Goal: Task Accomplishment & Management: Manage account settings

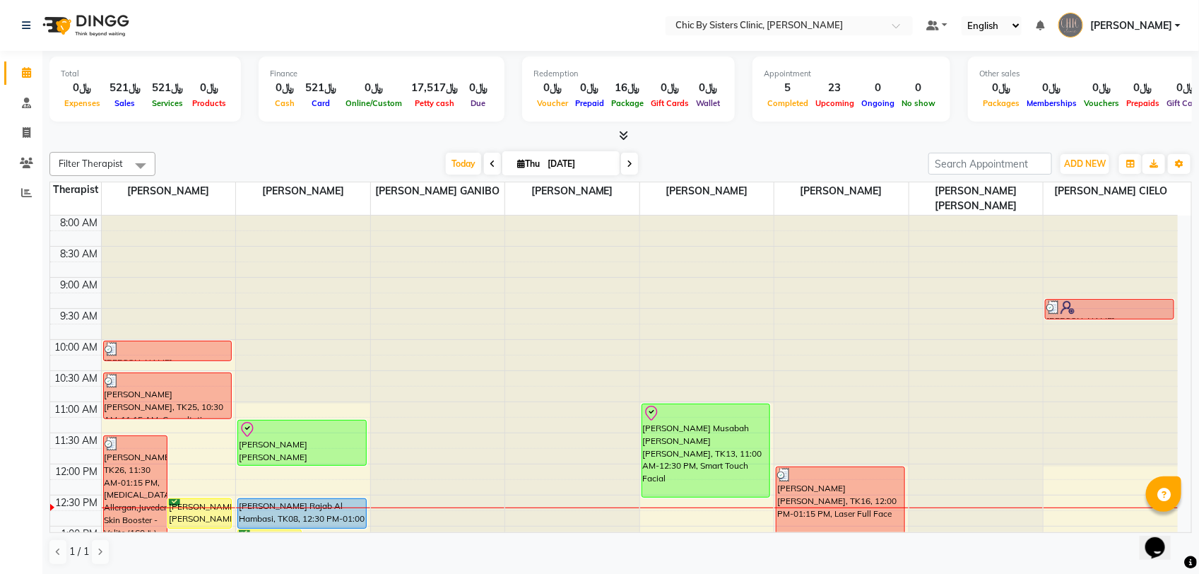
click at [549, 172] on input "[DATE]" at bounding box center [578, 163] width 71 height 21
select select "9"
select select "2025"
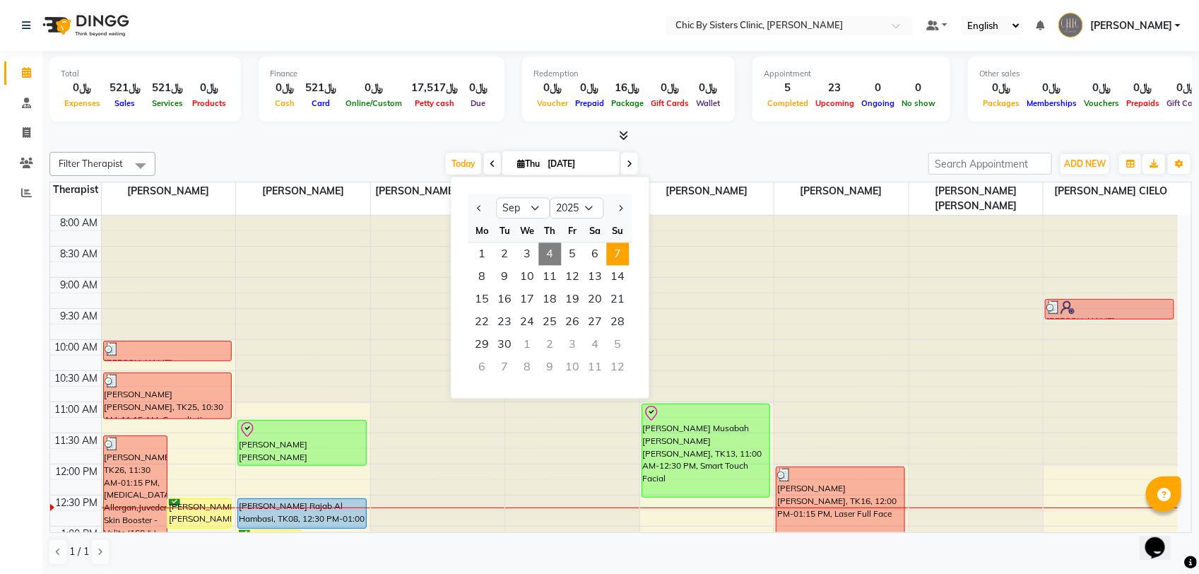
click at [615, 252] on span "7" at bounding box center [618, 254] width 23 height 23
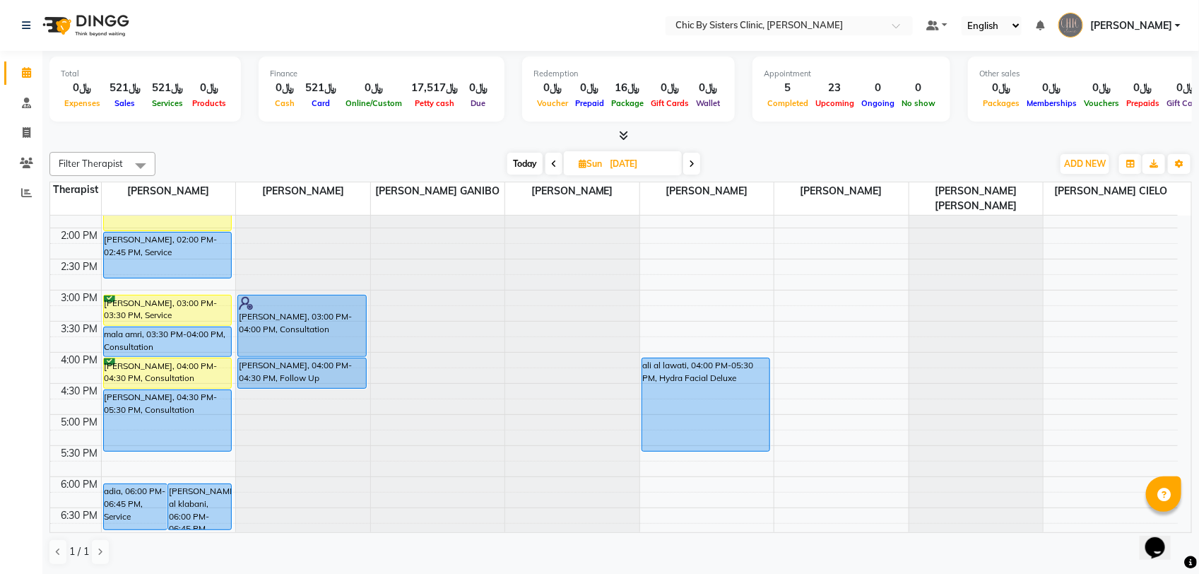
scroll to position [517, 0]
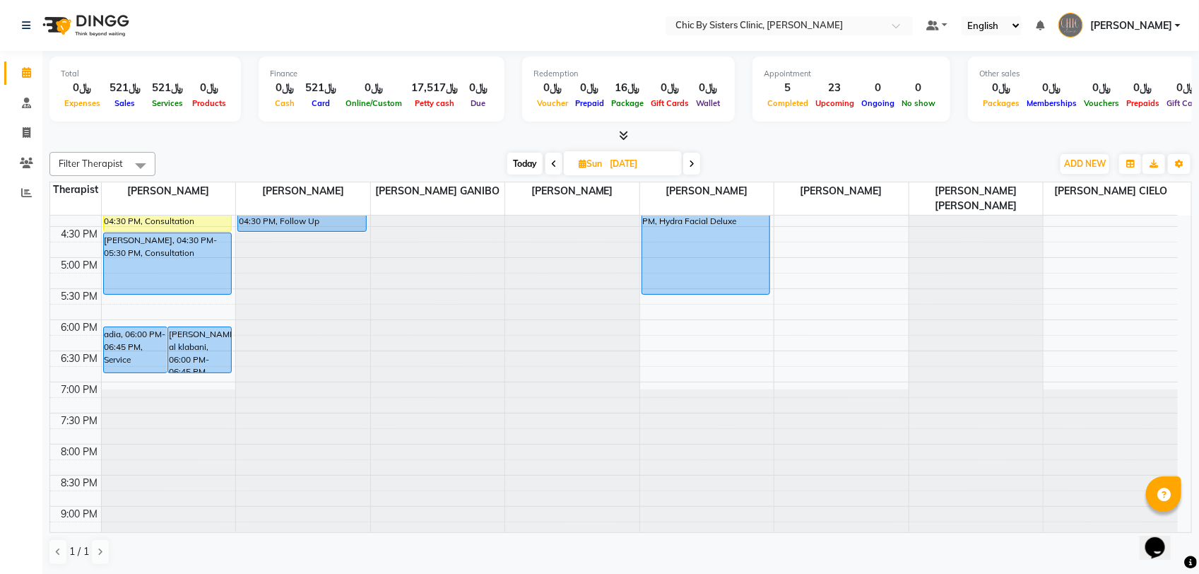
click at [532, 161] on span "Today" at bounding box center [524, 164] width 35 height 22
type input "[DATE]"
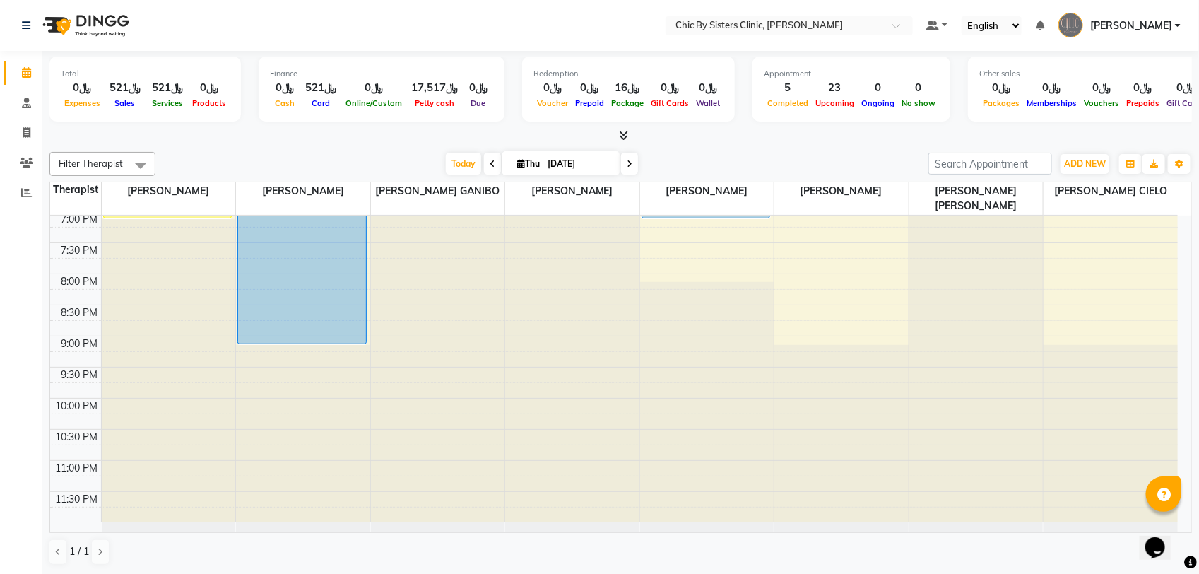
scroll to position [689, 0]
click at [464, 160] on span "Today" at bounding box center [463, 164] width 35 height 22
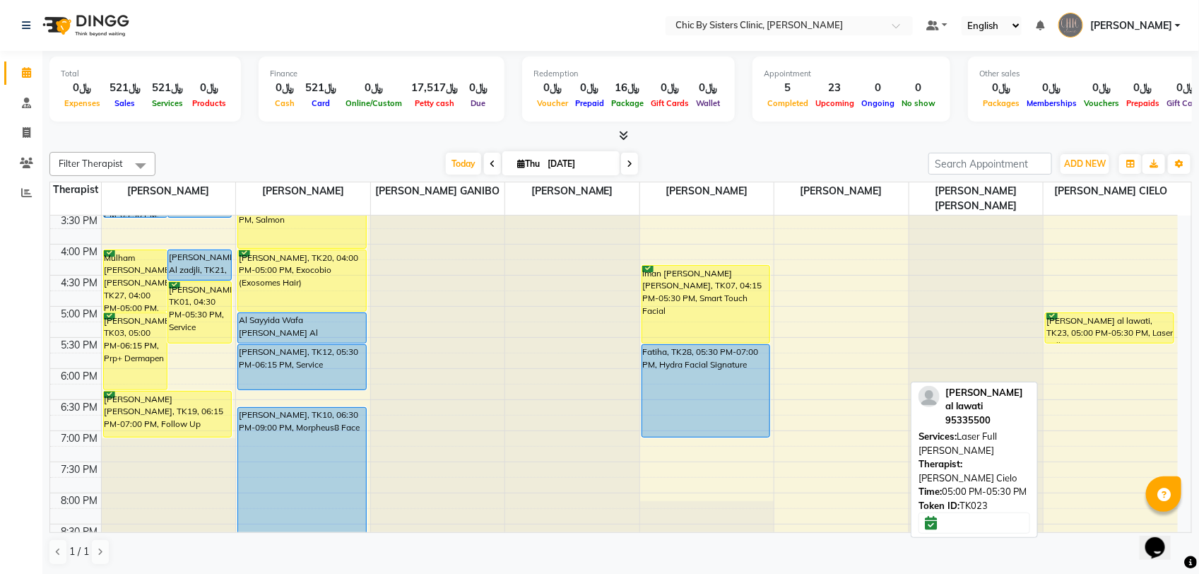
scroll to position [512, 0]
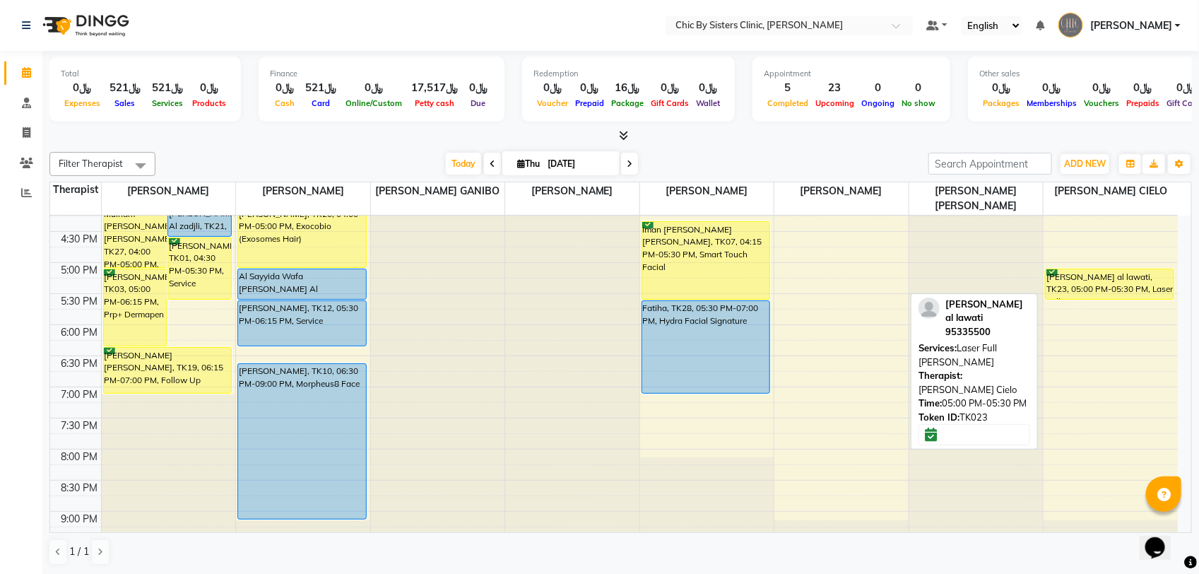
click at [1152, 287] on div "[PERSON_NAME] al lawati, TK23, 05:00 PM-05:30 PM, Laser Full [PERSON_NAME]" at bounding box center [1110, 284] width 128 height 30
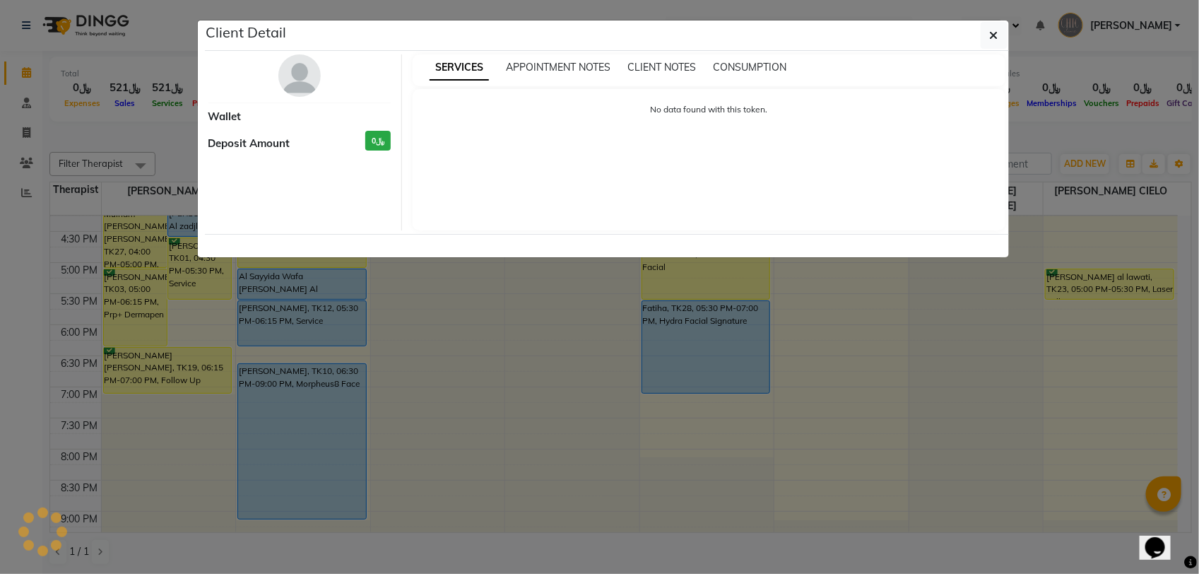
select select "6"
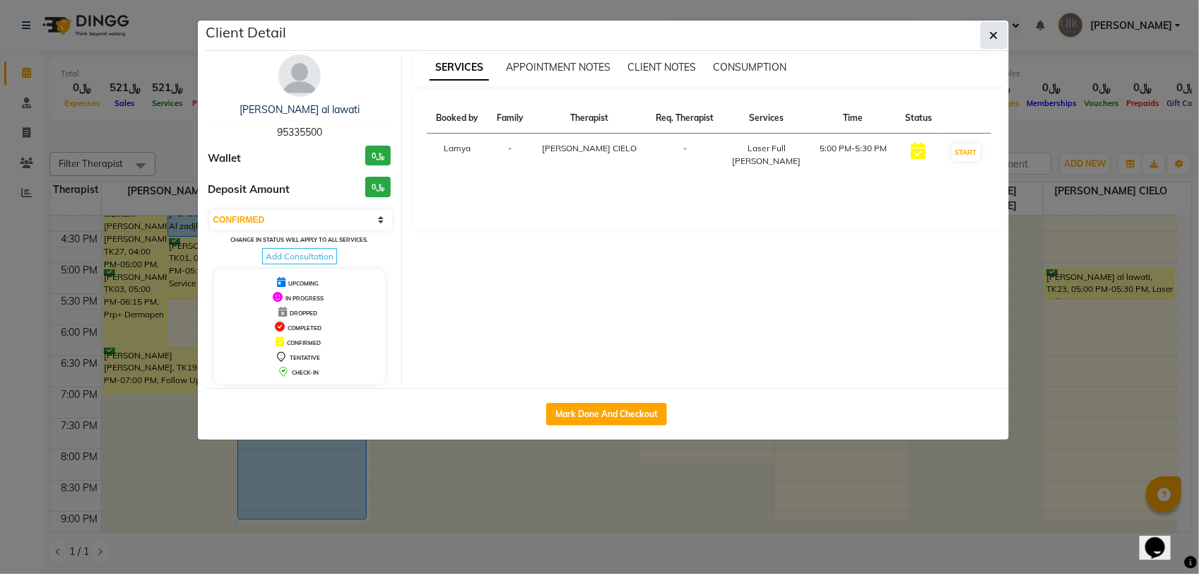
click at [986, 37] on button "button" at bounding box center [994, 35] width 27 height 27
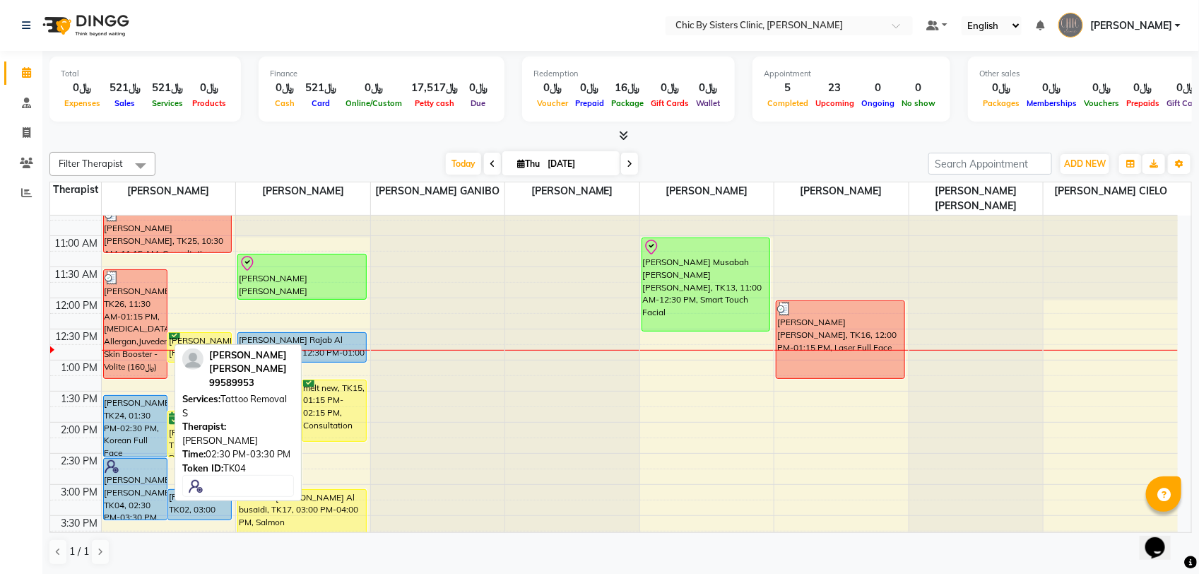
scroll to position [159, 0]
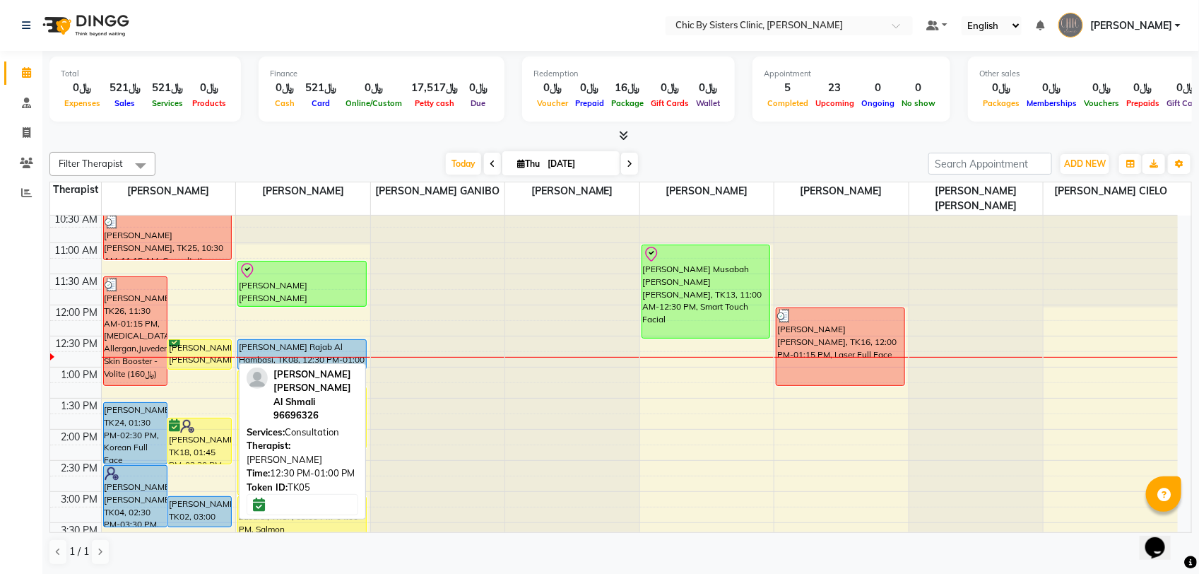
click at [217, 345] on div "[PERSON_NAME] [PERSON_NAME] Al Shmali, TK05, 12:30 PM-01:00 PM, Consultation" at bounding box center [199, 354] width 63 height 29
select select "6"
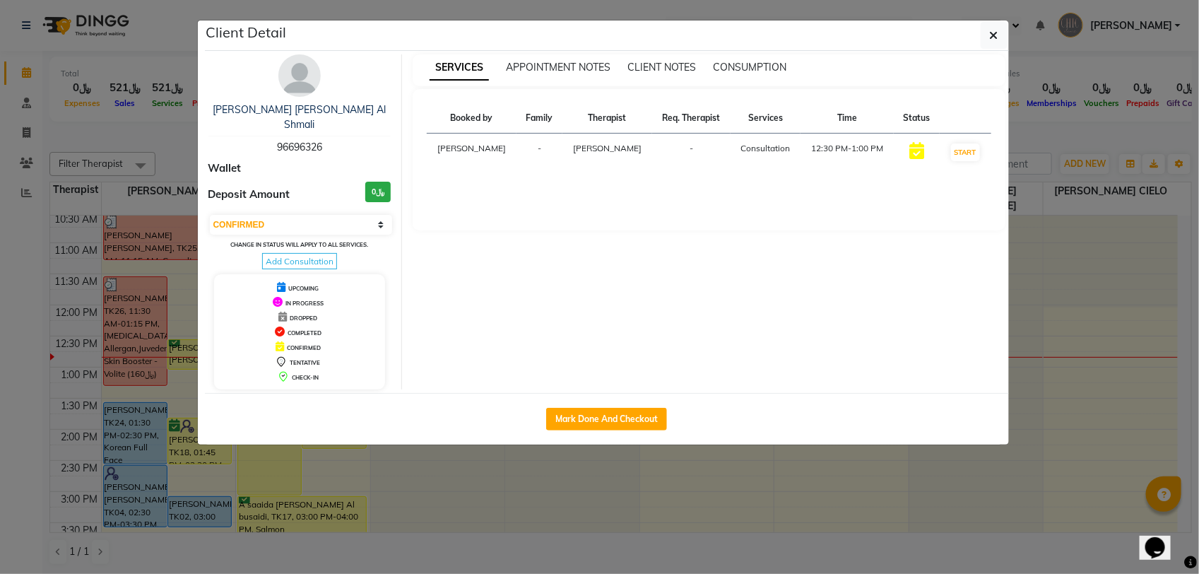
click at [307, 69] on img at bounding box center [299, 75] width 42 height 42
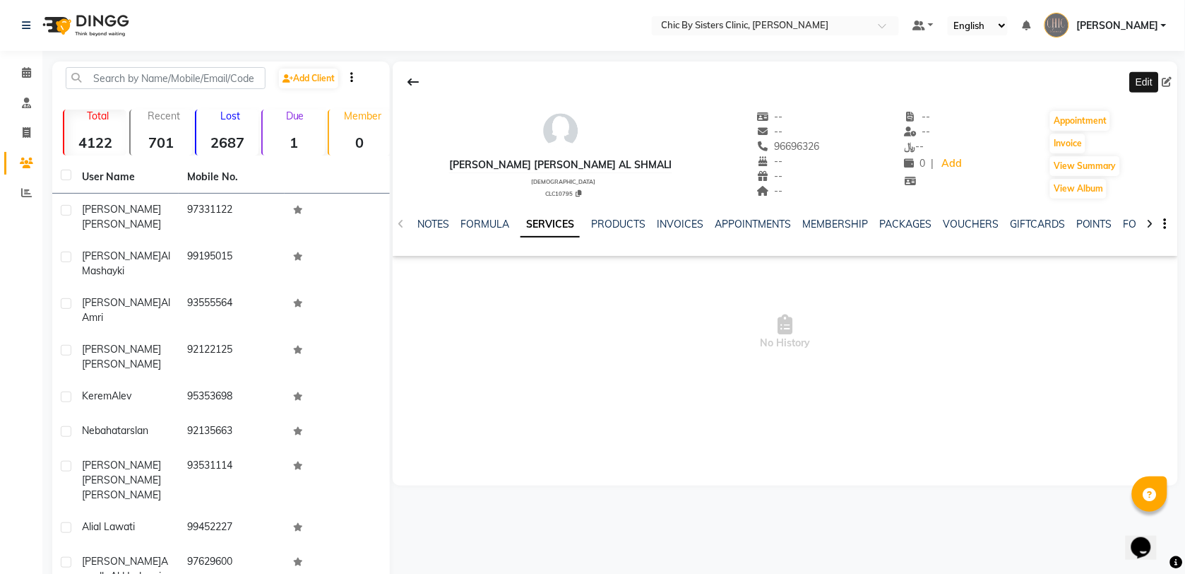
click at [1167, 83] on icon at bounding box center [1168, 82] width 10 height 10
select select "[DEMOGRAPHIC_DATA]"
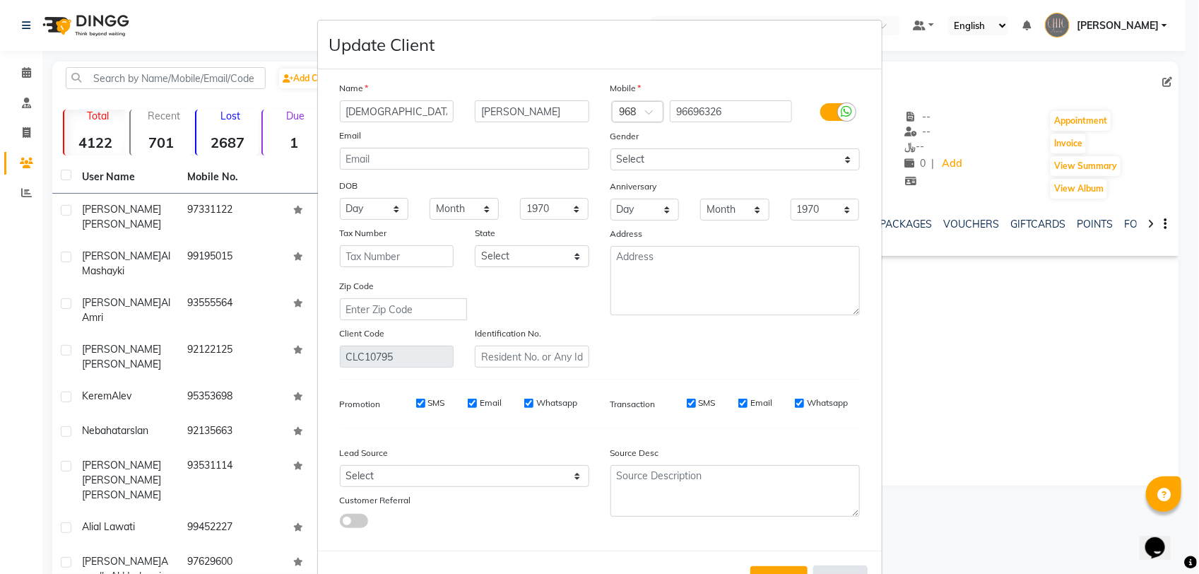
click at [825, 565] on button "Cancel" at bounding box center [840, 578] width 54 height 27
select select
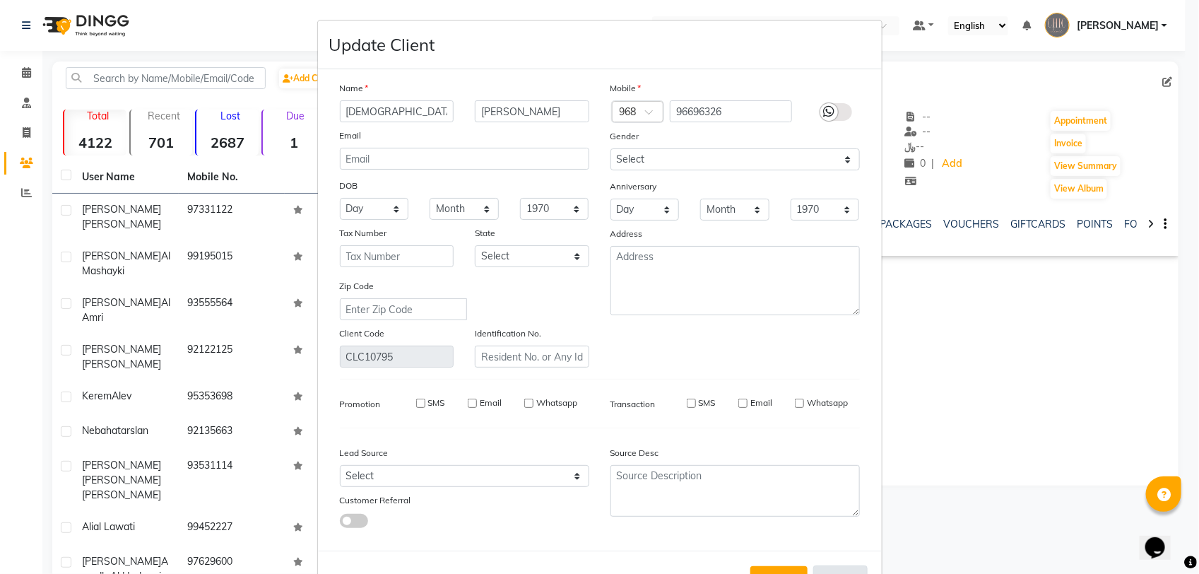
select select
checkbox input "false"
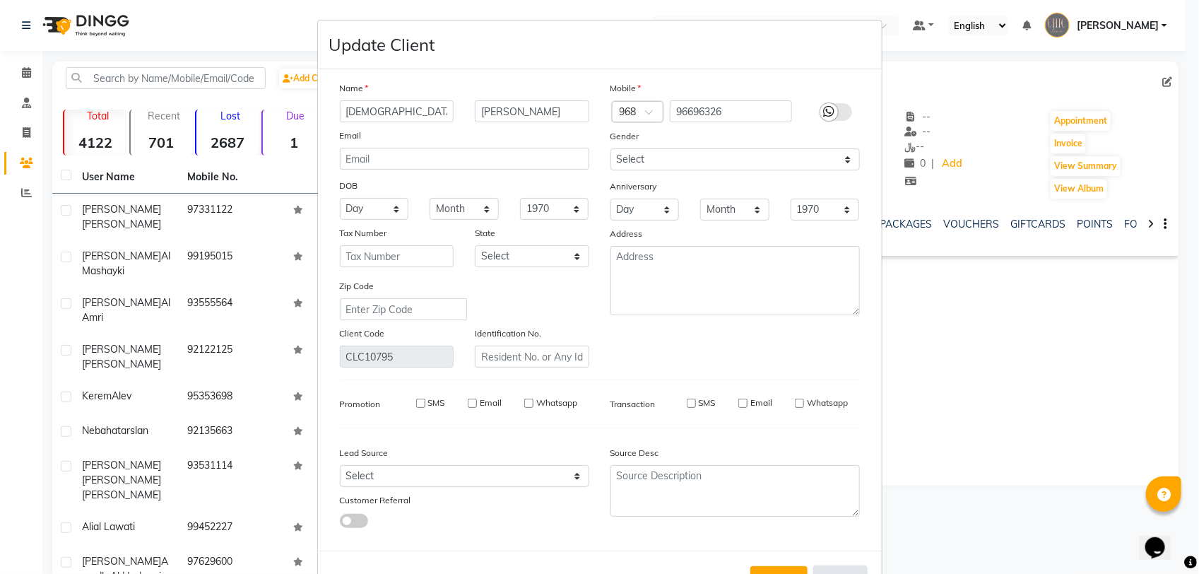
checkbox input "false"
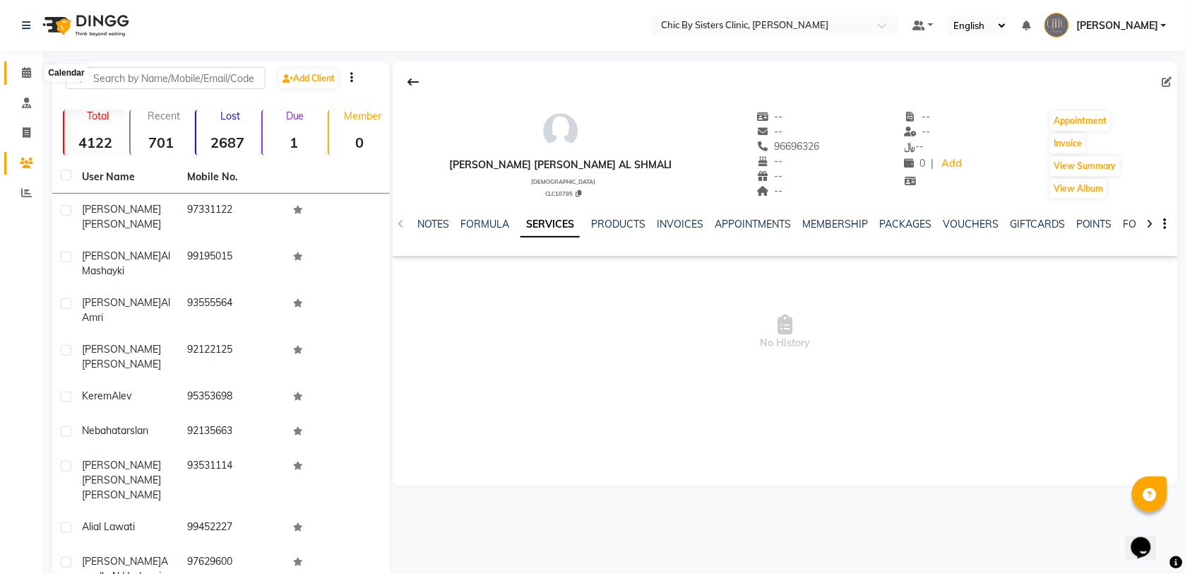
click at [25, 76] on icon at bounding box center [26, 72] width 9 height 11
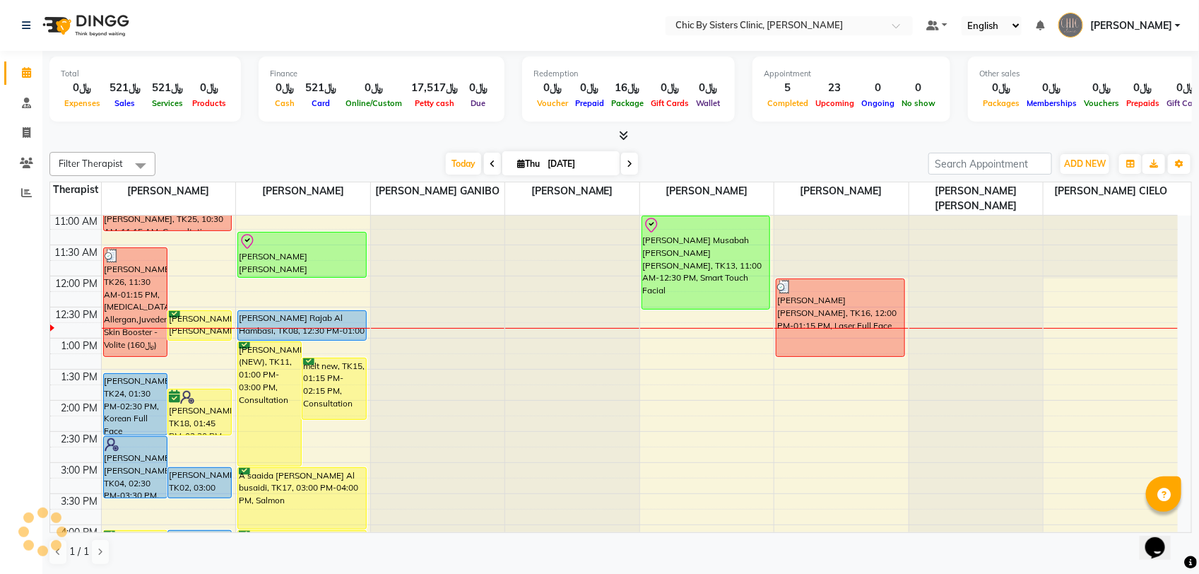
scroll to position [265, 0]
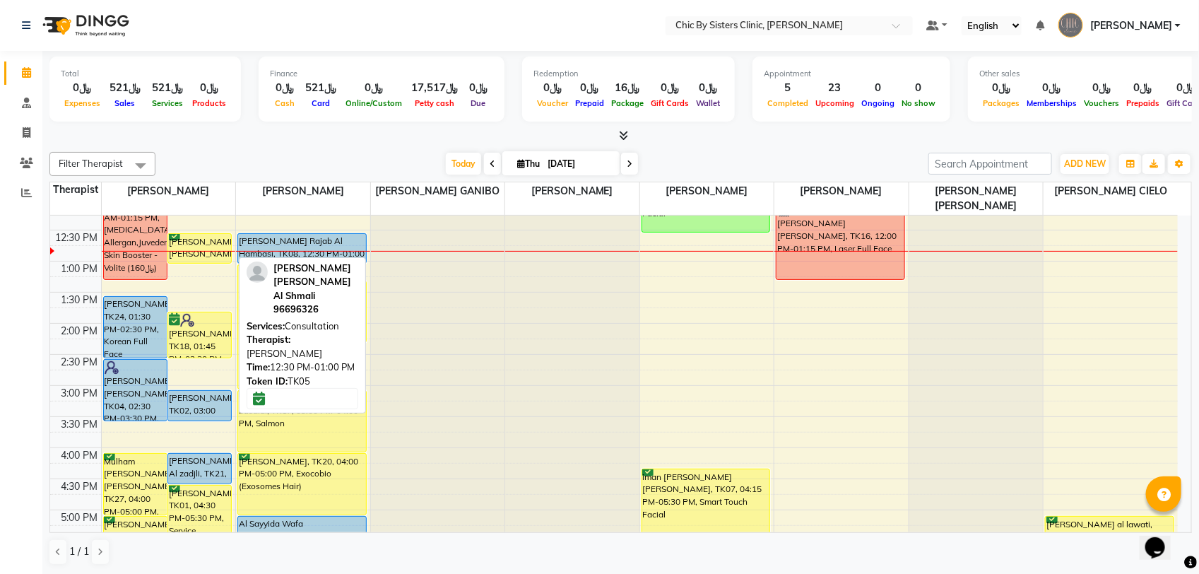
click at [202, 249] on div "[PERSON_NAME] [PERSON_NAME] Al Shmali, TK05, 12:30 PM-01:00 PM, Consultation" at bounding box center [199, 248] width 63 height 29
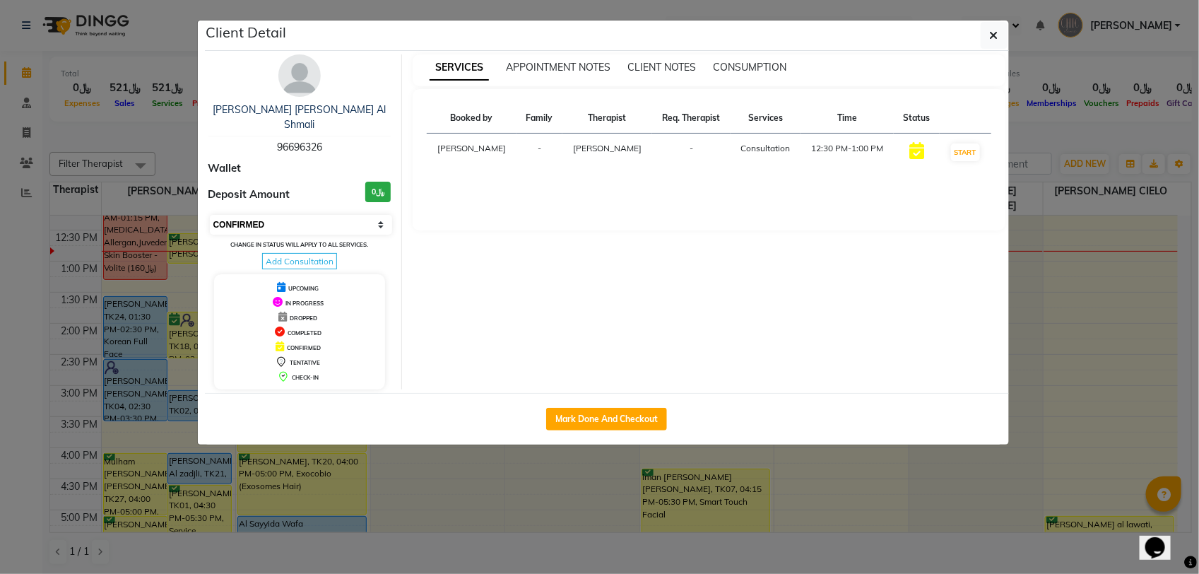
click at [262, 215] on select "Select IN SERVICE CONFIRMED TENTATIVE CHECK IN MARK DONE DROPPED UPCOMING" at bounding box center [301, 225] width 183 height 20
select select "8"
click at [210, 215] on select "Select IN SERVICE CONFIRMED TENTATIVE CHECK IN MARK DONE DROPPED UPCOMING" at bounding box center [301, 225] width 183 height 20
click at [167, 146] on ngb-modal-window "Client Detail [PERSON_NAME] [PERSON_NAME] Al Shmali 96696326 Wallet Deposit Amo…" at bounding box center [599, 287] width 1199 height 574
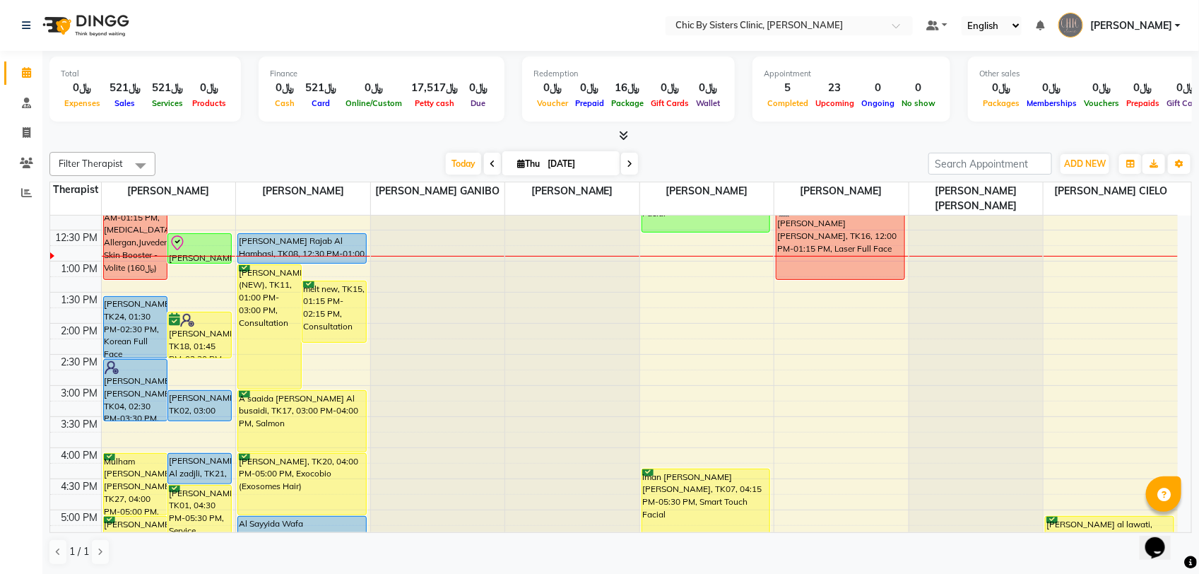
scroll to position [353, 0]
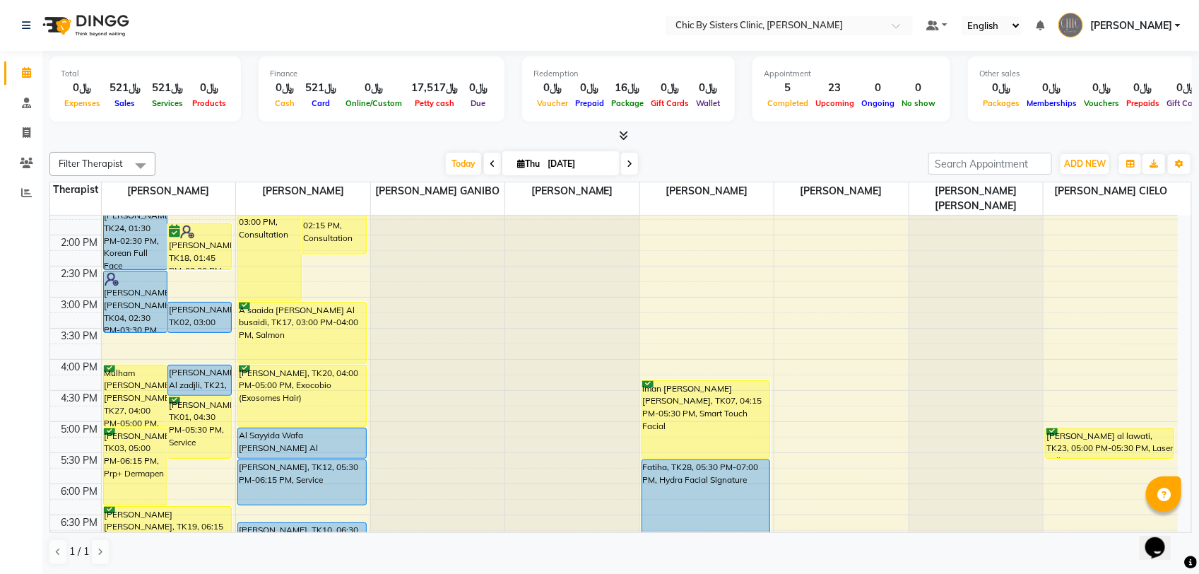
click at [553, 160] on input "[DATE]" at bounding box center [578, 163] width 71 height 21
select select "9"
select select "2025"
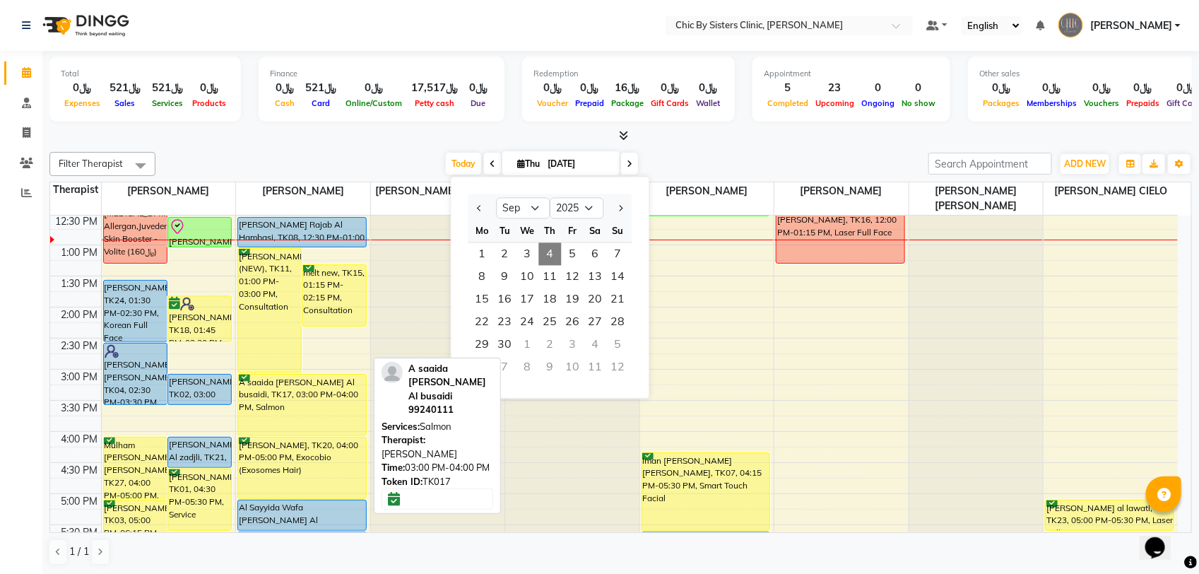
scroll to position [177, 0]
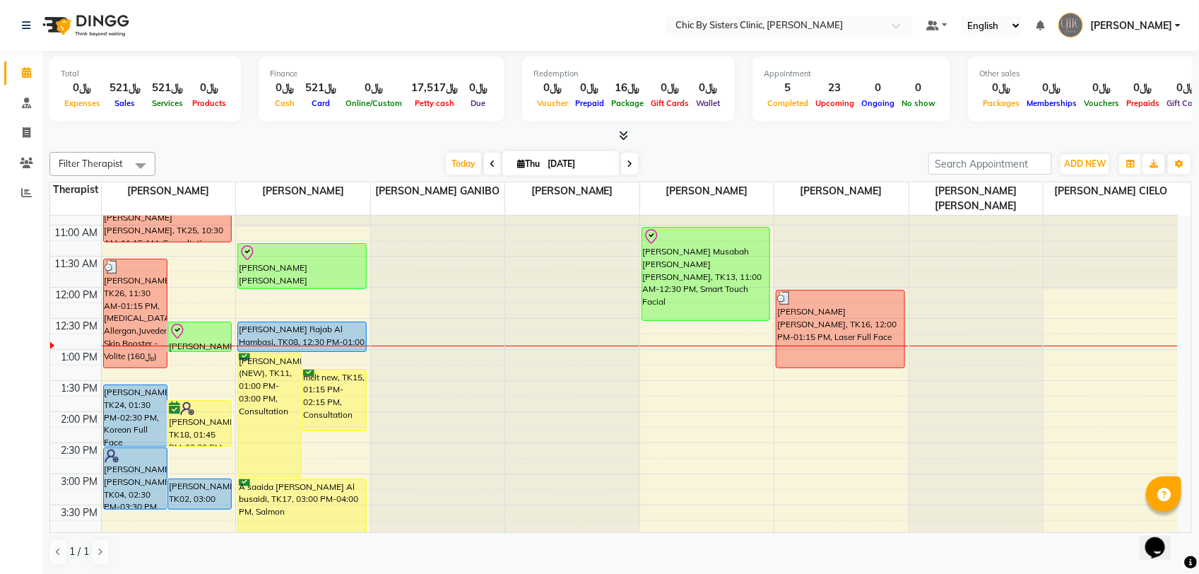
scroll to position [265, 0]
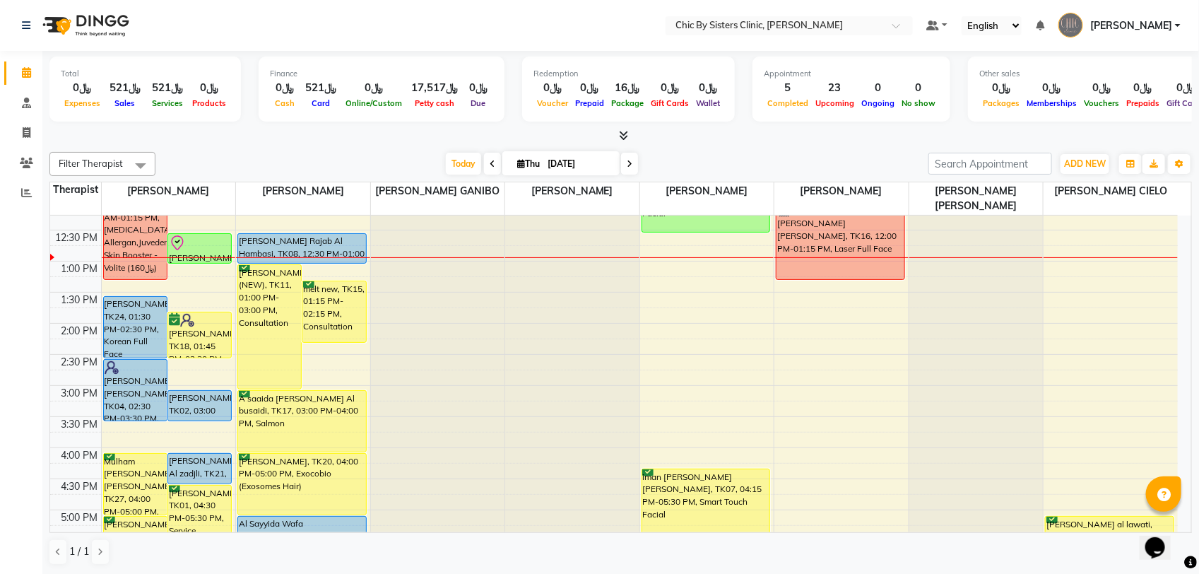
click at [588, 152] on div "Filter Therapist Select All [PERSON_NAME] [PERSON_NAME] [PERSON_NAME] MAGO [PER…" at bounding box center [620, 164] width 1142 height 24
click at [584, 171] on input "[DATE]" at bounding box center [578, 163] width 71 height 21
select select "9"
select select "2025"
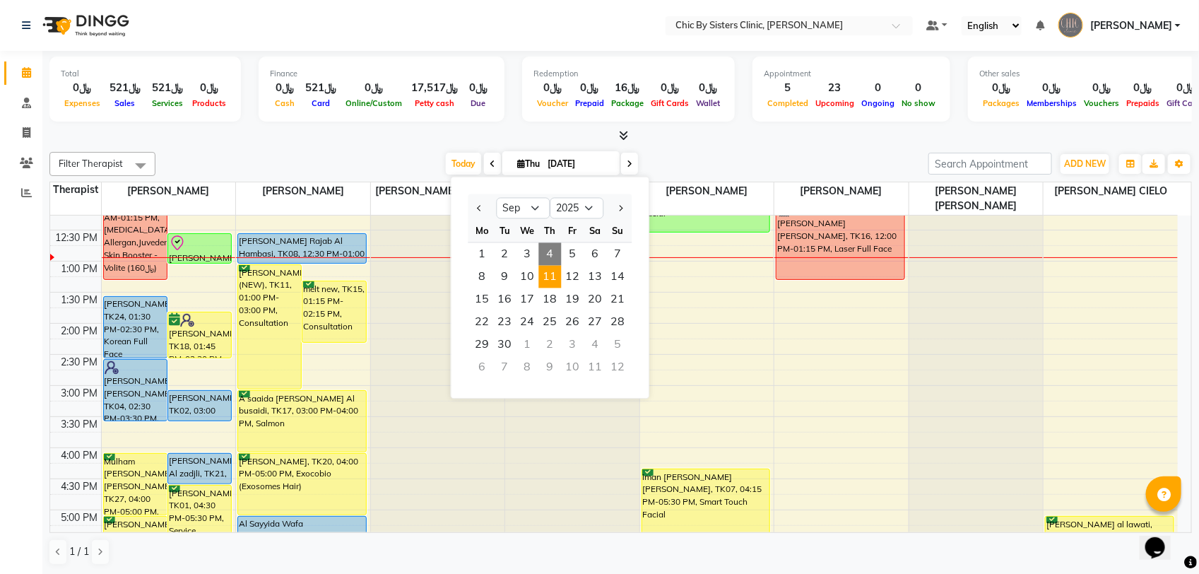
click at [552, 280] on span "11" at bounding box center [550, 277] width 23 height 23
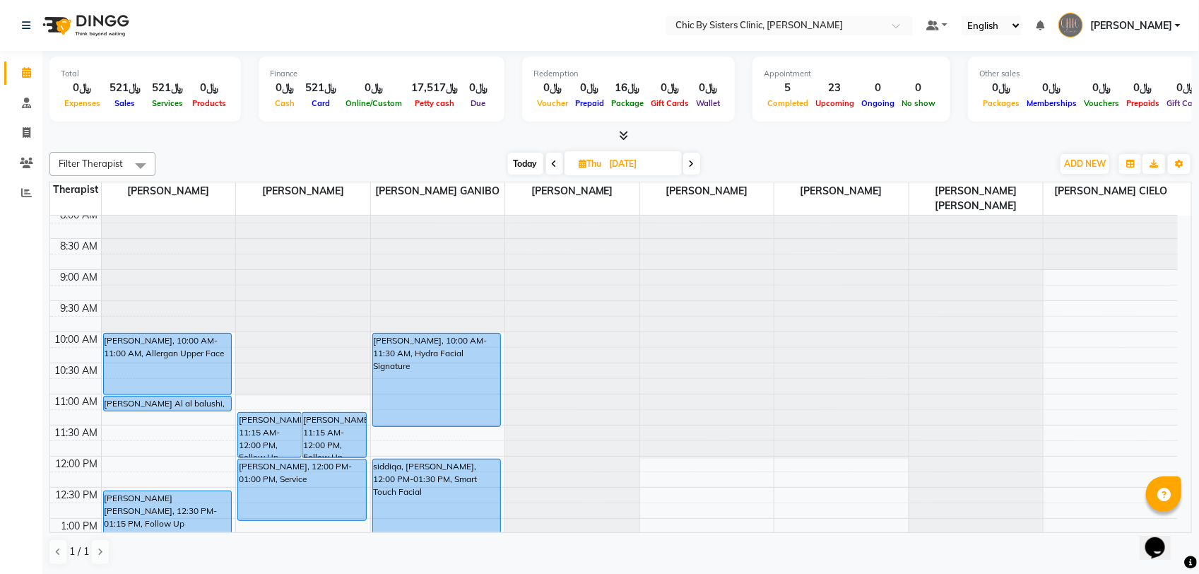
scroll to position [0, 0]
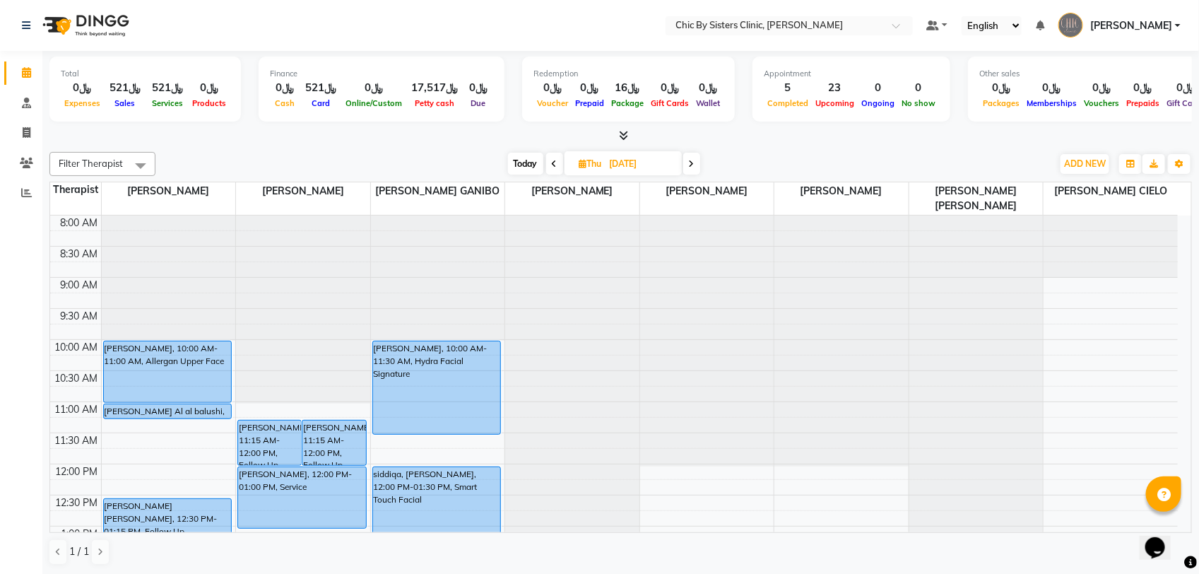
click at [552, 164] on icon at bounding box center [555, 164] width 6 height 8
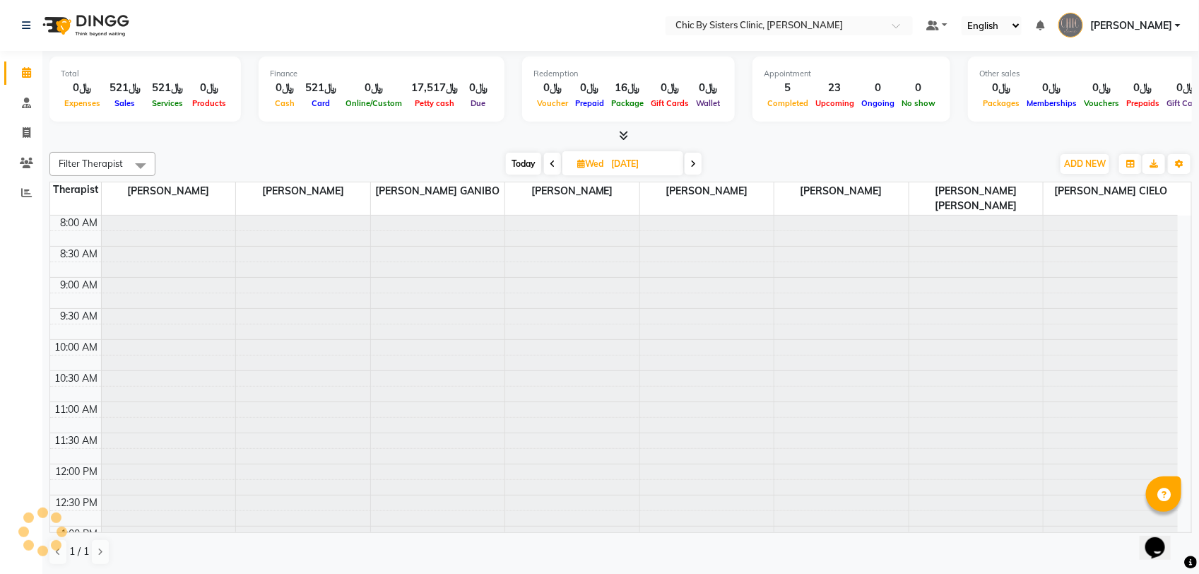
scroll to position [252, 0]
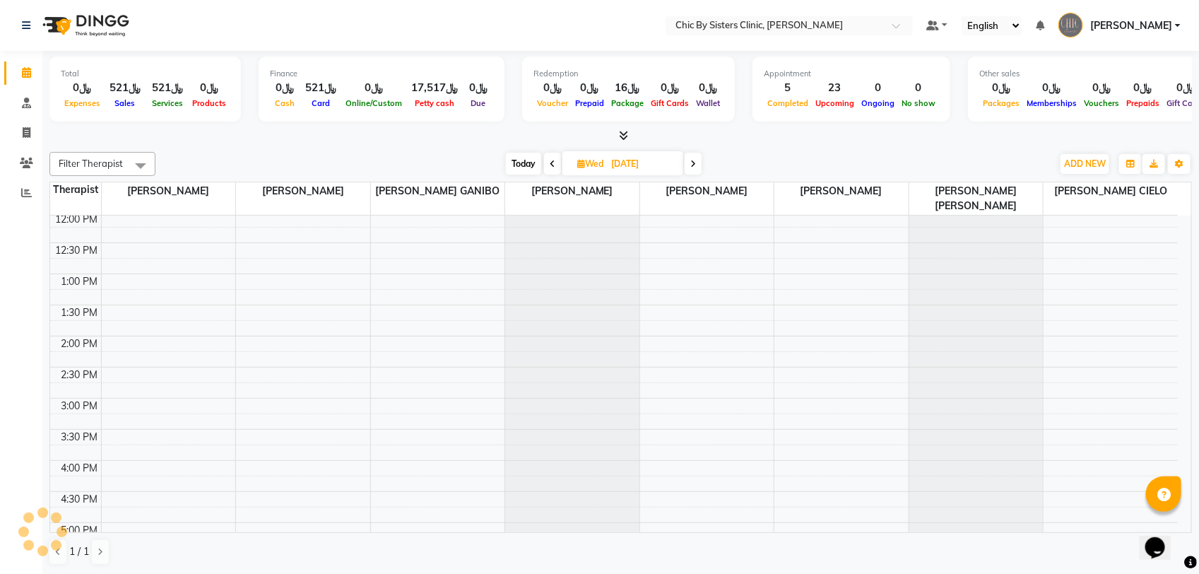
click at [552, 164] on icon at bounding box center [553, 164] width 6 height 8
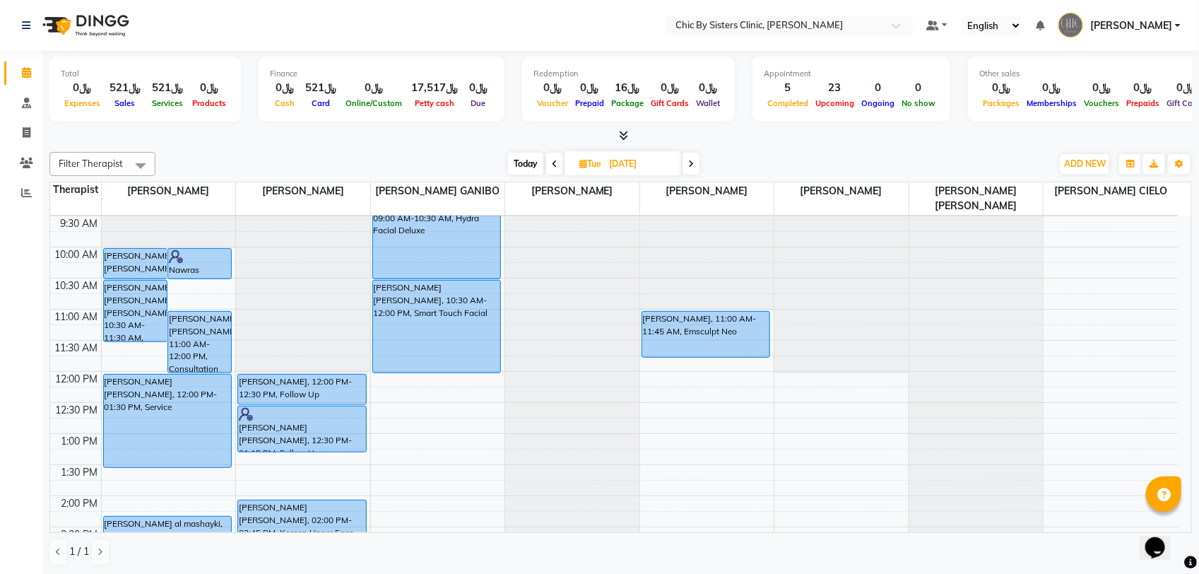
scroll to position [0, 0]
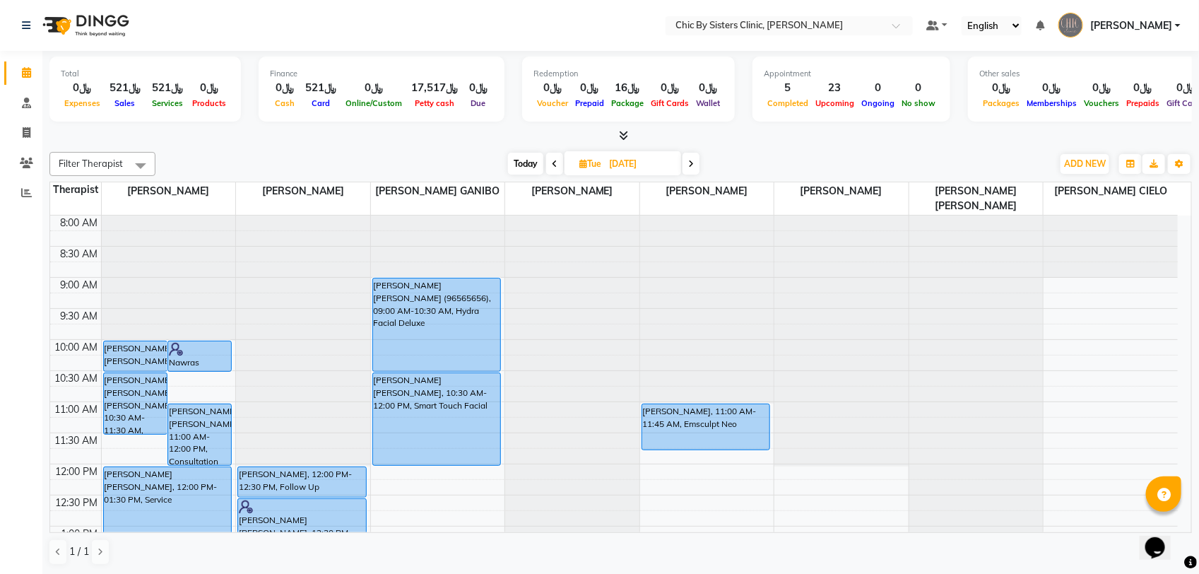
click at [531, 167] on span "Today" at bounding box center [525, 164] width 35 height 22
type input "[DATE]"
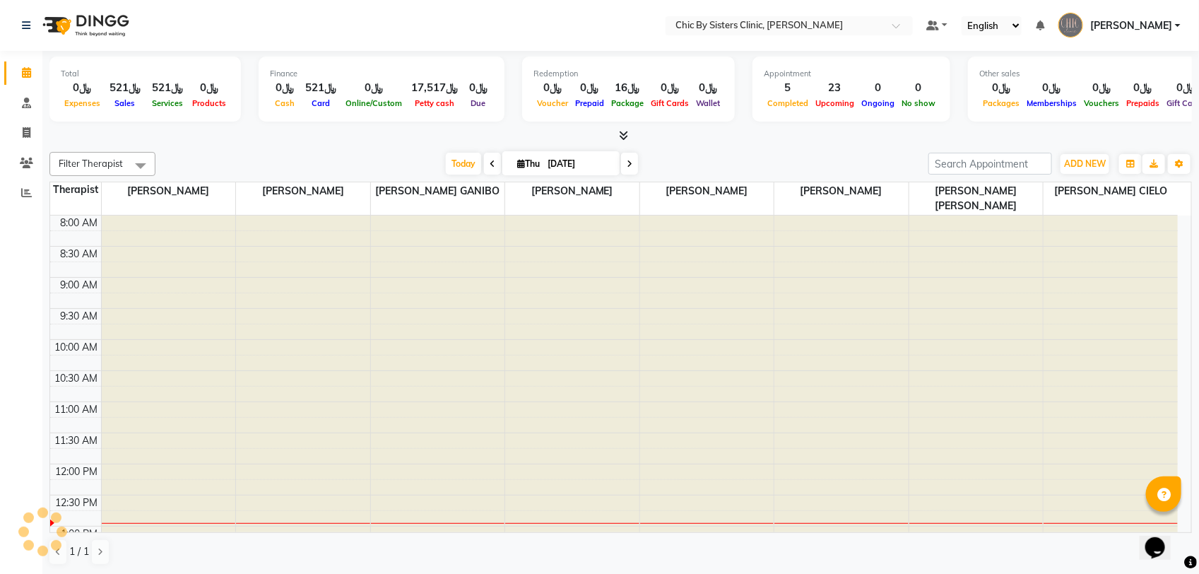
scroll to position [252, 0]
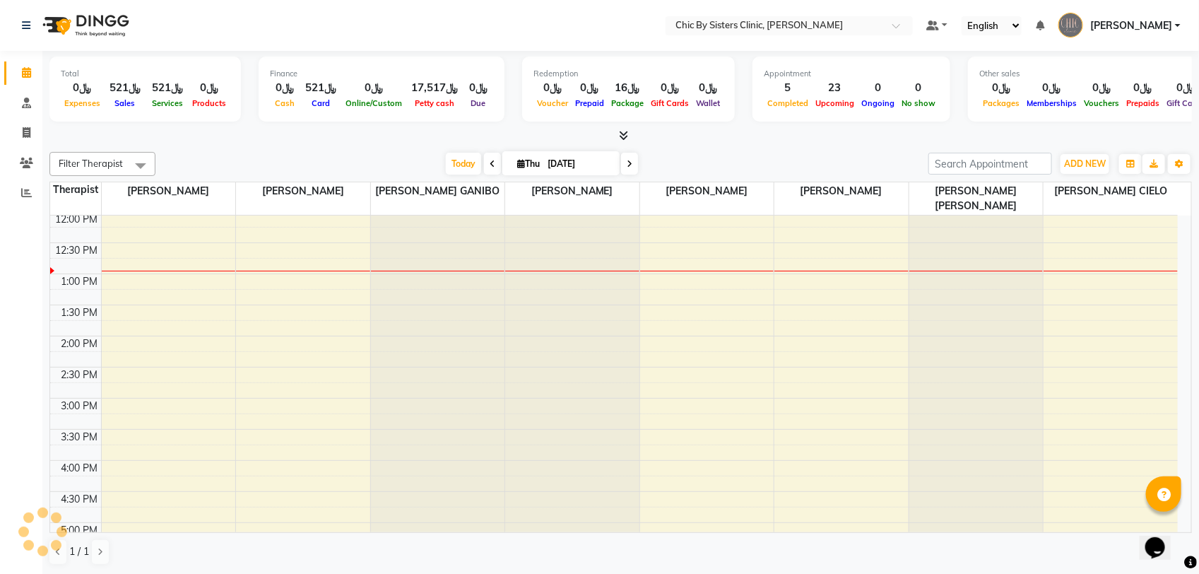
click at [585, 161] on input "[DATE]" at bounding box center [578, 163] width 71 height 21
select select "9"
select select "2025"
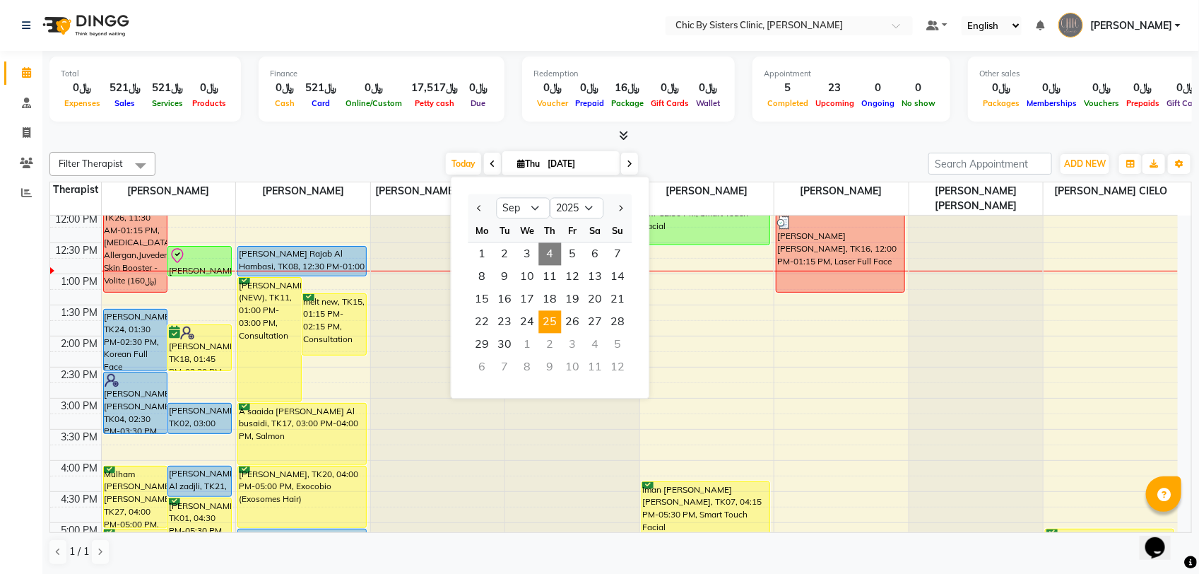
click at [552, 316] on span "25" at bounding box center [550, 322] width 23 height 23
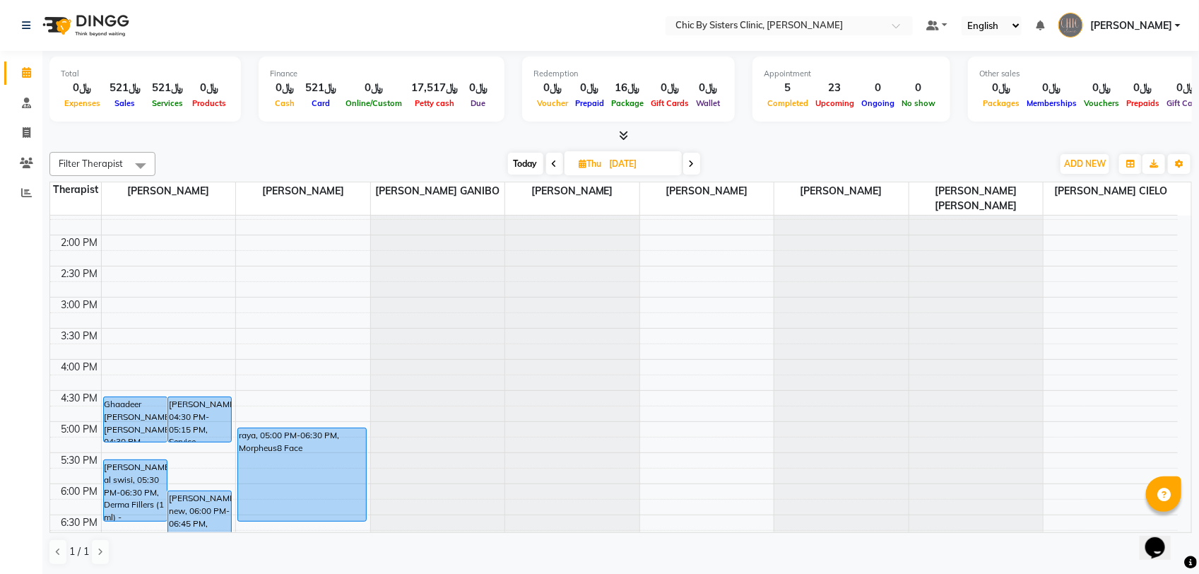
scroll to position [88, 0]
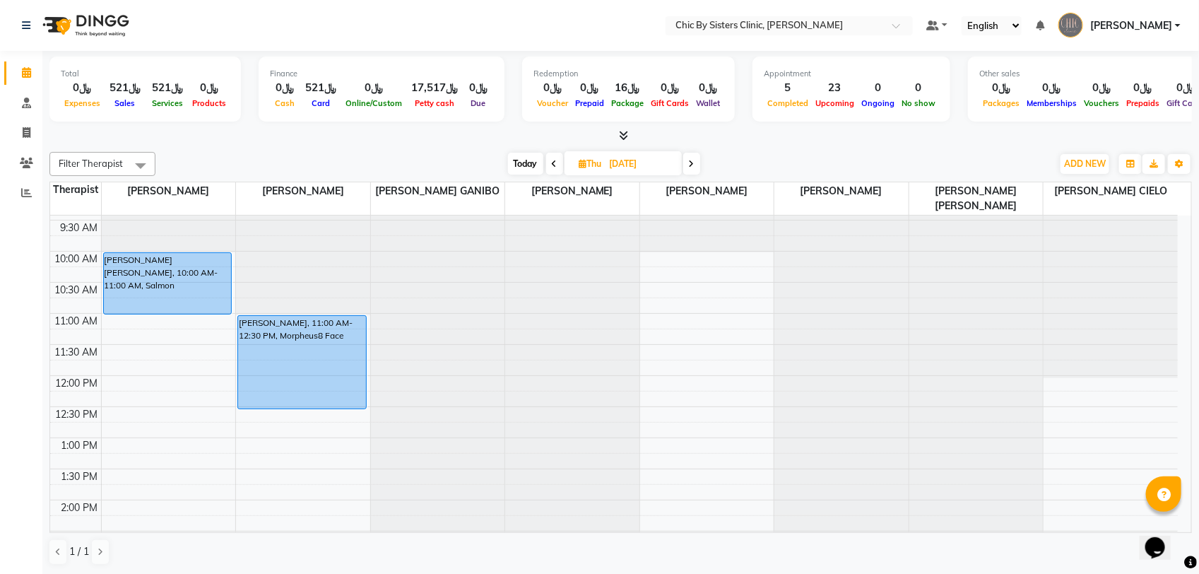
click at [524, 159] on span "Today" at bounding box center [525, 164] width 35 height 22
type input "[DATE]"
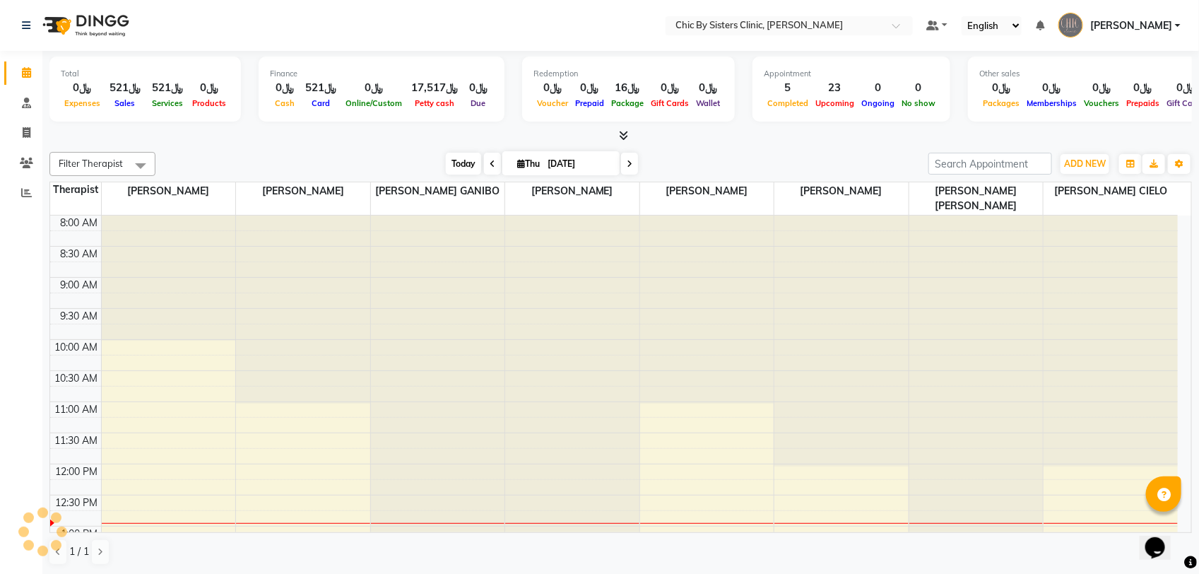
scroll to position [252, 0]
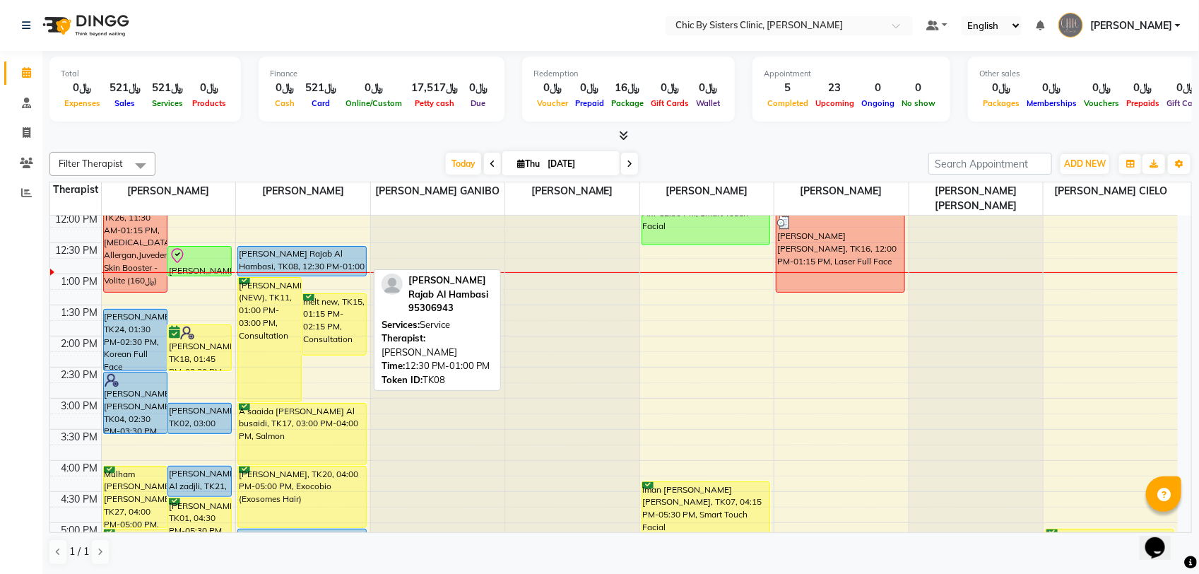
click at [283, 259] on div "[PERSON_NAME] Rajab Al Hambasi, TK08, 12:30 PM-01:00 PM, Service" at bounding box center [302, 261] width 128 height 29
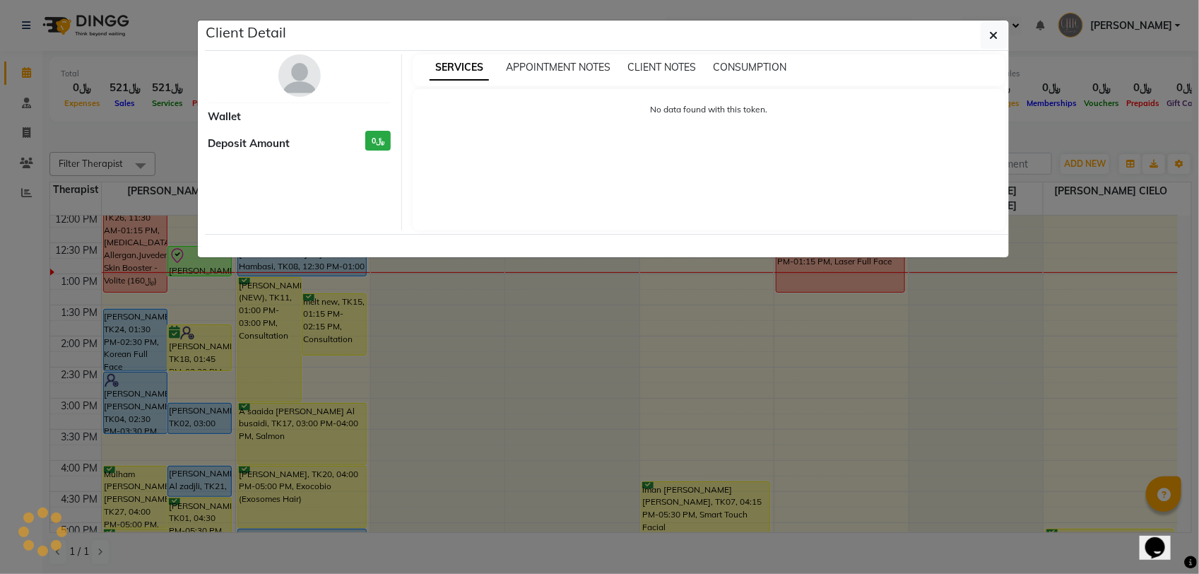
select select "5"
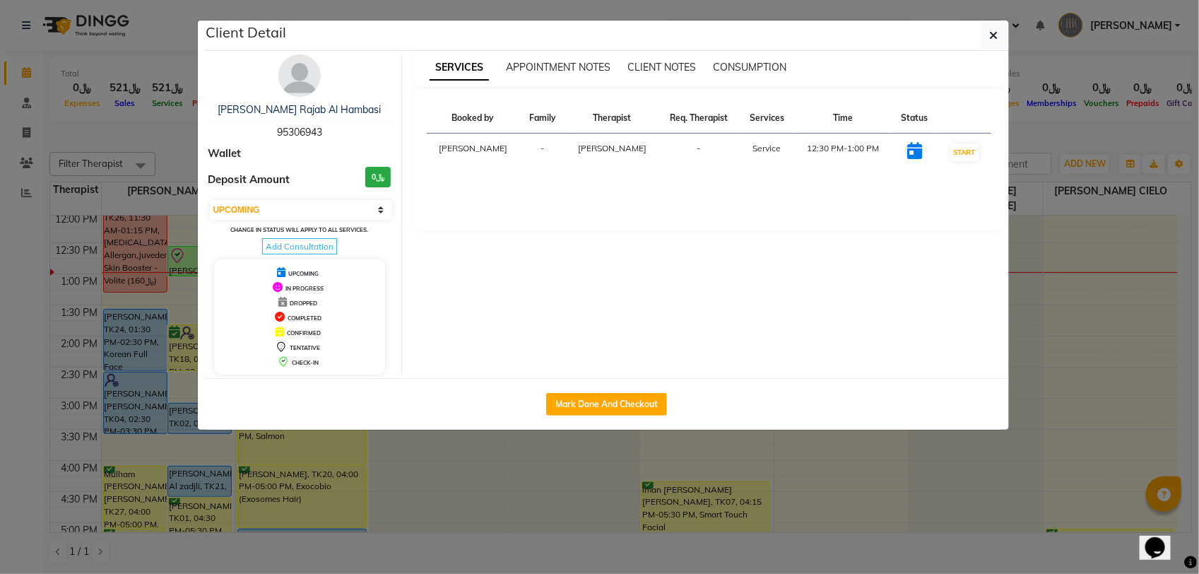
click at [300, 78] on img at bounding box center [299, 75] width 42 height 42
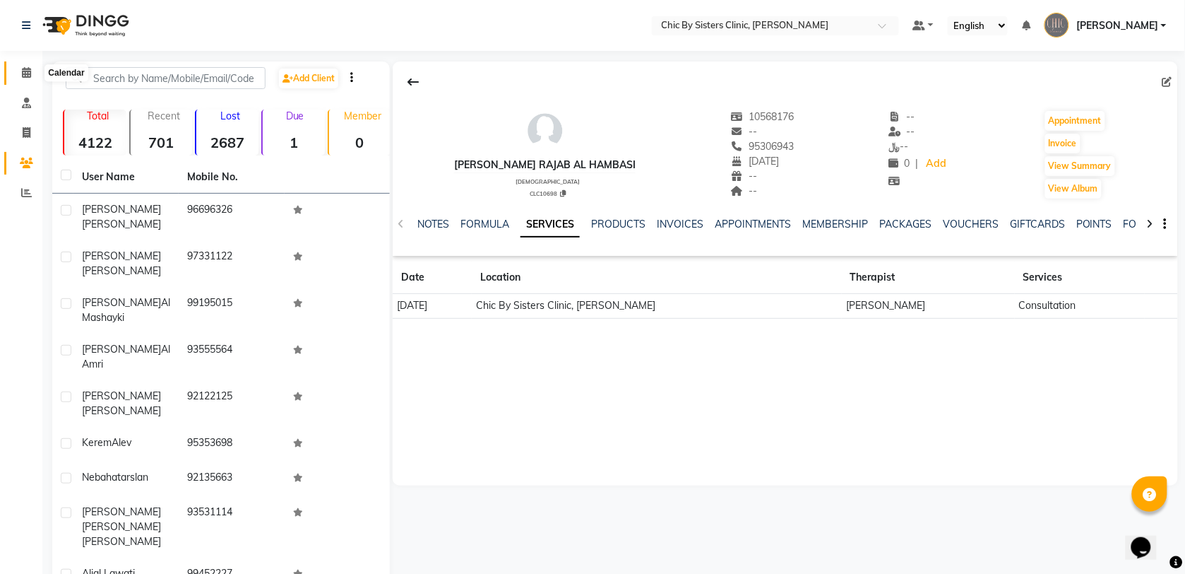
click at [36, 78] on span at bounding box center [26, 73] width 25 height 16
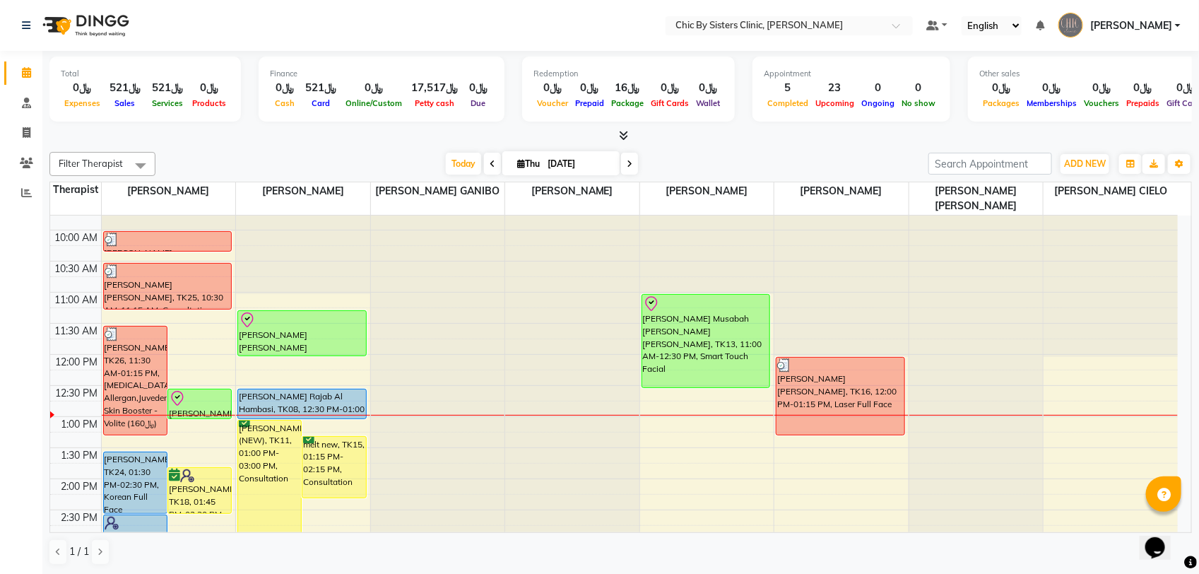
scroll to position [177, 0]
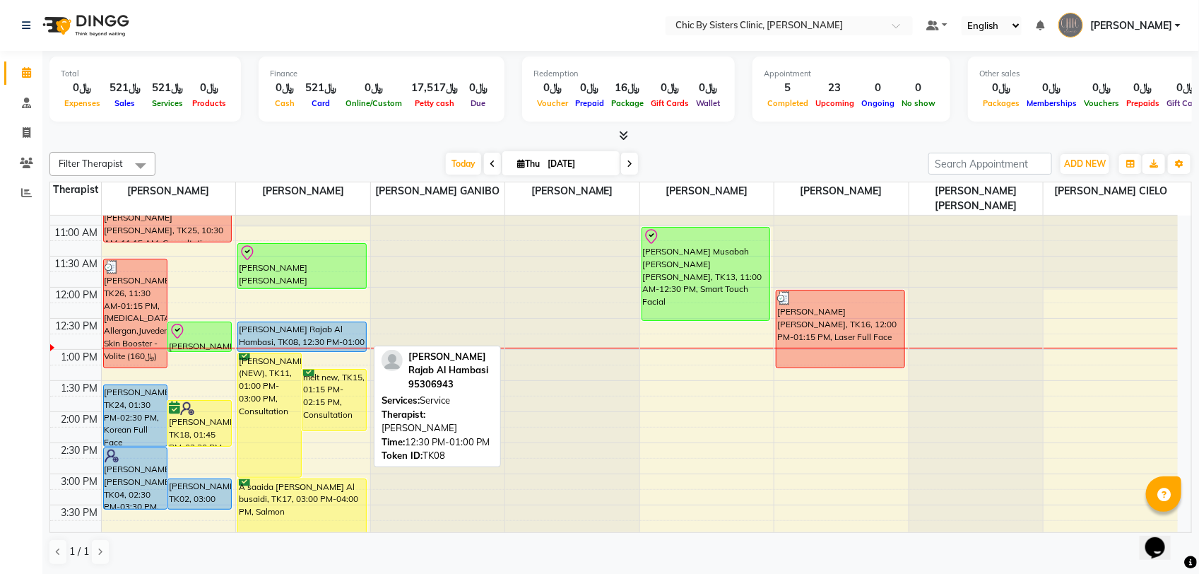
click at [341, 329] on div "[PERSON_NAME] Rajab Al Hambasi, TK08, 12:30 PM-01:00 PM, Service" at bounding box center [302, 336] width 128 height 29
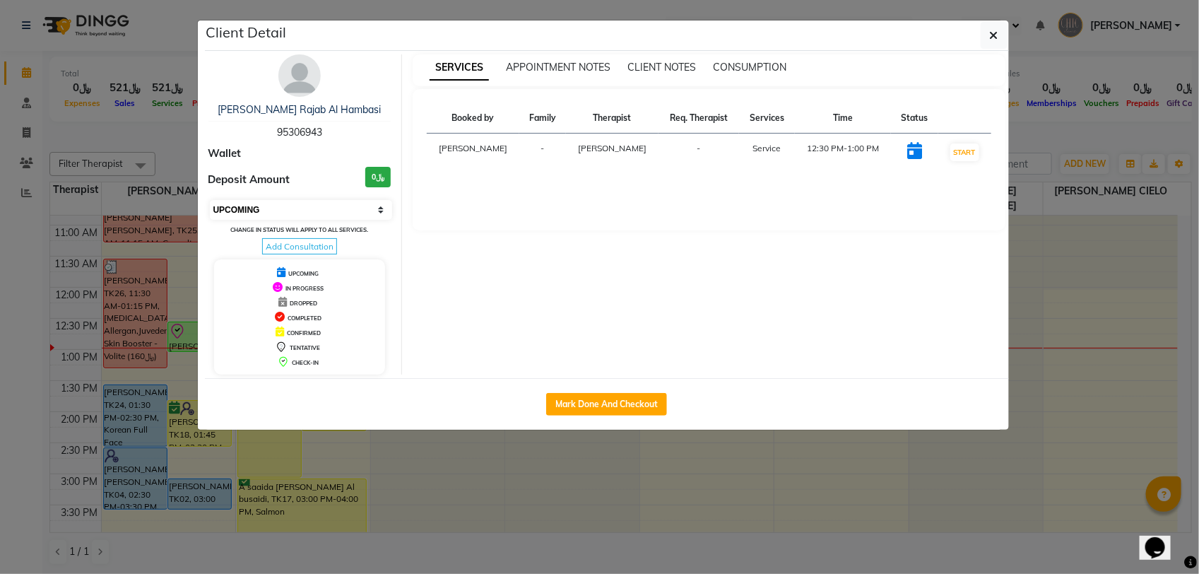
click at [322, 213] on select "Select IN SERVICE CONFIRMED TENTATIVE CHECK IN MARK DONE DROPPED UPCOMING" at bounding box center [301, 210] width 183 height 20
select select "8"
click at [210, 200] on select "Select IN SERVICE CONFIRMED TENTATIVE CHECK IN MARK DONE DROPPED UPCOMING" at bounding box center [301, 210] width 183 height 20
click at [182, 154] on ngb-modal-window "Client Detail Najah Bassim Arfa Rajab Al Hambasi 95306943 Wallet Deposit Amount…" at bounding box center [599, 287] width 1199 height 574
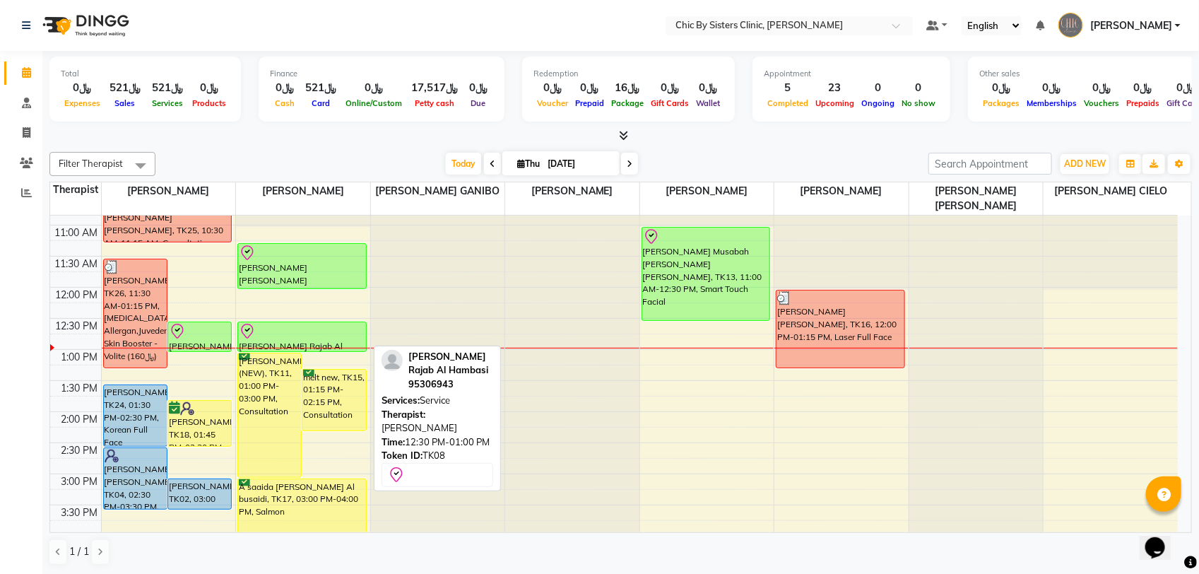
click at [331, 331] on div at bounding box center [302, 331] width 126 height 17
select select "8"
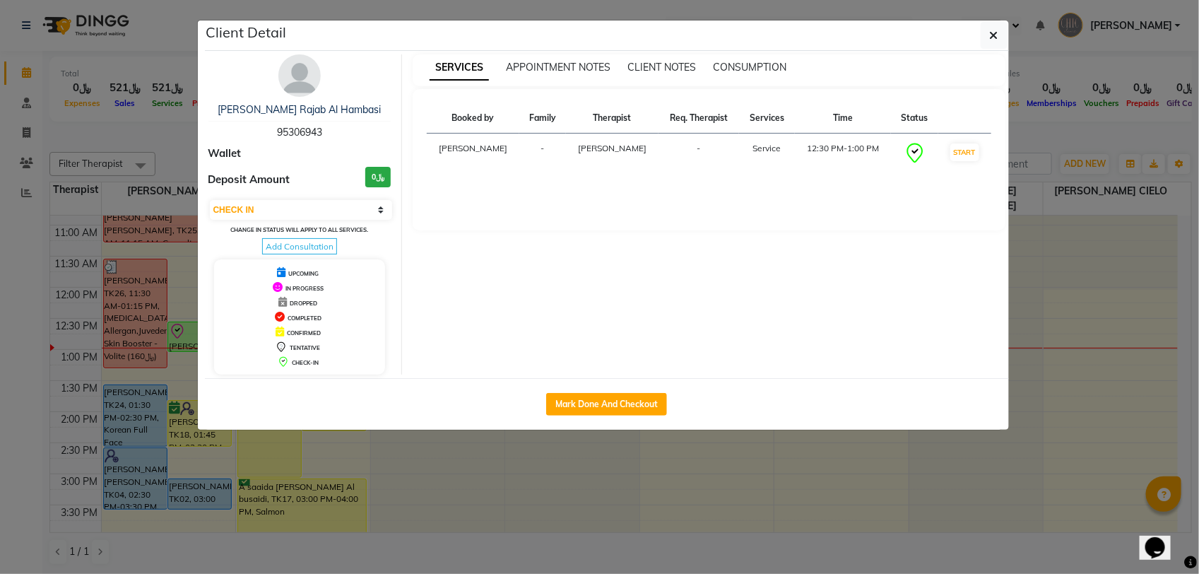
click at [305, 69] on img at bounding box center [299, 75] width 42 height 42
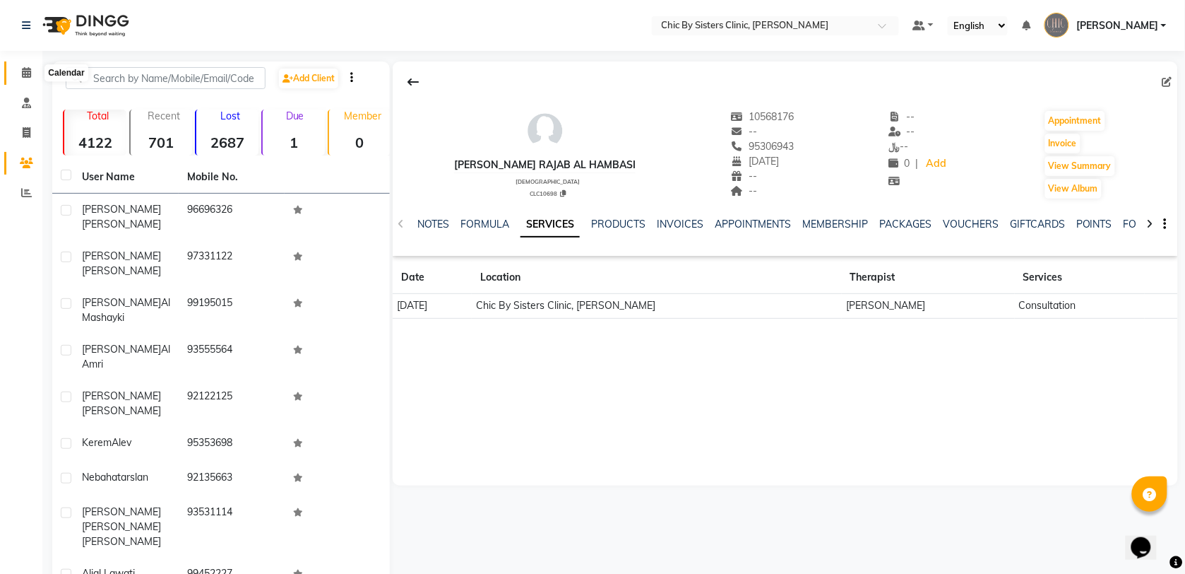
click at [25, 76] on icon at bounding box center [26, 72] width 9 height 11
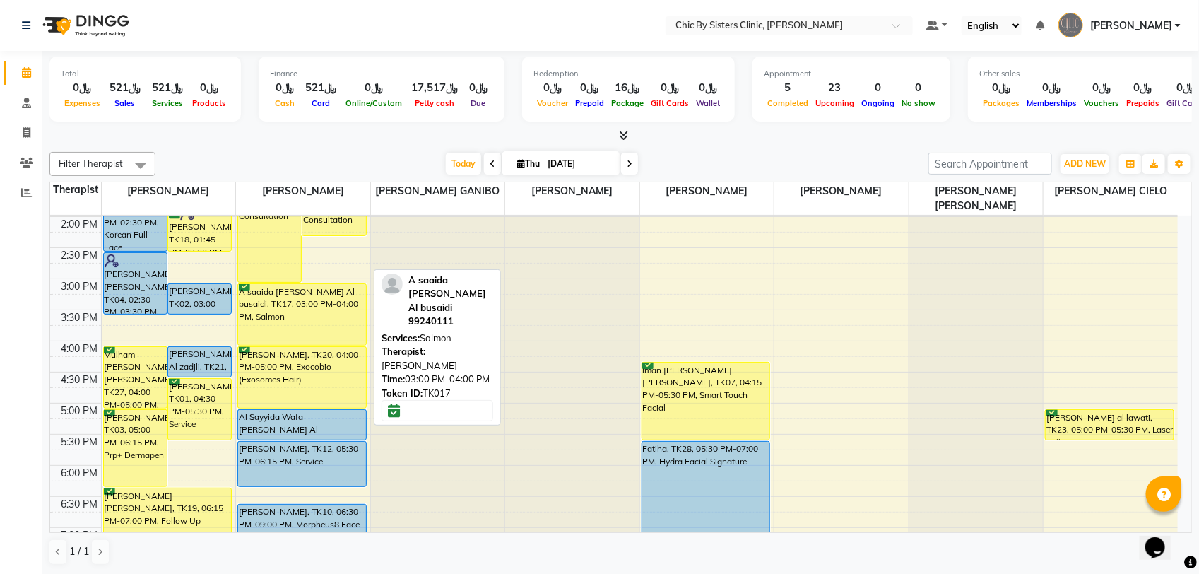
scroll to position [265, 0]
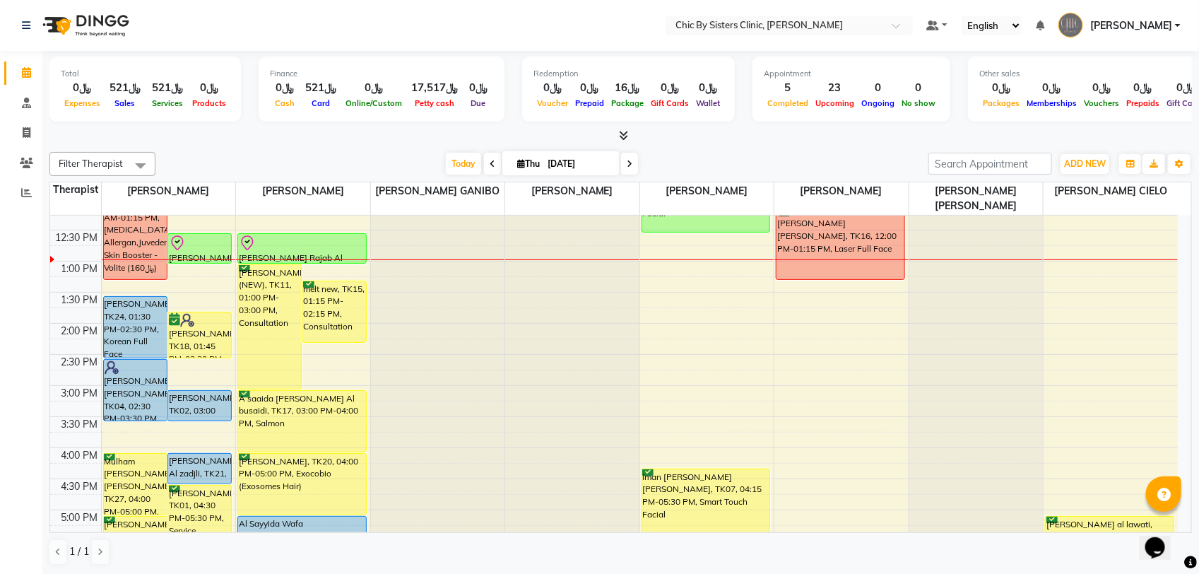
click at [549, 166] on input "[DATE]" at bounding box center [578, 163] width 71 height 21
select select "9"
select select "2025"
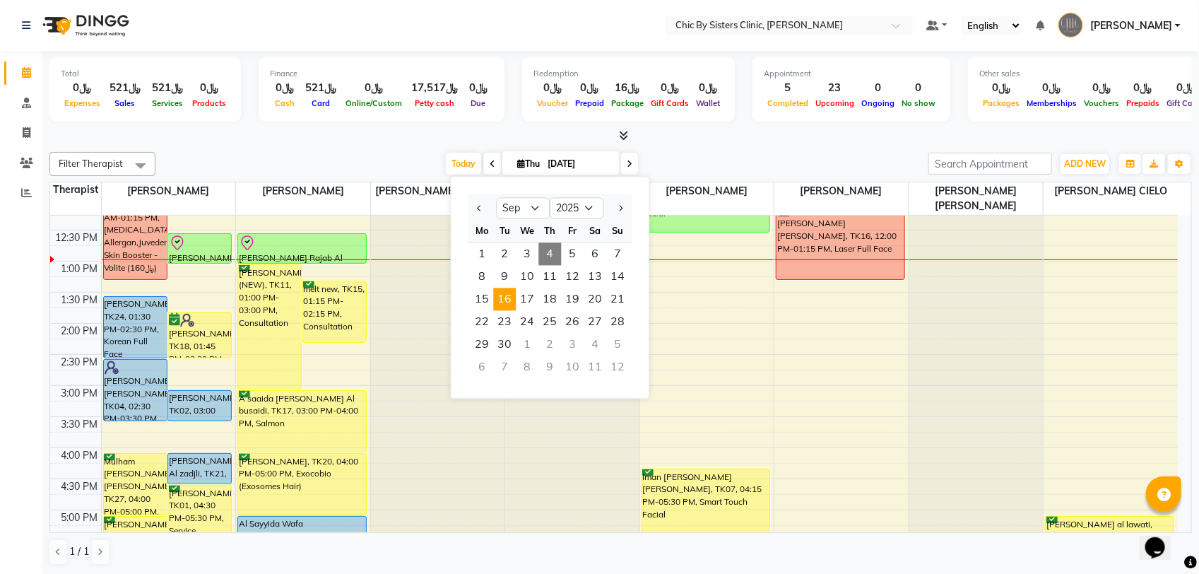
click at [512, 302] on span "16" at bounding box center [505, 299] width 23 height 23
type input "16-09-2025"
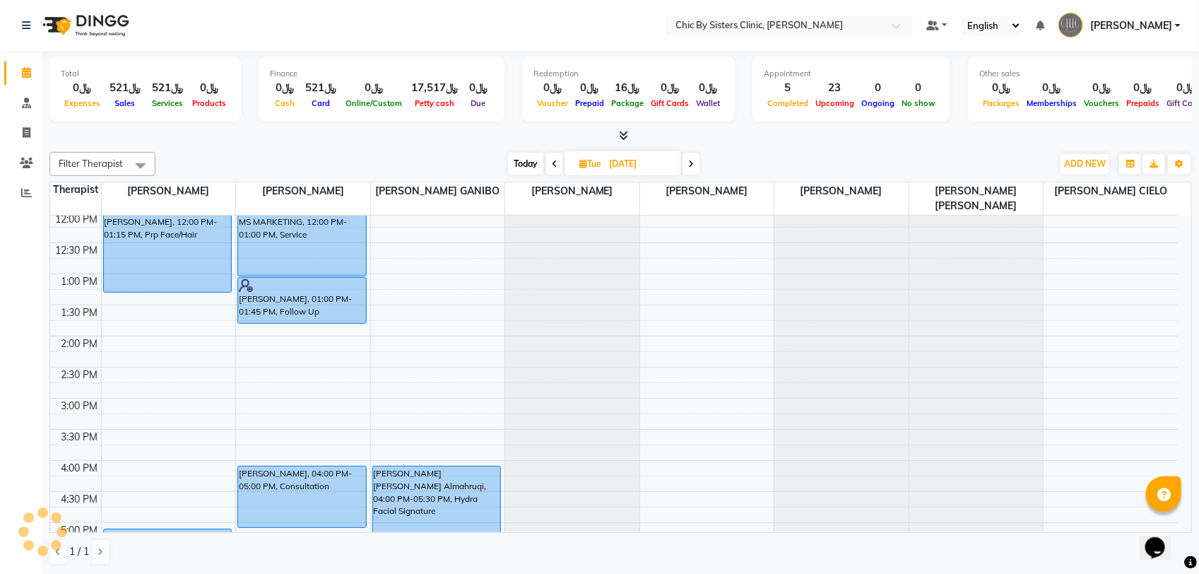
scroll to position [0, 0]
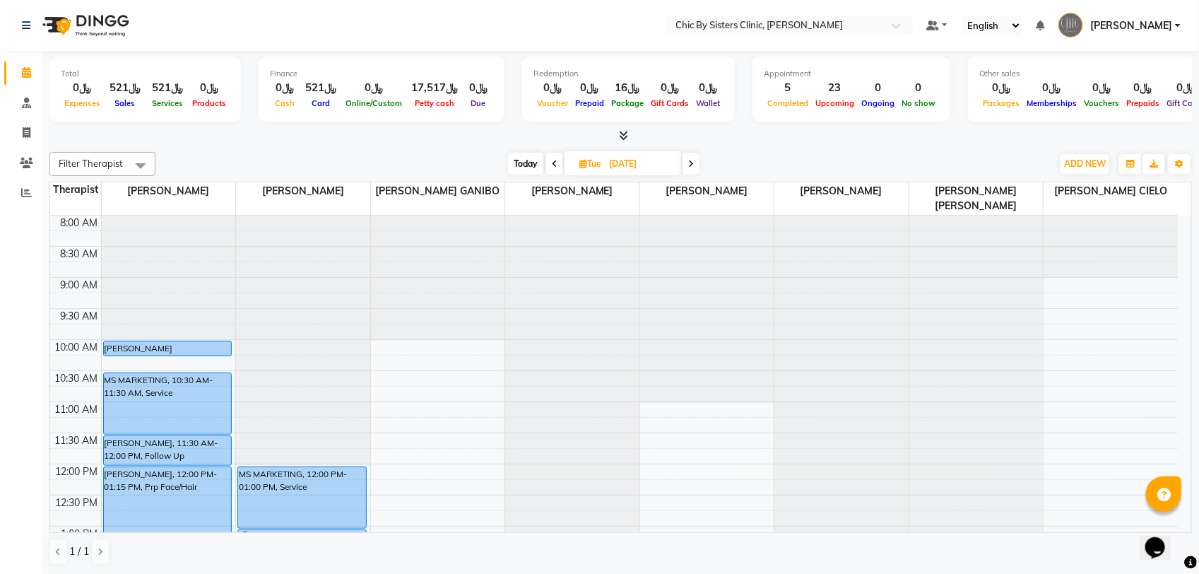
click at [618, 168] on input "16-09-2025" at bounding box center [640, 163] width 71 height 21
select select "9"
select select "2025"
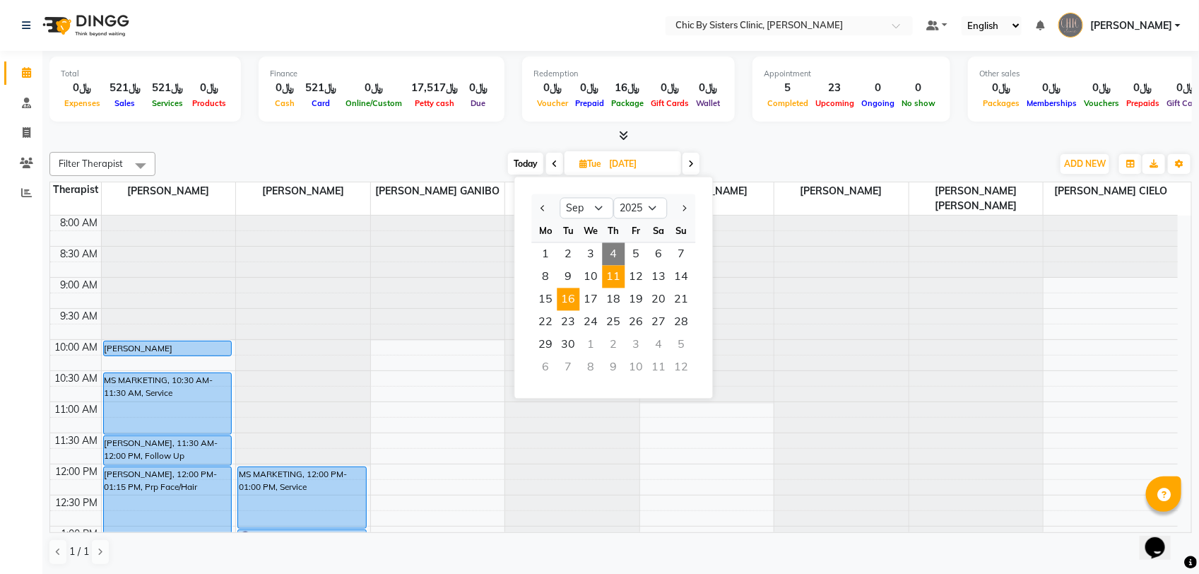
click at [615, 278] on span "11" at bounding box center [614, 277] width 23 height 23
type input "11-09-2025"
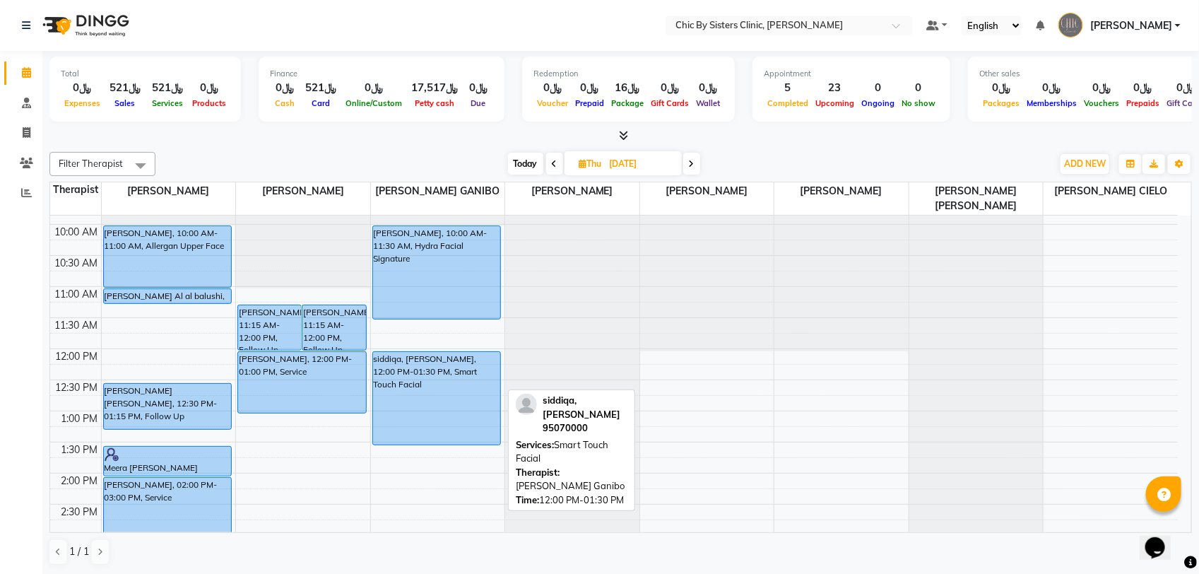
scroll to position [76, 0]
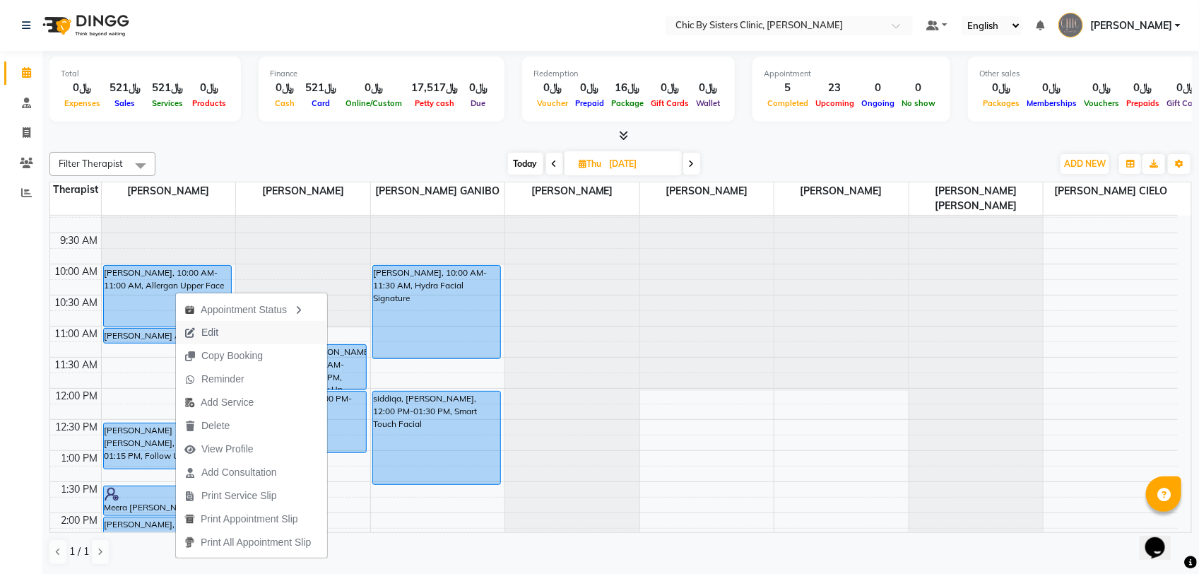
click at [216, 336] on span "Edit" at bounding box center [209, 332] width 17 height 15
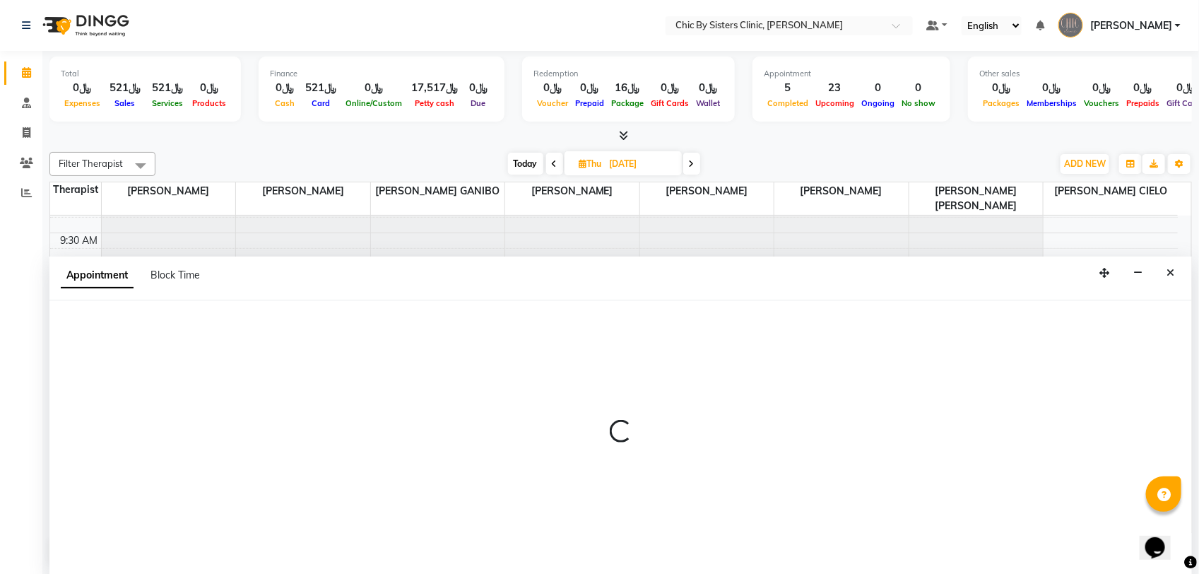
select select "tentative"
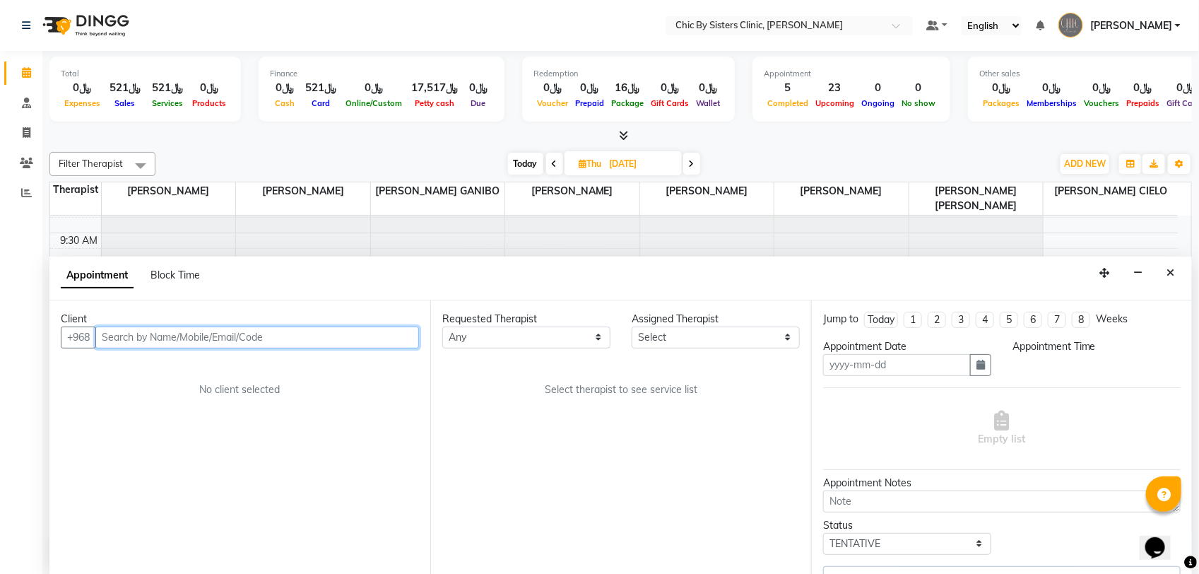
type input "11-09-2025"
select select "upcoming"
select select "600"
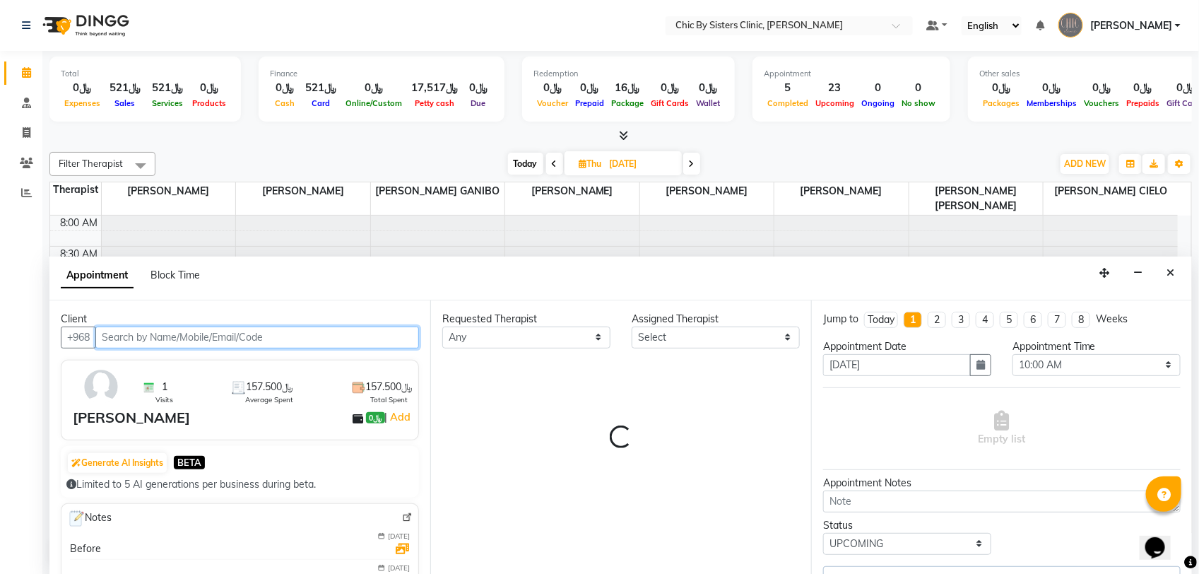
select select "49177"
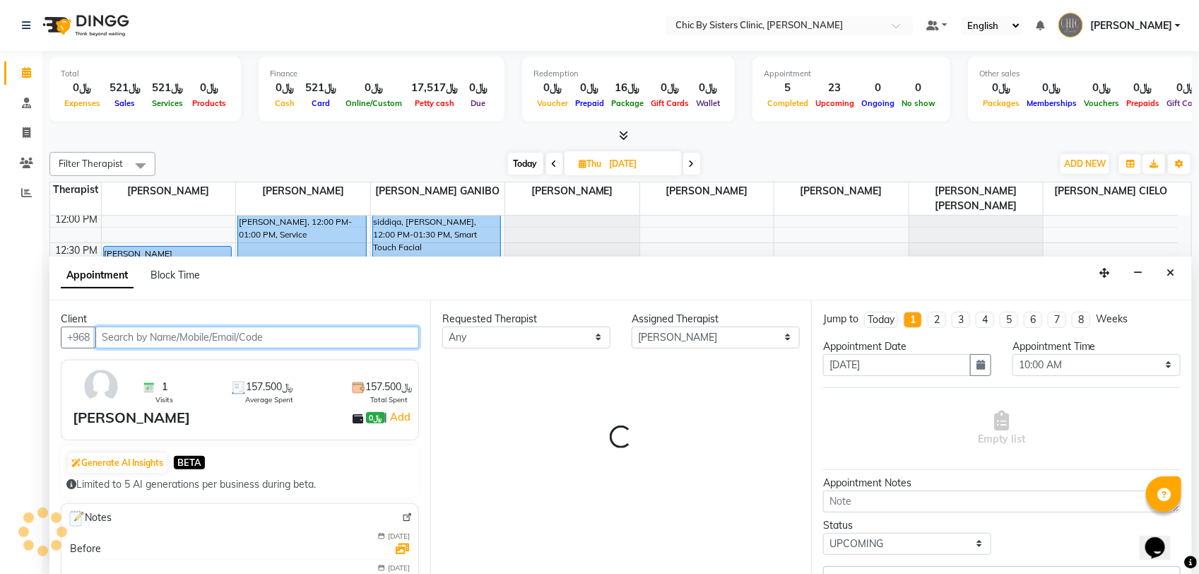
select select "3125"
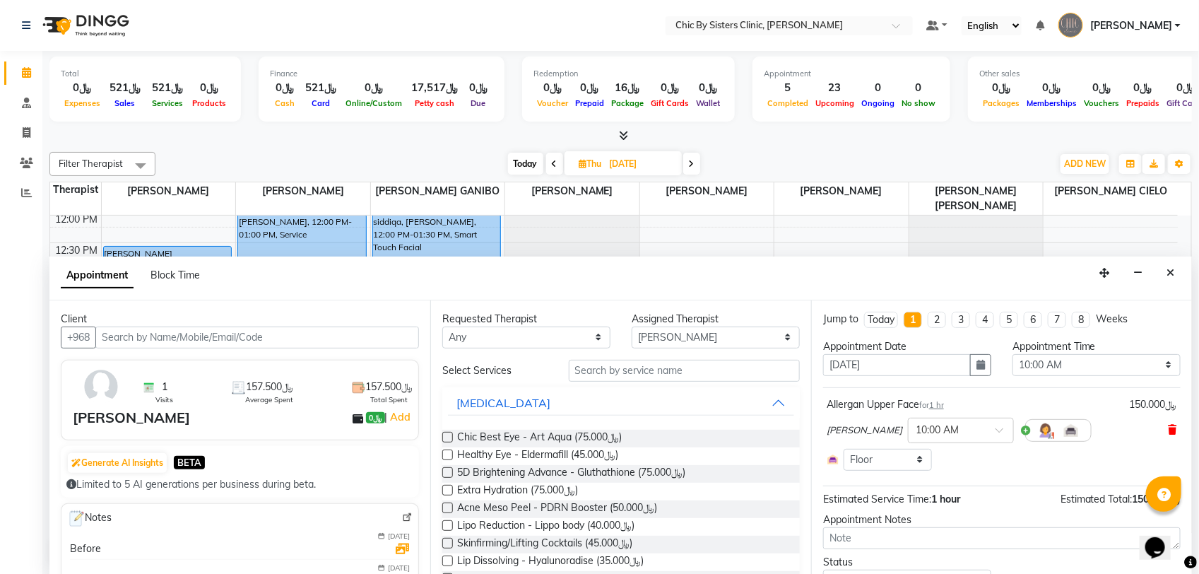
click at [1168, 433] on icon at bounding box center [1172, 430] width 8 height 10
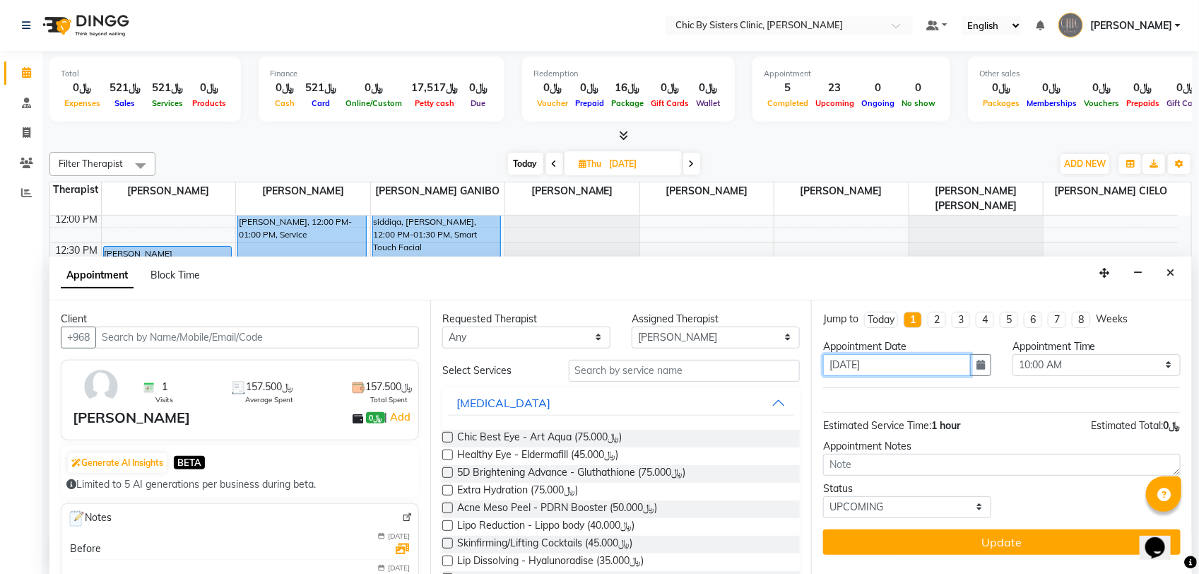
click at [969, 365] on input "11-09-2025" at bounding box center [897, 365] width 148 height 22
click at [986, 365] on button "button" at bounding box center [980, 365] width 21 height 22
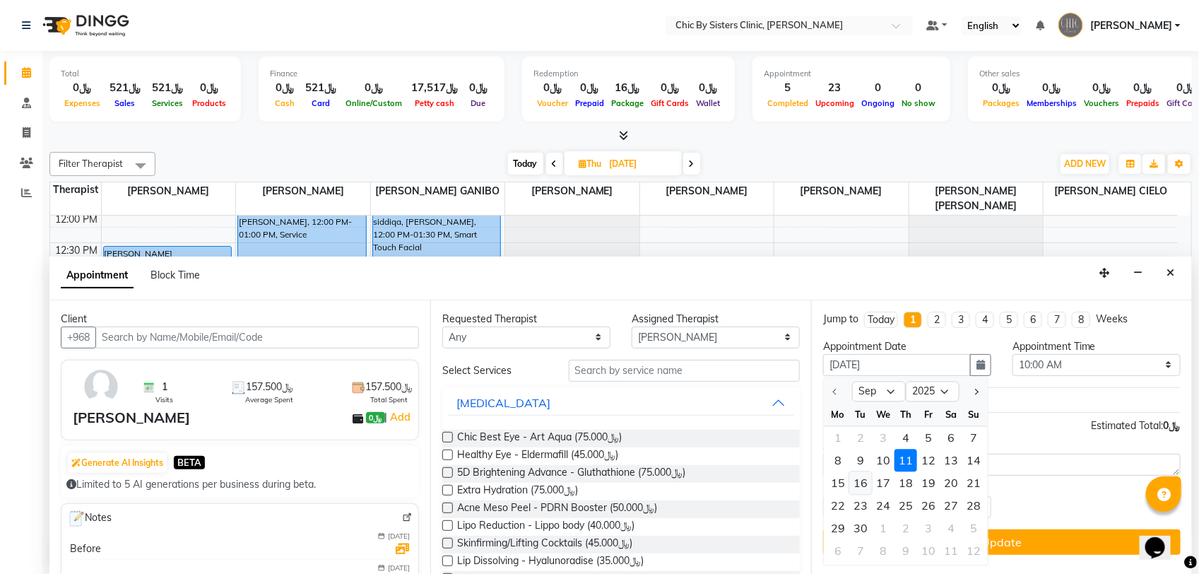
click at [868, 482] on div "16" at bounding box center [860, 482] width 23 height 23
type input "16-09-2025"
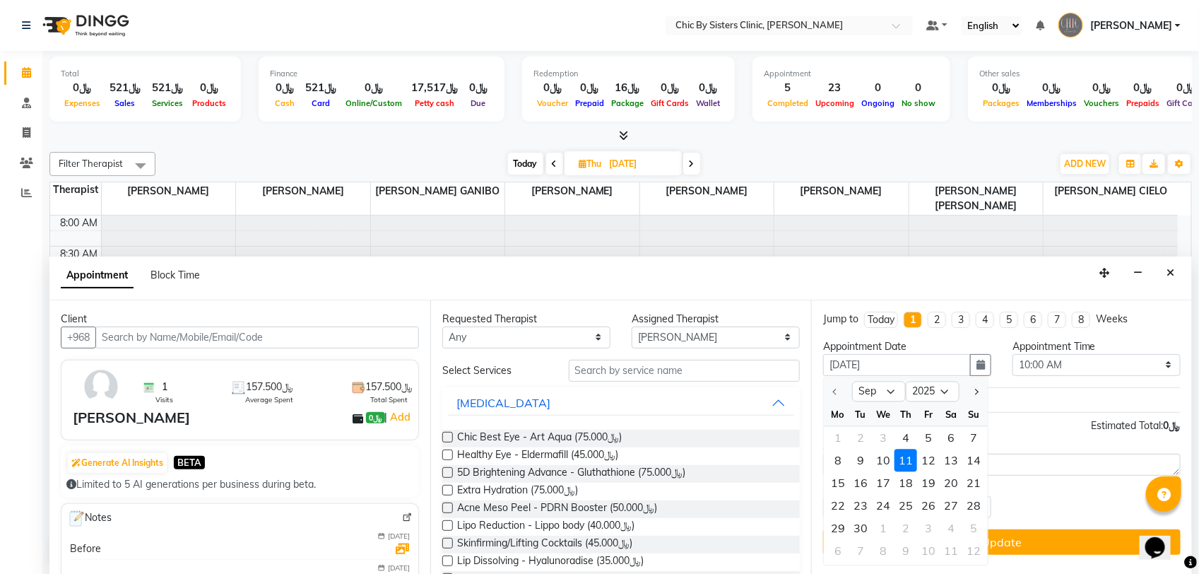
select select "600"
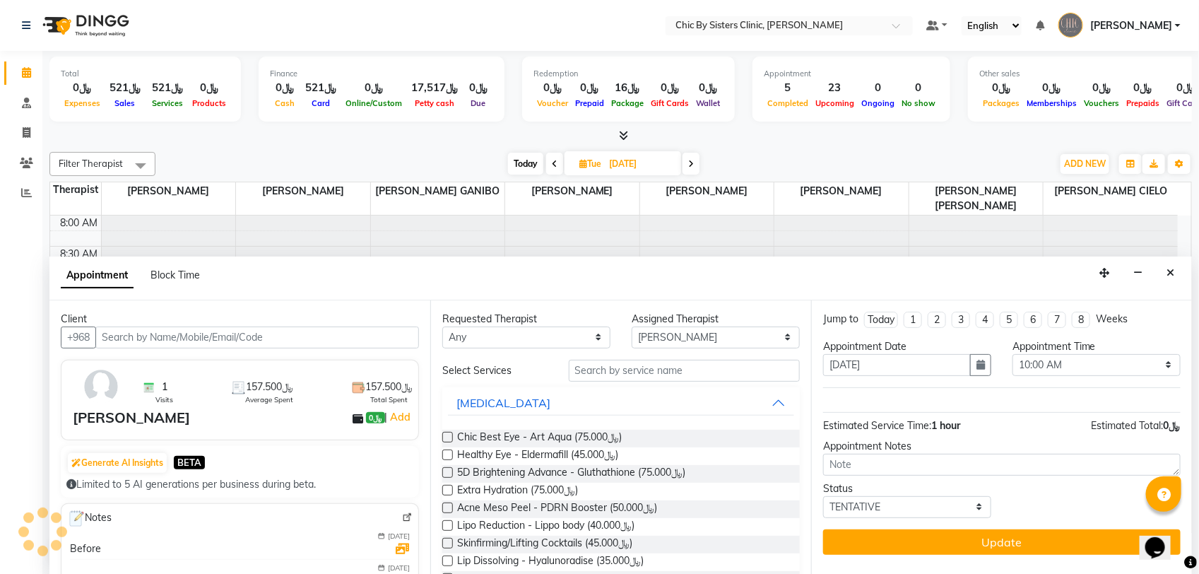
scroll to position [252, 0]
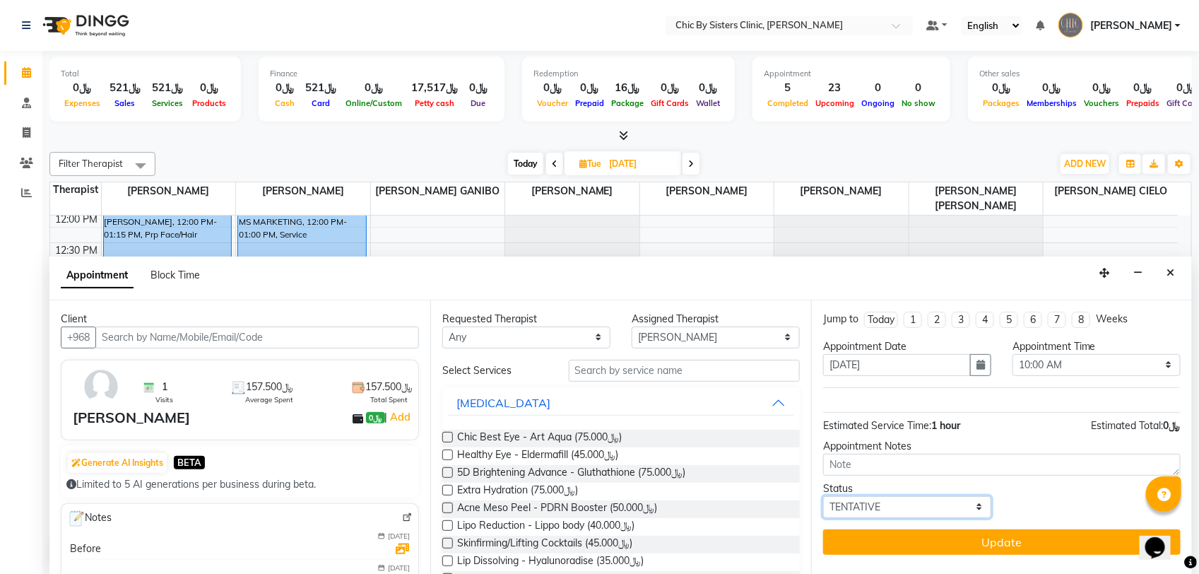
click at [950, 512] on select "Select TENTATIVE CONFIRM UPCOMING" at bounding box center [907, 507] width 168 height 22
select select "upcoming"
click at [823, 497] on select "Select TENTATIVE CONFIRM UPCOMING" at bounding box center [907, 507] width 168 height 22
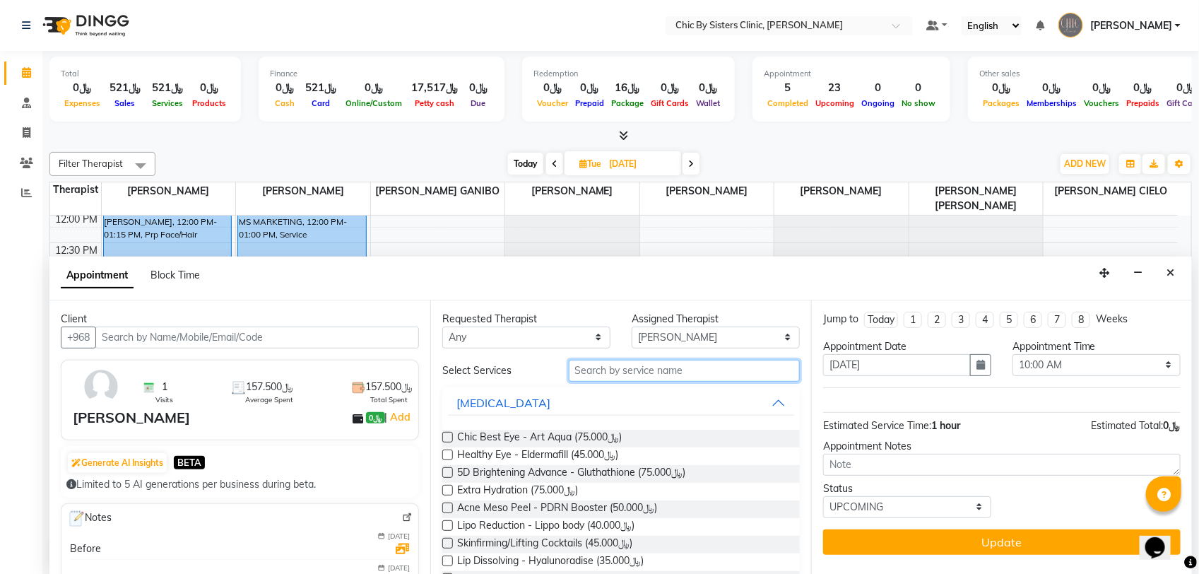
click at [709, 362] on input "text" at bounding box center [684, 371] width 231 height 22
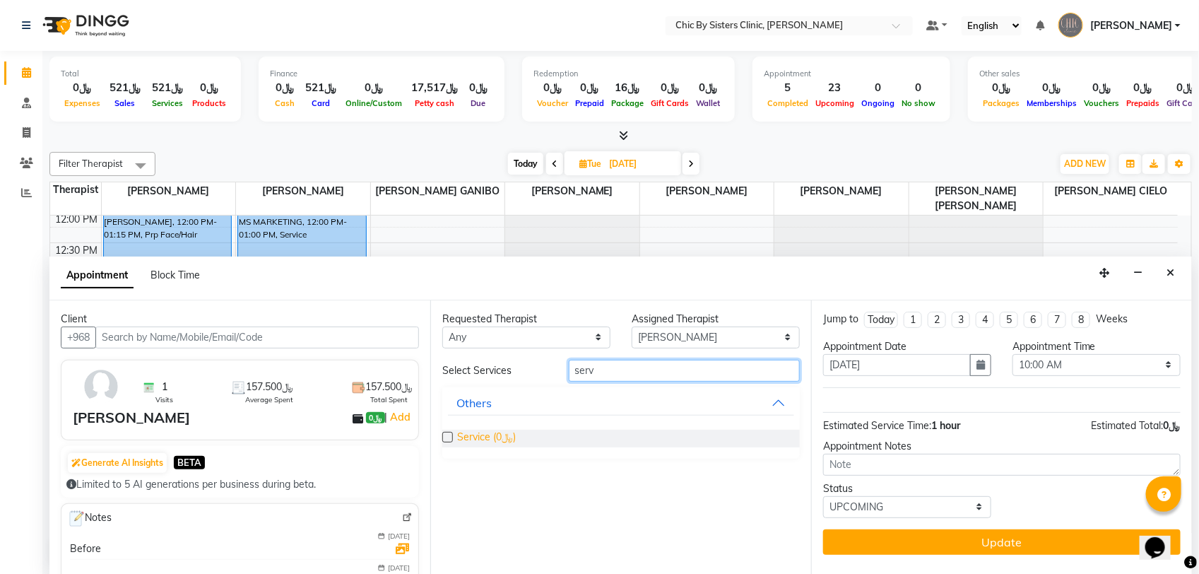
type input "serv"
click at [514, 438] on span "Service (﷼0)" at bounding box center [486, 439] width 59 height 18
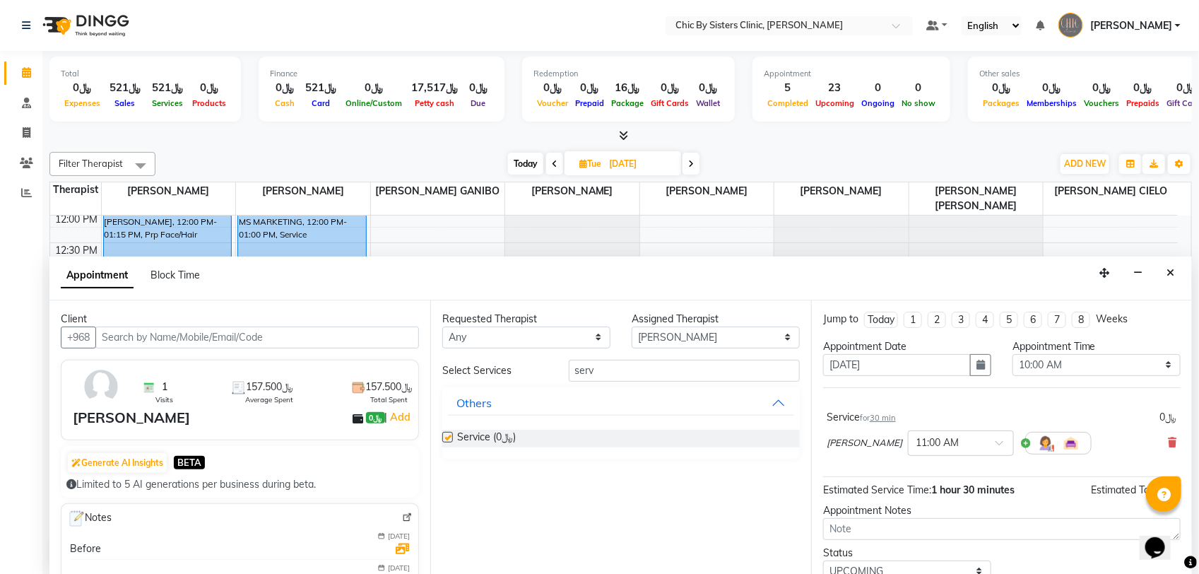
checkbox input "false"
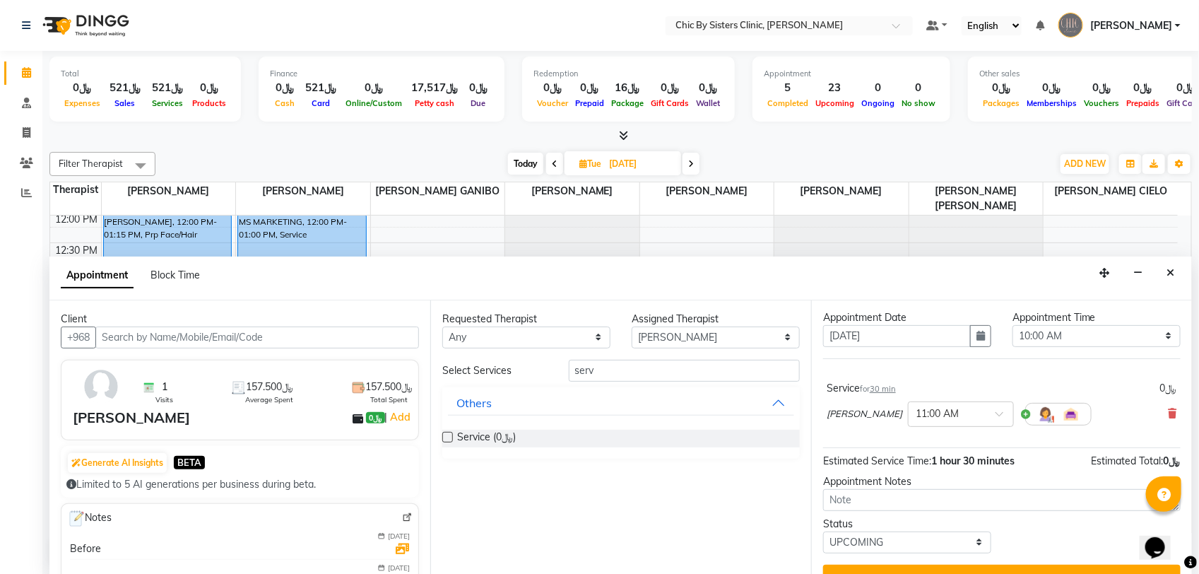
scroll to position [57, 0]
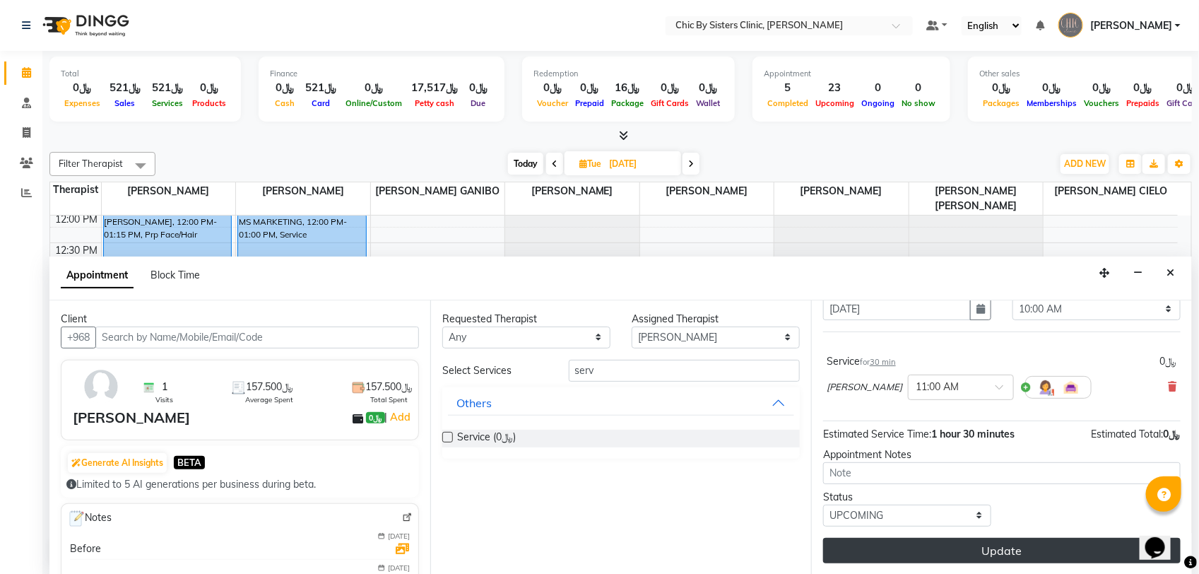
click at [955, 546] on button "Update" at bounding box center [1001, 550] width 357 height 25
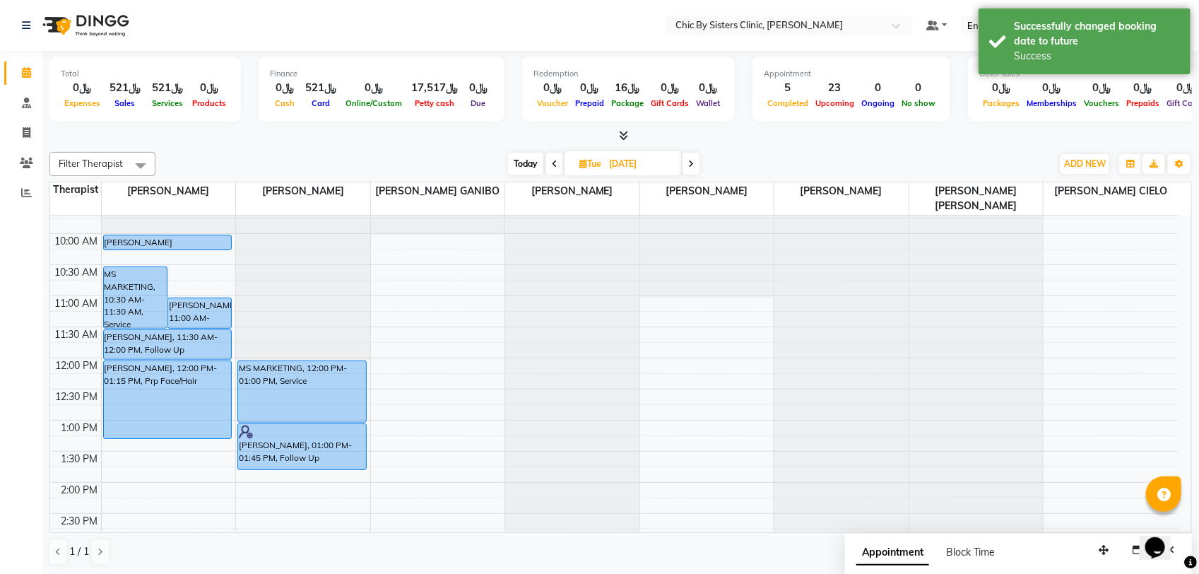
scroll to position [76, 0]
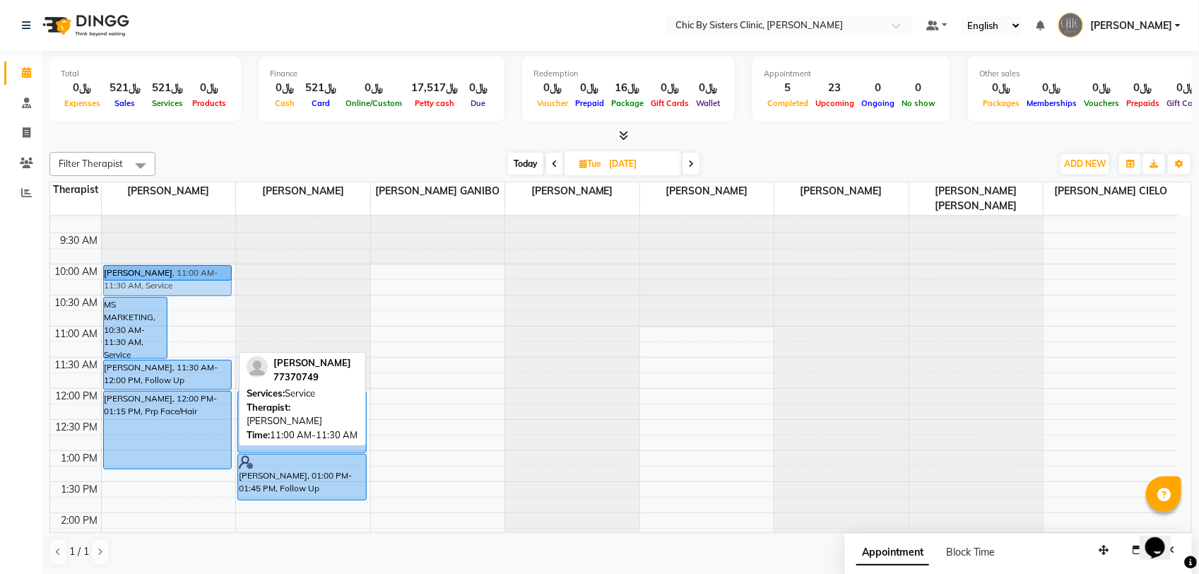
drag, startPoint x: 205, startPoint y: 333, endPoint x: 213, endPoint y: 276, distance: 58.4
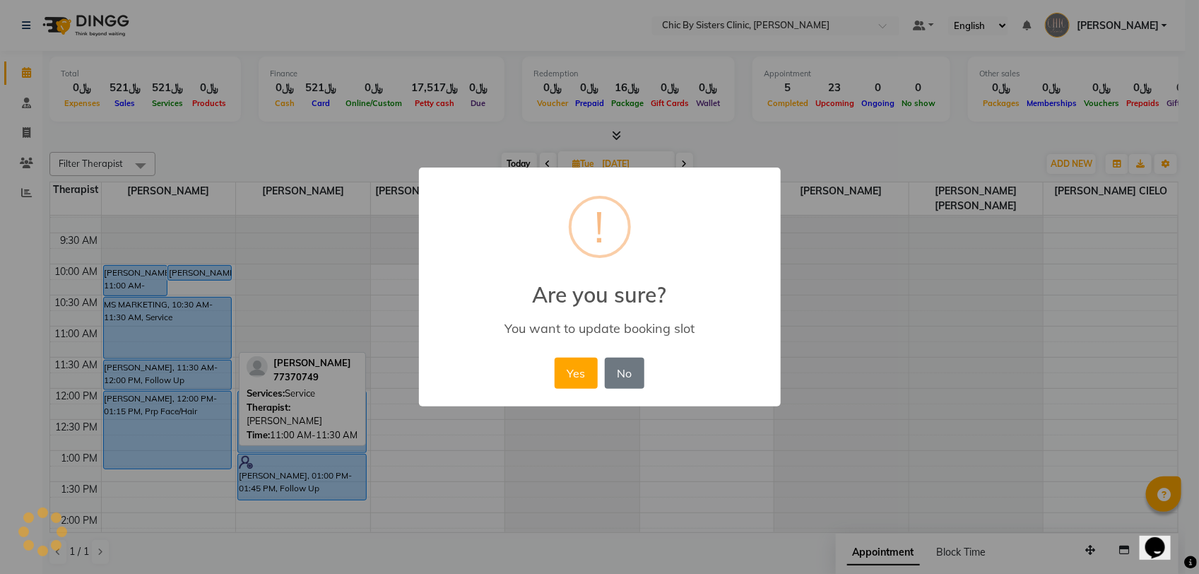
drag, startPoint x: 578, startPoint y: 375, endPoint x: 560, endPoint y: 371, distance: 18.2
click at [577, 376] on button "Yes" at bounding box center [576, 372] width 43 height 31
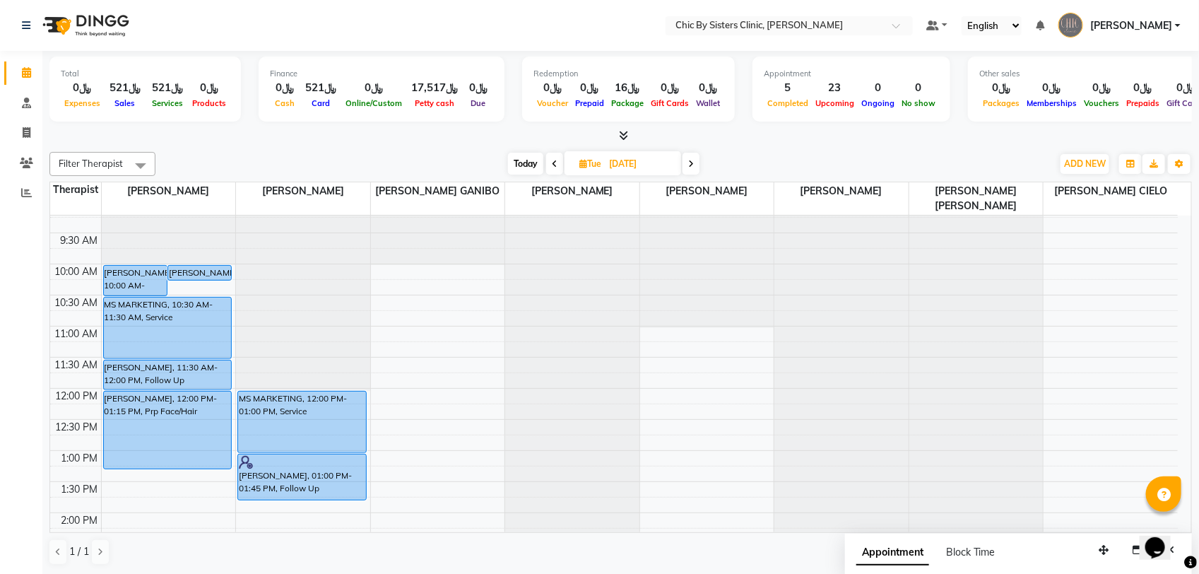
click at [645, 172] on input "16-09-2025" at bounding box center [640, 163] width 71 height 21
select select "9"
select select "2025"
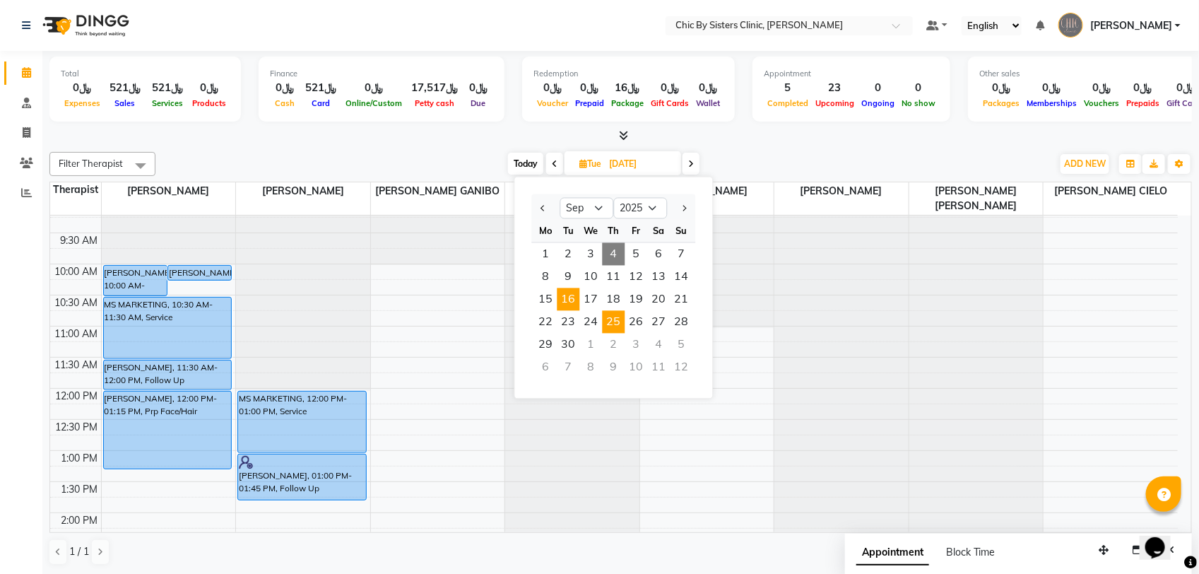
click at [606, 319] on span "25" at bounding box center [614, 322] width 23 height 23
type input "25-09-2025"
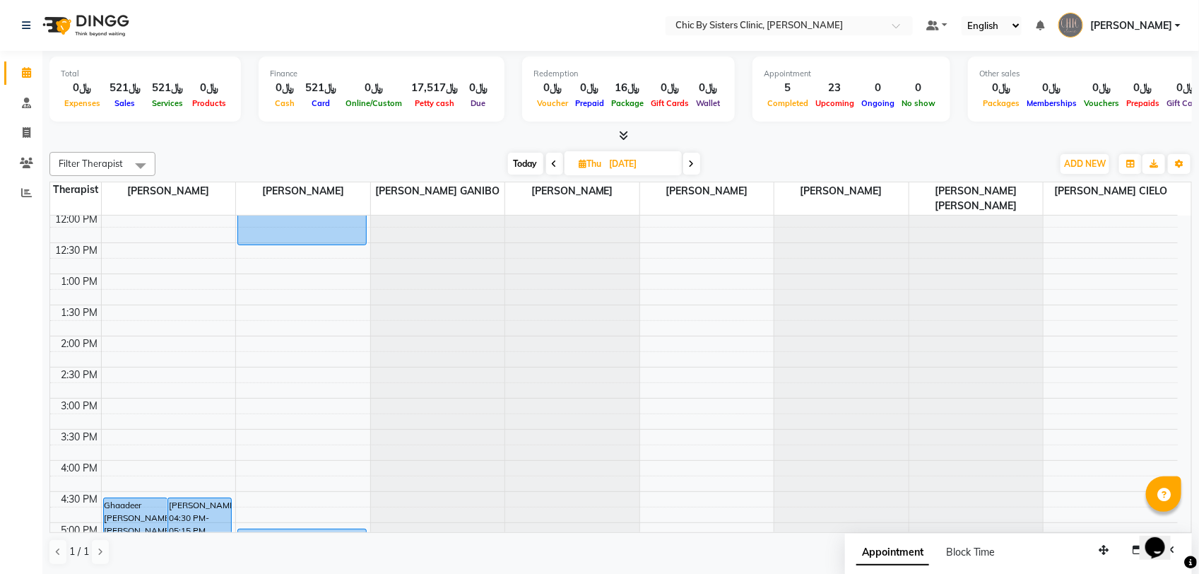
scroll to position [0, 0]
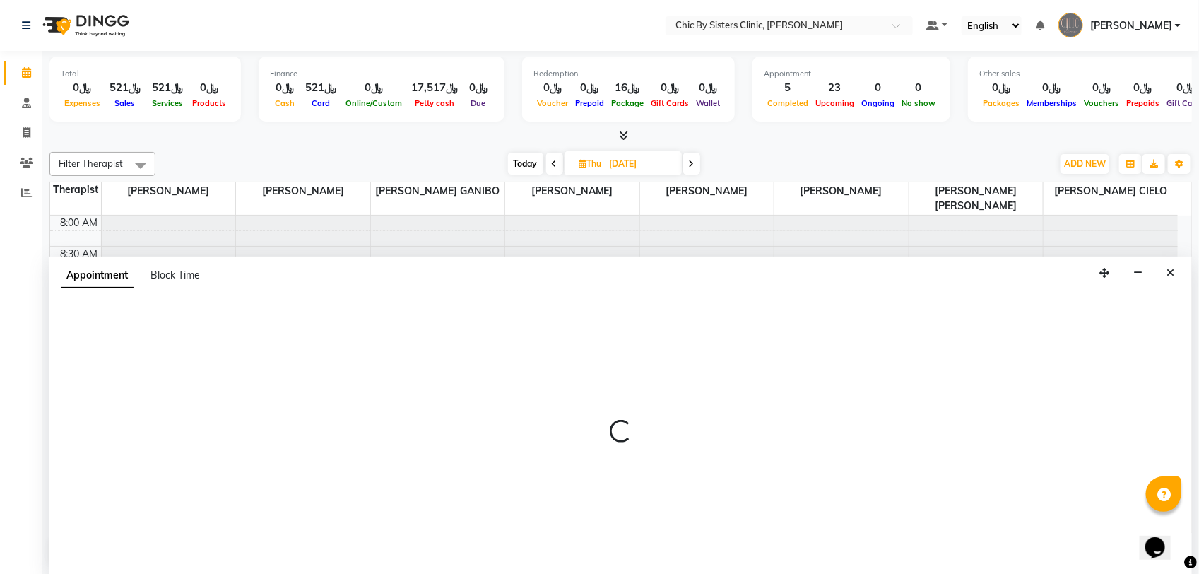
select select "49177"
select select "tentative"
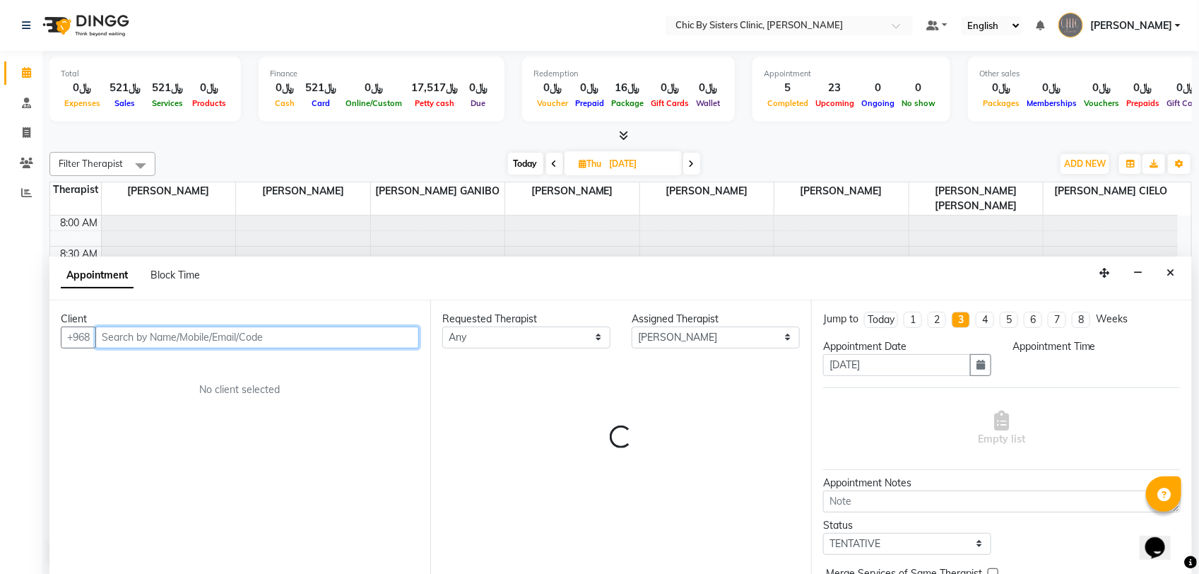
select select "660"
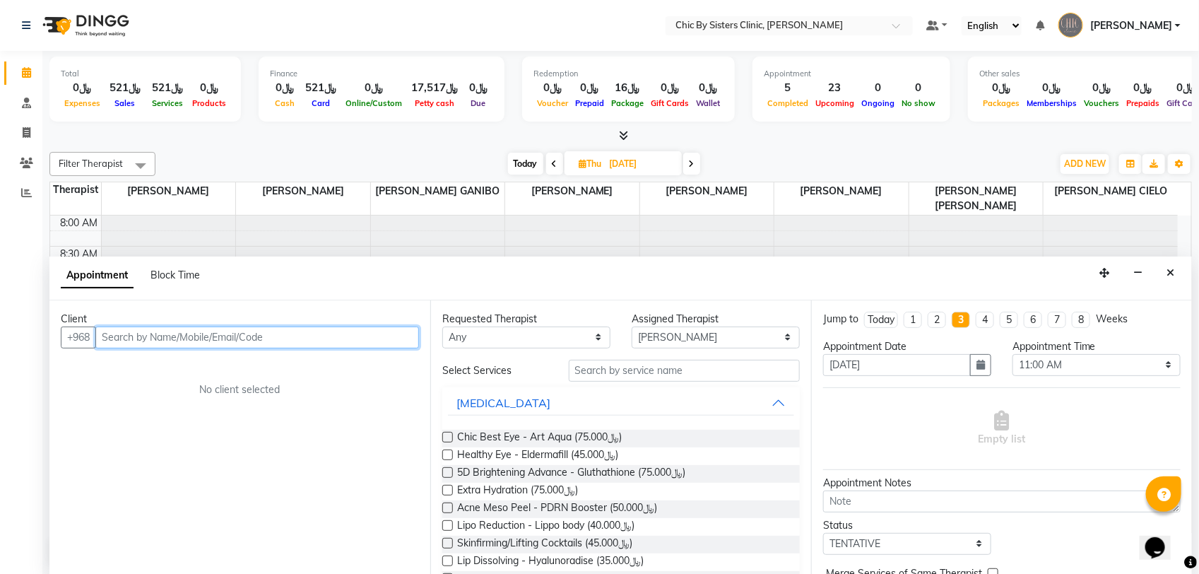
paste input "96899469119"
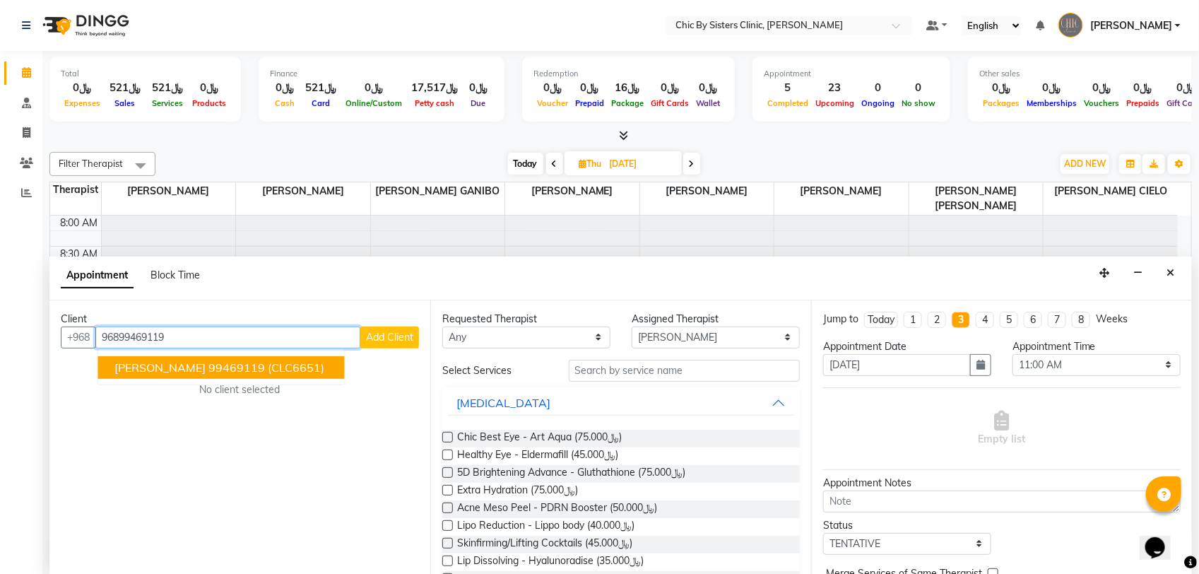
click at [217, 376] on button "majida sabir al balushi 99469119 (CLC6651)" at bounding box center [221, 367] width 247 height 23
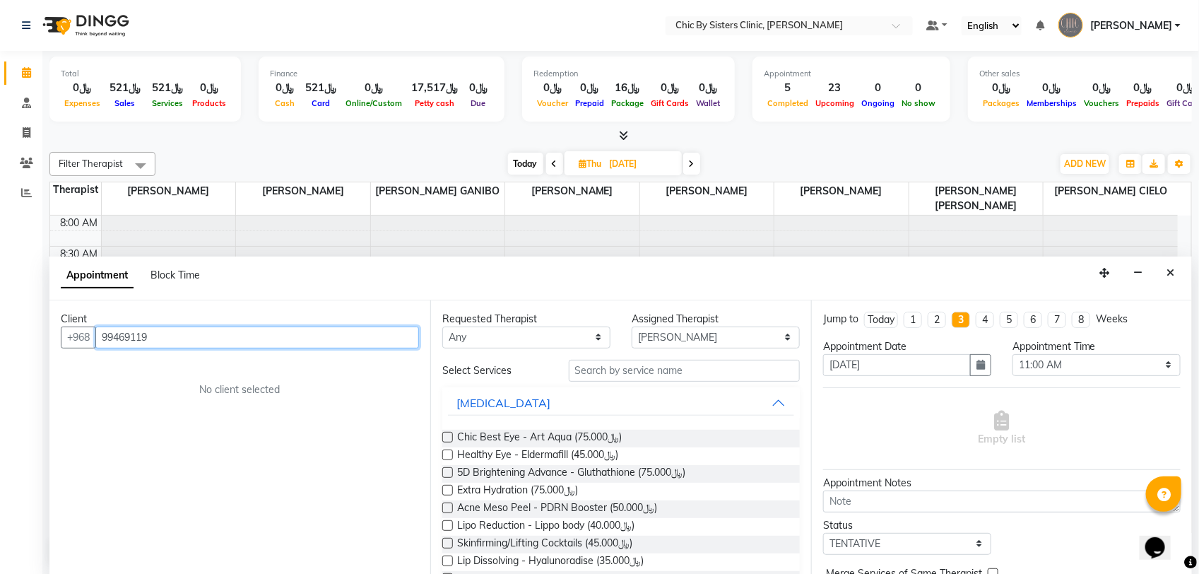
type input "99469119"
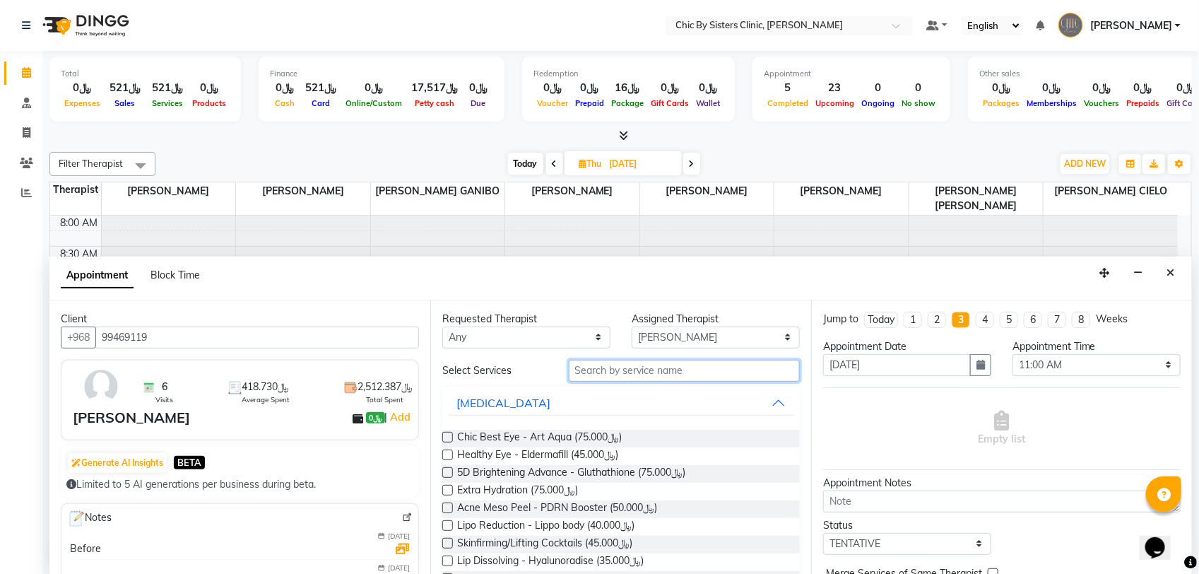
click at [636, 371] on input "text" at bounding box center [684, 371] width 231 height 22
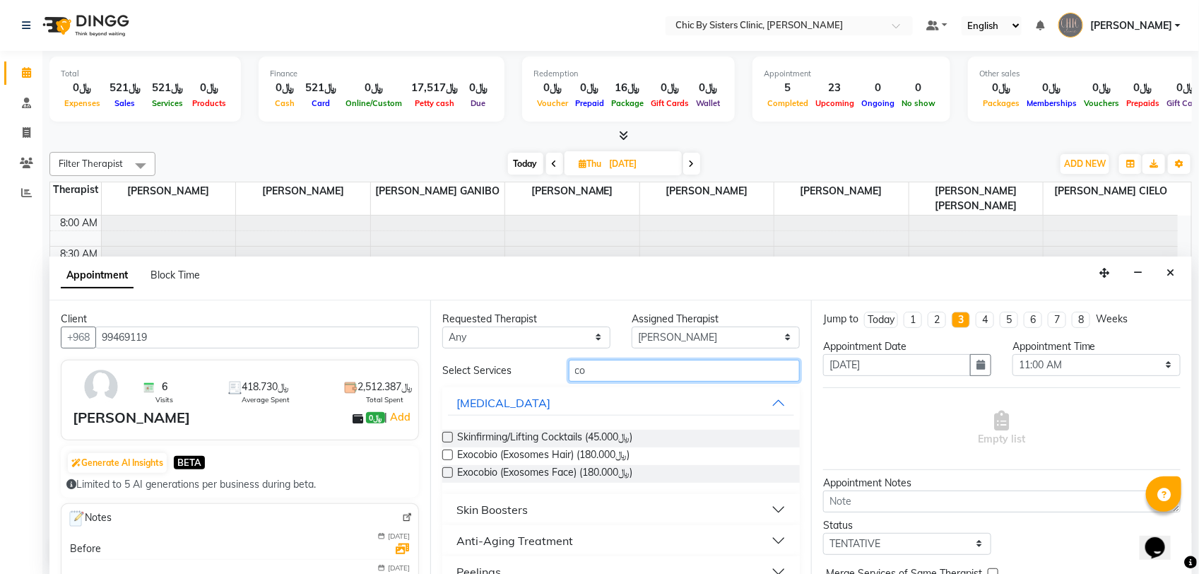
type input "c"
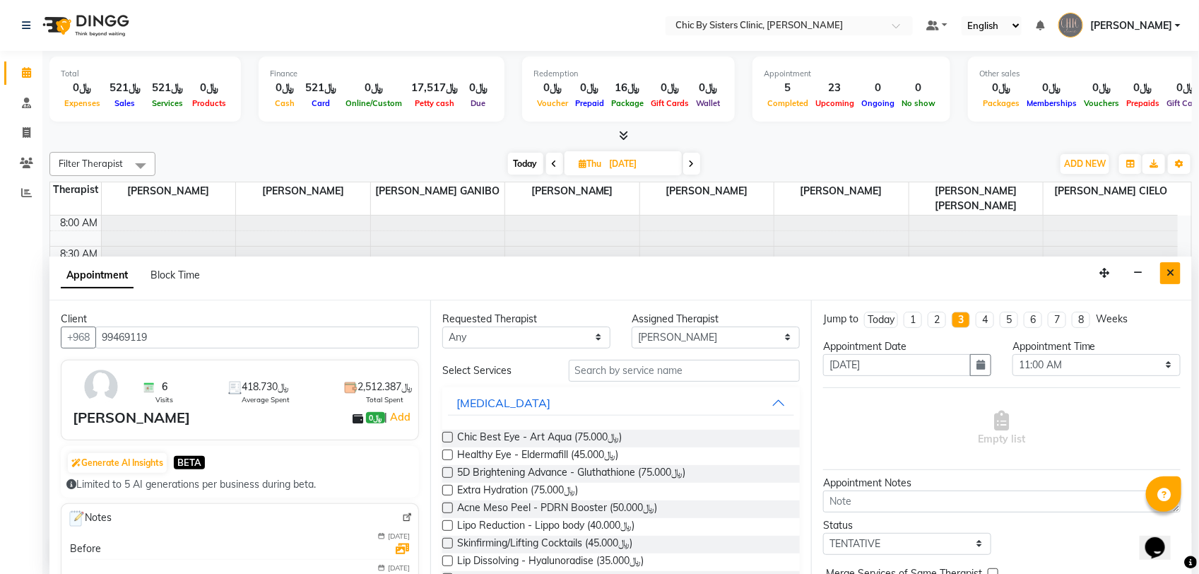
click at [1163, 280] on button "Close" at bounding box center [1170, 273] width 20 height 22
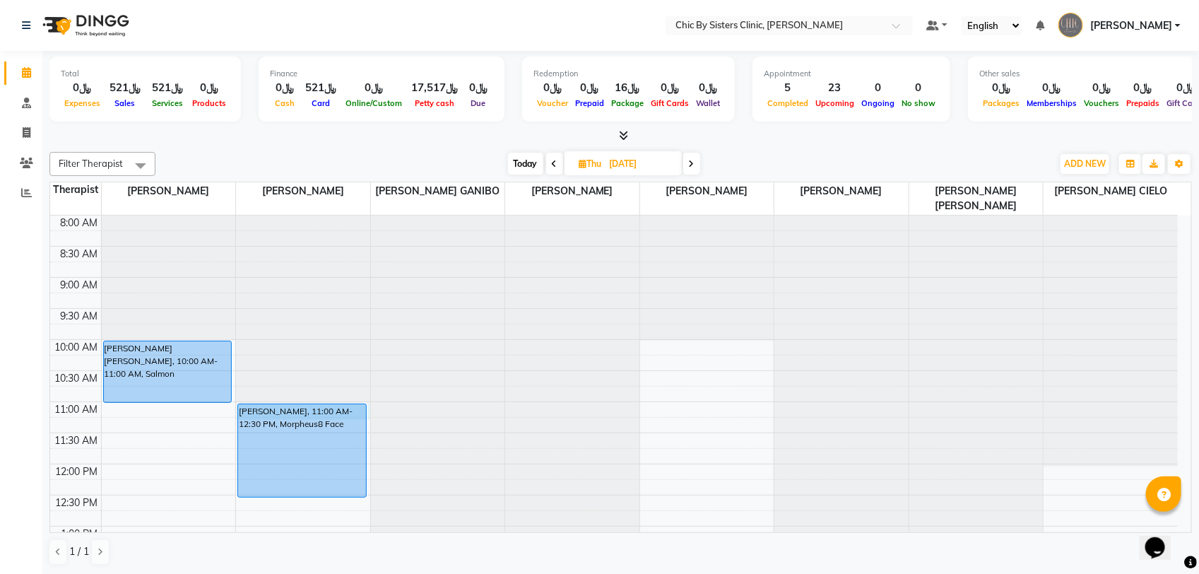
select select "49178"
select select "660"
select select "tentative"
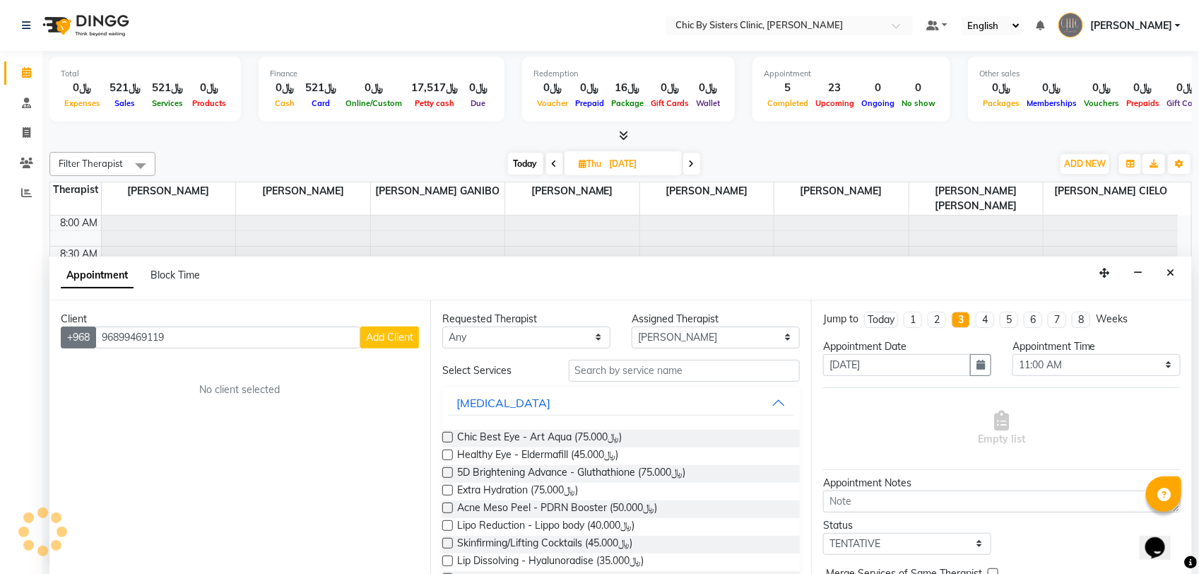
click at [87, 341] on div "+968 96899469119 Add Client" at bounding box center [240, 337] width 358 height 22
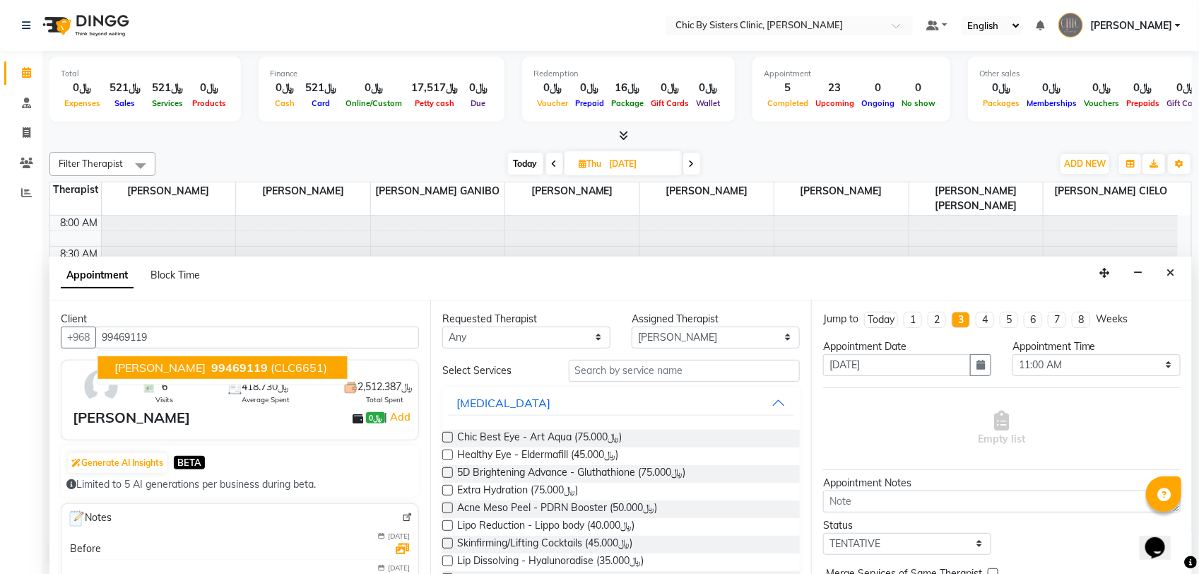
click at [324, 365] on span "(CLC6651)" at bounding box center [299, 367] width 57 height 14
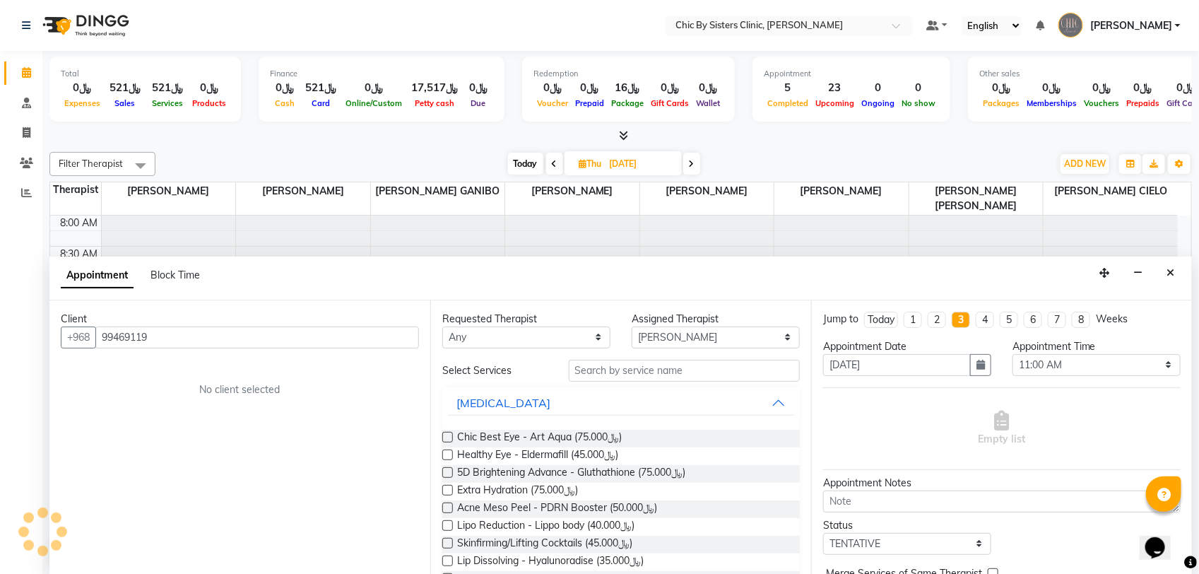
type input "99469119"
click at [644, 362] on input "text" at bounding box center [684, 371] width 231 height 22
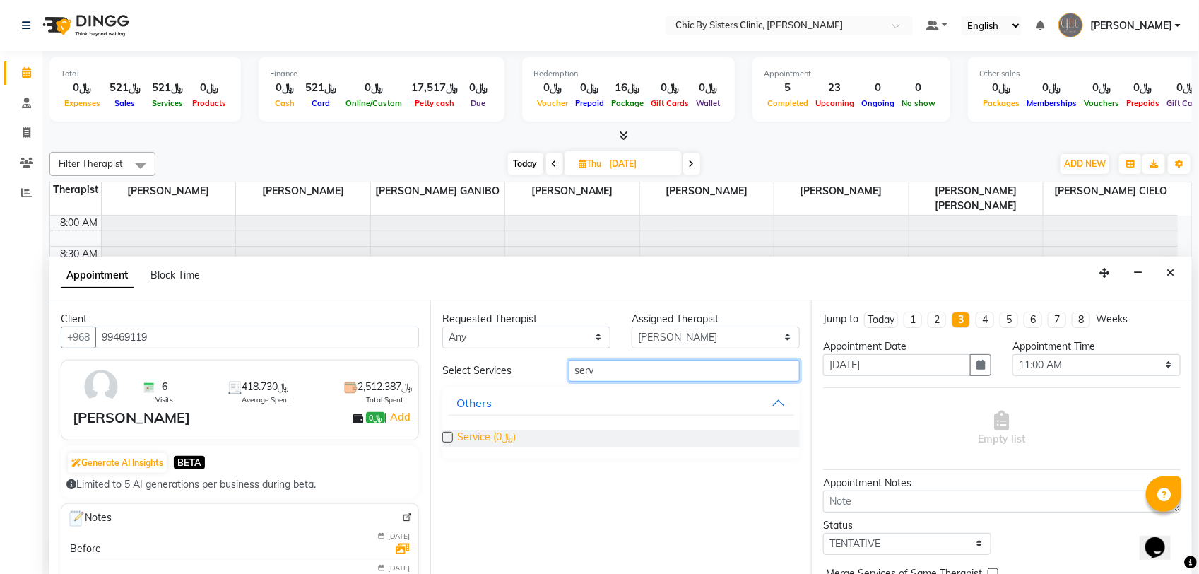
type input "serv"
click at [496, 440] on span "Service (﷼0)" at bounding box center [486, 439] width 59 height 18
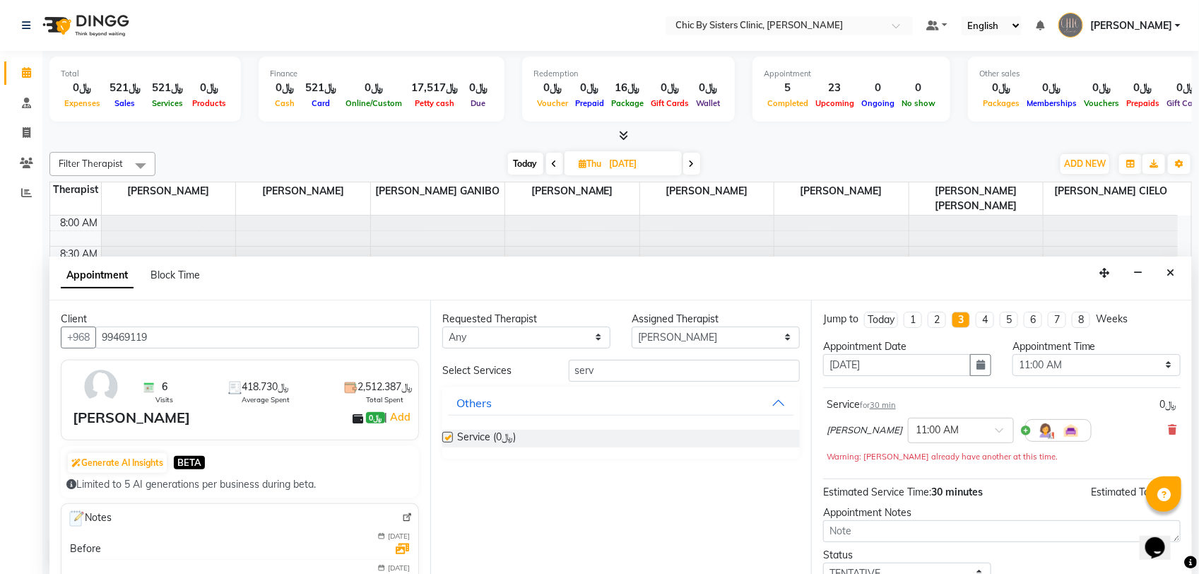
checkbox input "false"
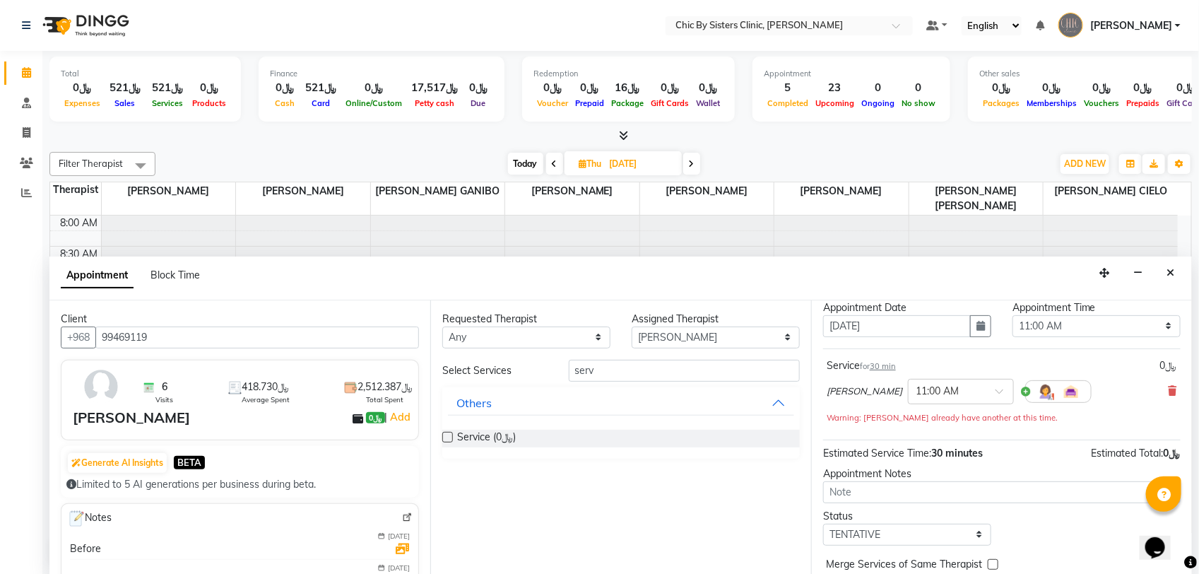
scroll to position [76, 0]
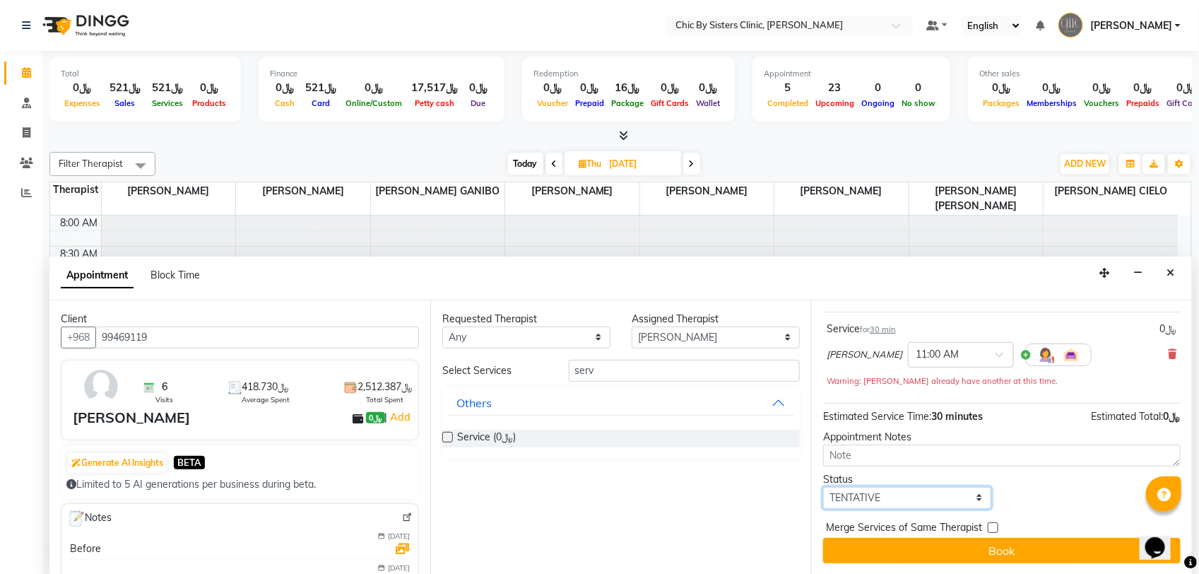
click at [933, 490] on select "Select TENTATIVE CONFIRM UPCOMING" at bounding box center [907, 498] width 168 height 22
select select "upcoming"
click at [823, 487] on select "Select TENTATIVE CONFIRM UPCOMING" at bounding box center [907, 498] width 168 height 22
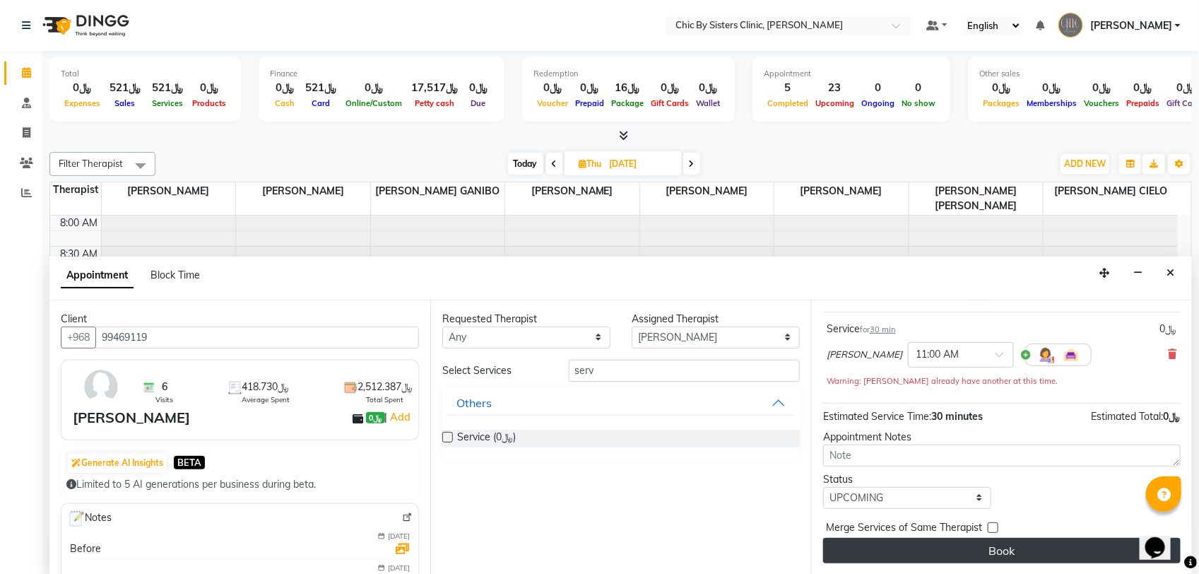
click at [913, 548] on button "Book" at bounding box center [1001, 550] width 357 height 25
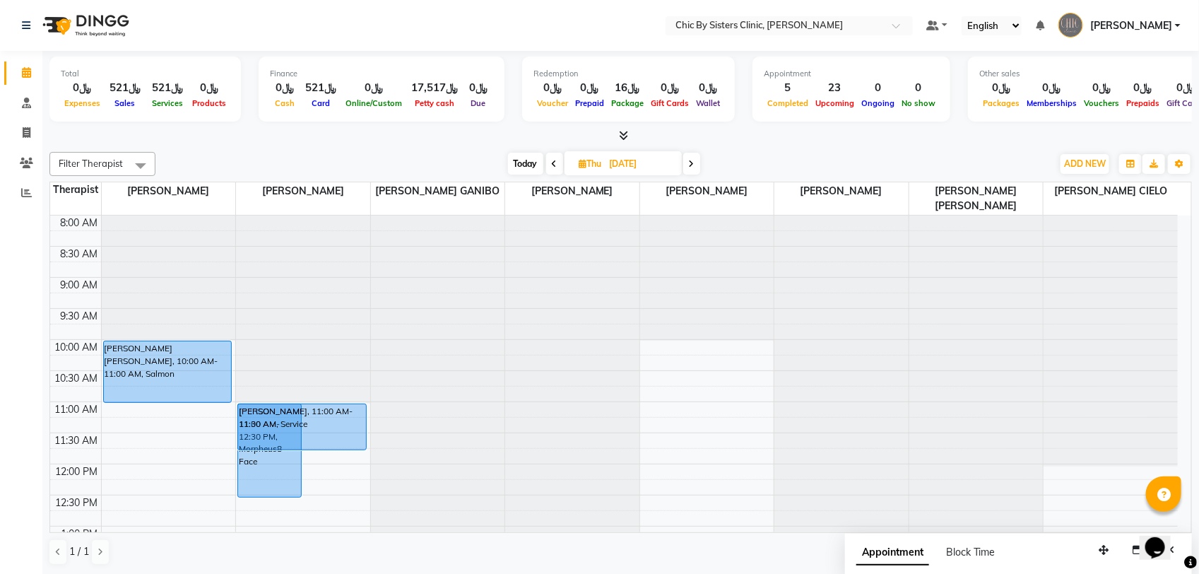
drag, startPoint x: 331, startPoint y: 432, endPoint x: 336, endPoint y: 447, distance: 15.6
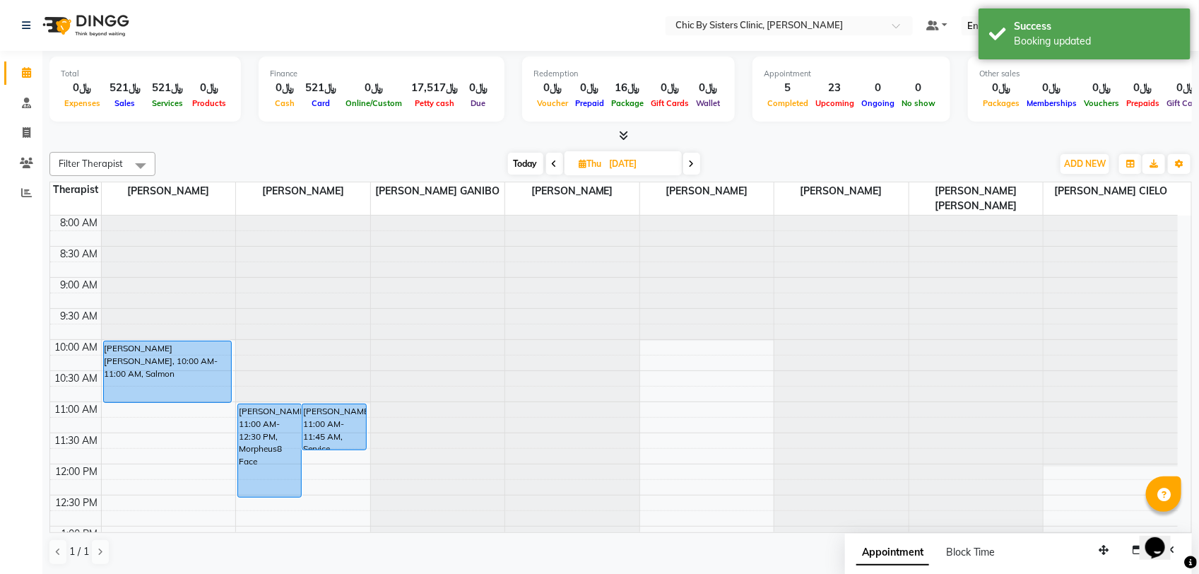
click at [516, 167] on span "Today" at bounding box center [525, 164] width 35 height 22
type input "[DATE]"
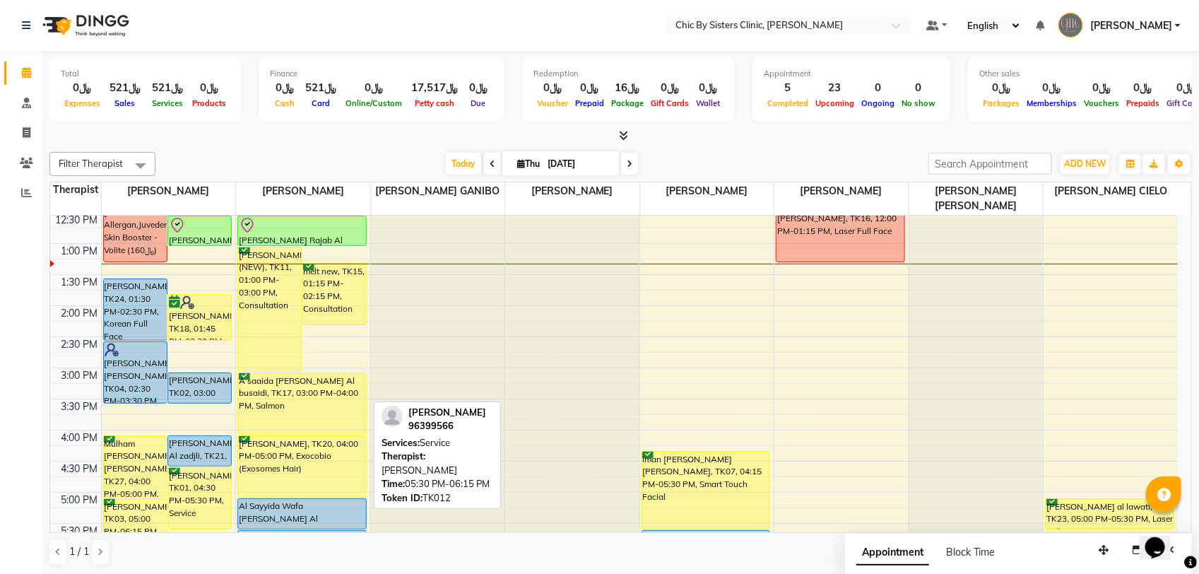
scroll to position [252, 0]
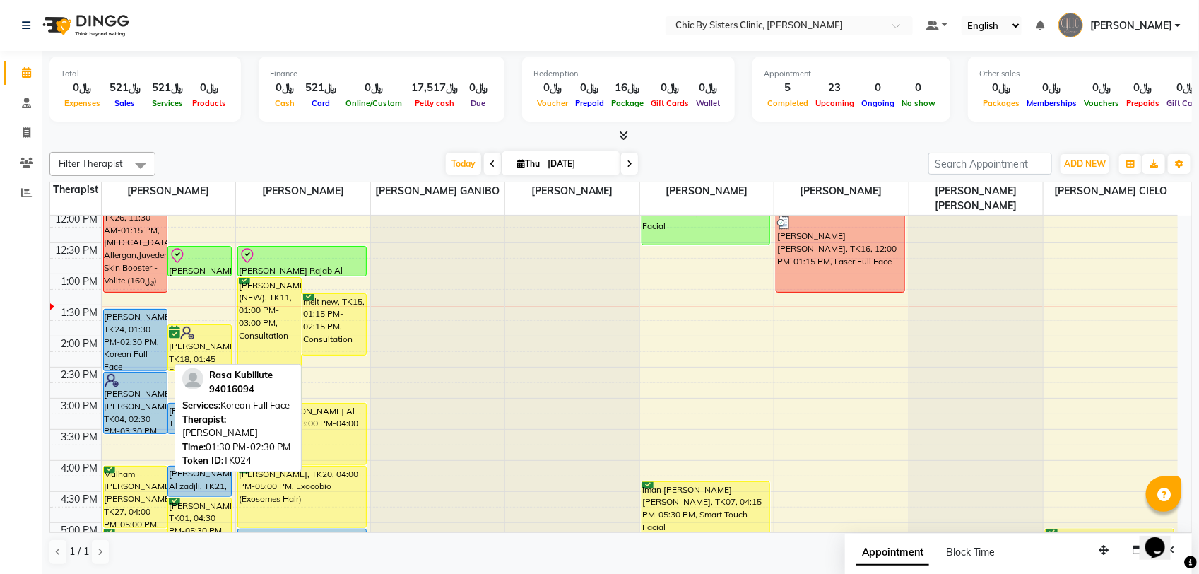
click at [143, 344] on div "[PERSON_NAME], TK24, 01:30 PM-02:30 PM, Korean Full Face" at bounding box center [135, 339] width 63 height 61
select select "5"
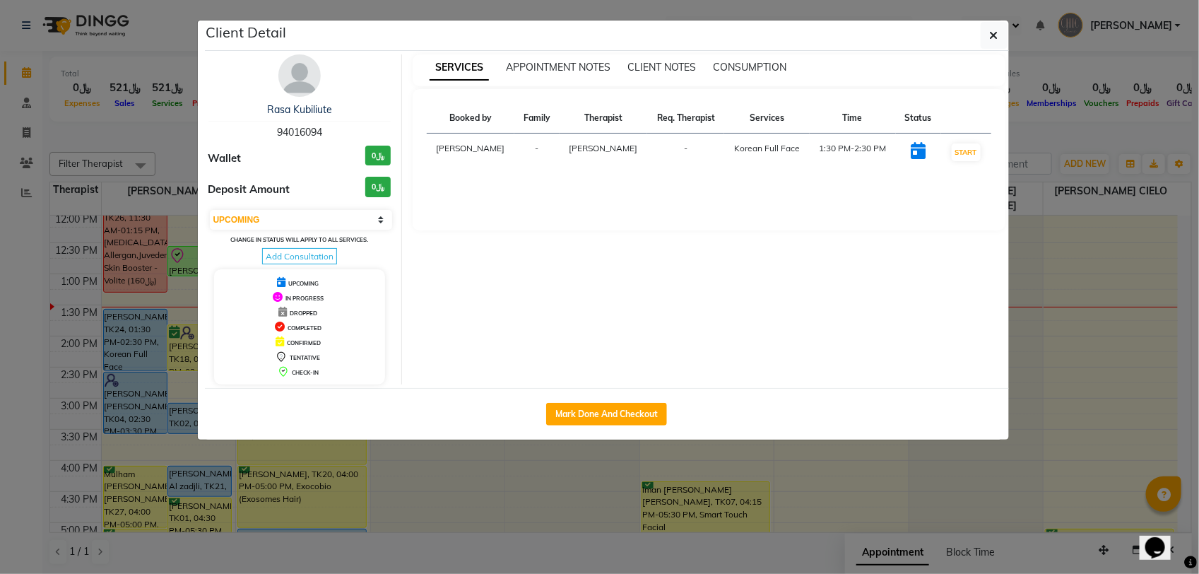
click at [302, 59] on img at bounding box center [299, 75] width 42 height 42
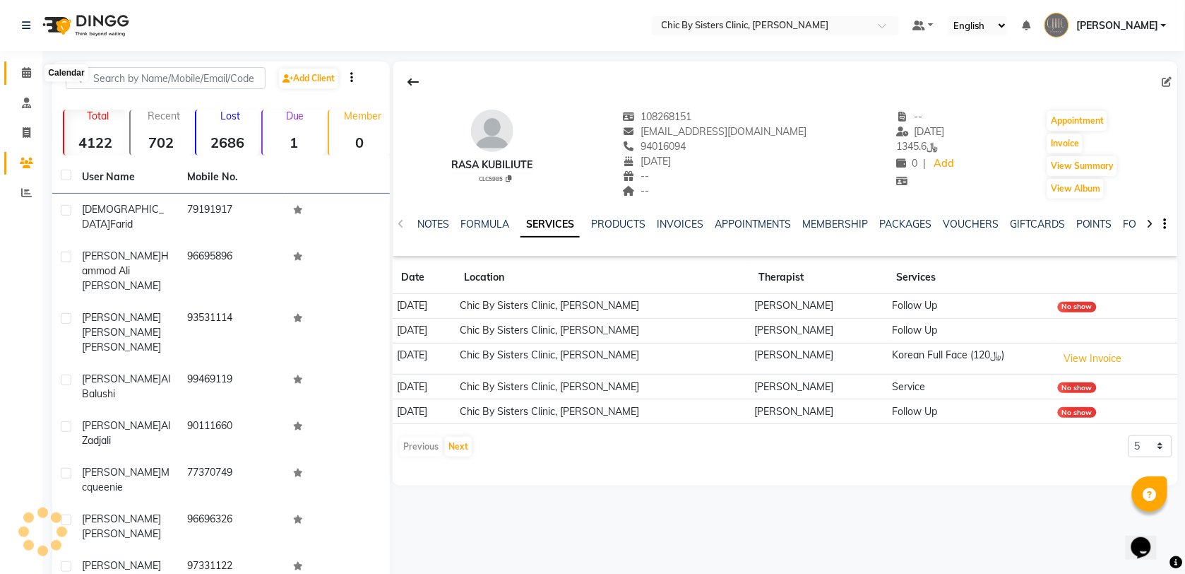
click at [28, 72] on icon at bounding box center [26, 72] width 9 height 11
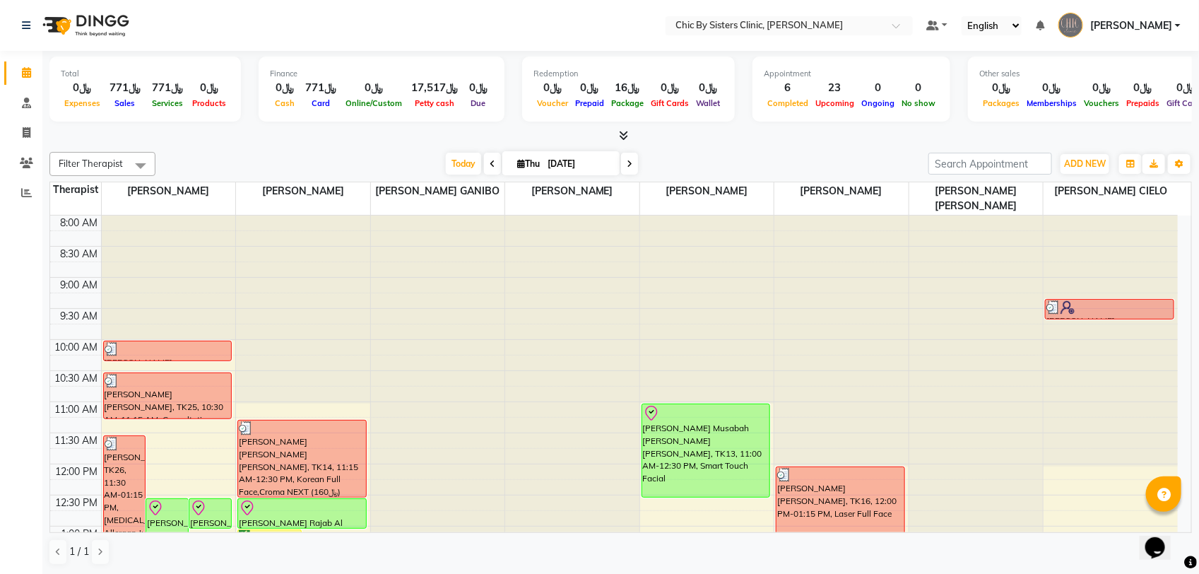
scroll to position [177, 0]
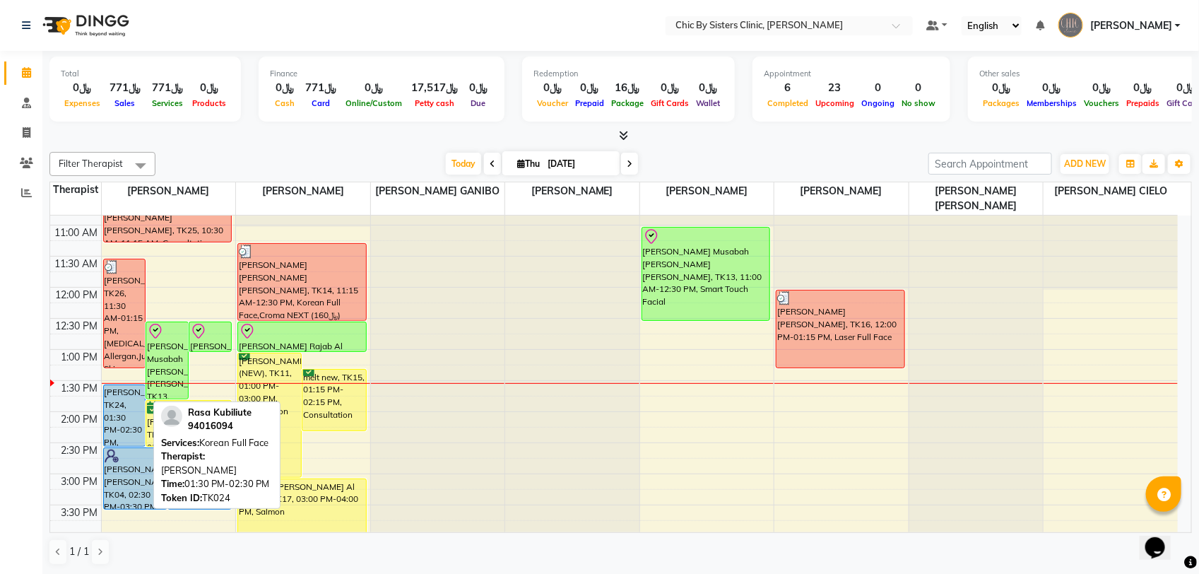
click at [133, 419] on div "[PERSON_NAME], TK24, 01:30 PM-02:30 PM, Korean Full Face" at bounding box center [125, 415] width 42 height 61
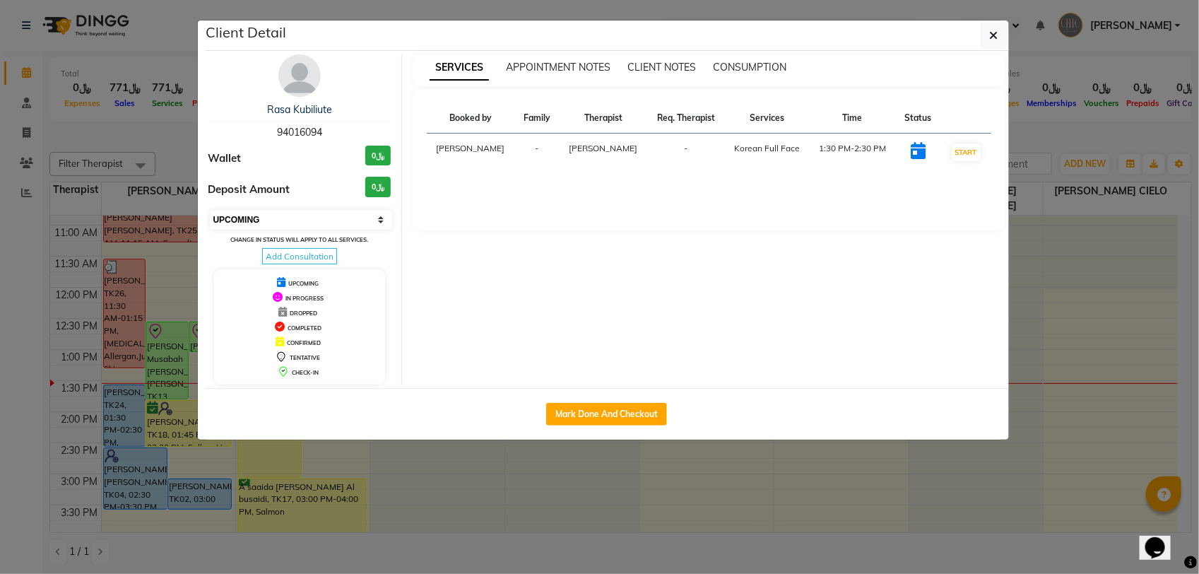
click at [244, 218] on select "Select IN SERVICE CONFIRMED TENTATIVE CHECK IN MARK DONE DROPPED UPCOMING" at bounding box center [301, 220] width 183 height 20
select select "8"
click at [210, 210] on select "Select IN SERVICE CONFIRMED TENTATIVE CHECK IN MARK DONE DROPPED UPCOMING" at bounding box center [301, 220] width 183 height 20
click at [173, 158] on ngb-modal-window "Client Detail Rasa Kubiliute 94016094 Wallet ﷼0 Deposit Amount ﷼0 Select IN SER…" at bounding box center [599, 287] width 1199 height 574
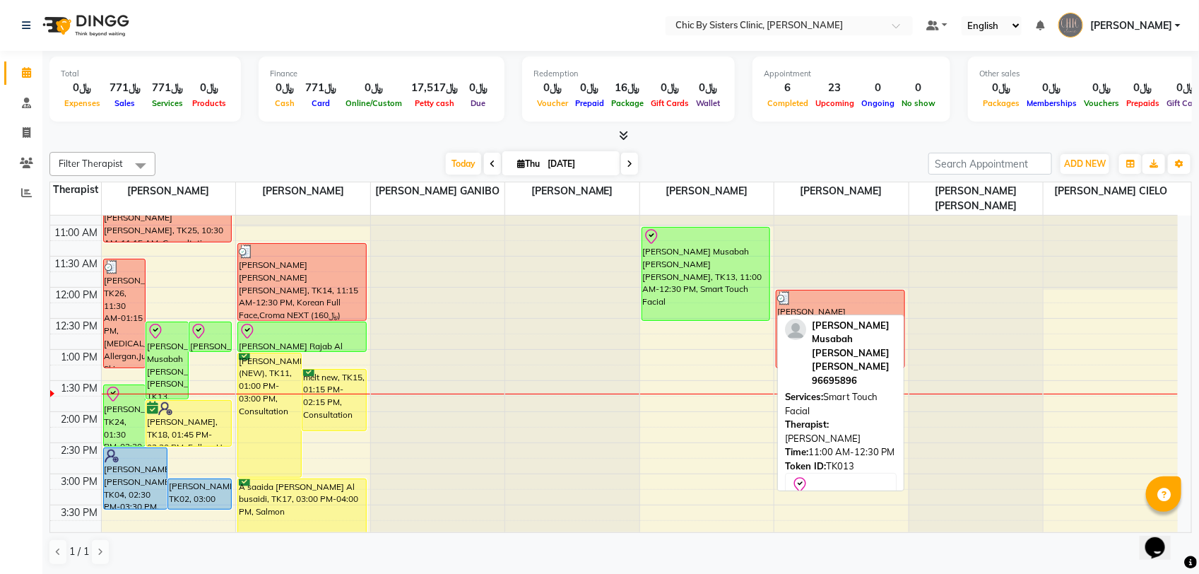
click at [714, 272] on div "[PERSON_NAME] Musabah [PERSON_NAME] [PERSON_NAME], TK13, 11:00 AM-12:30 PM, Sma…" at bounding box center [706, 273] width 128 height 93
select select "8"
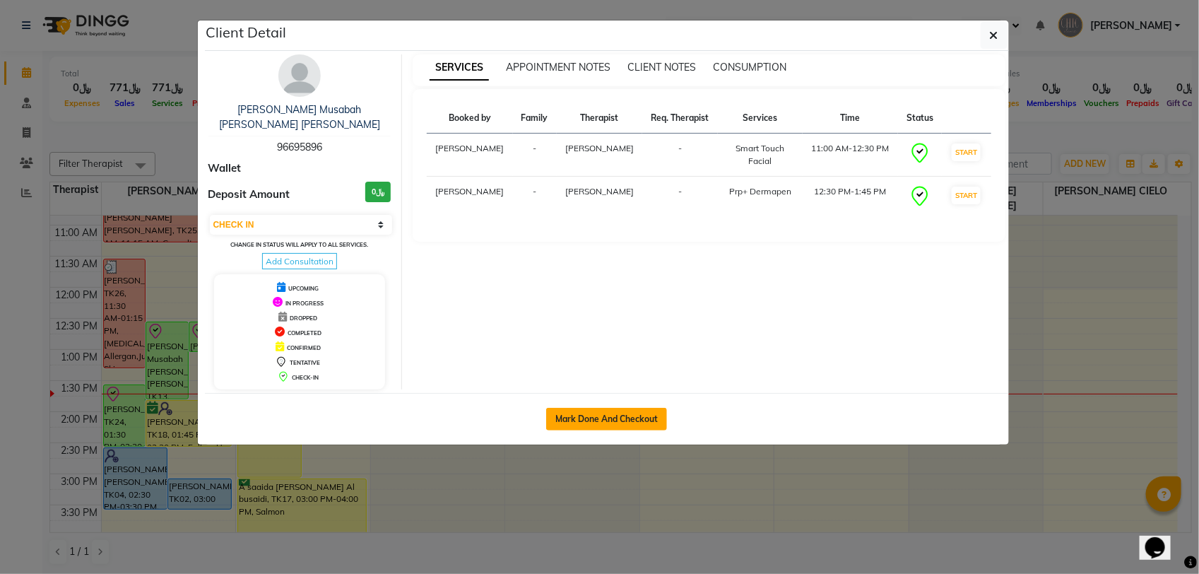
click at [599, 415] on button "Mark Done And Checkout" at bounding box center [606, 419] width 121 height 23
select select "6348"
select select "service"
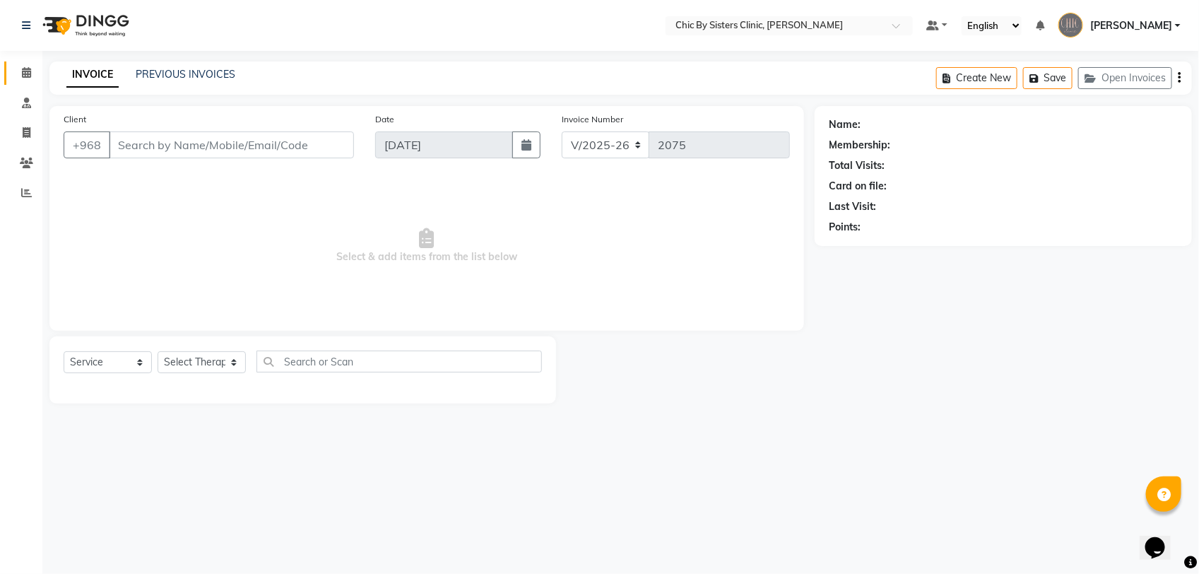
type input "96695896"
select select "49177"
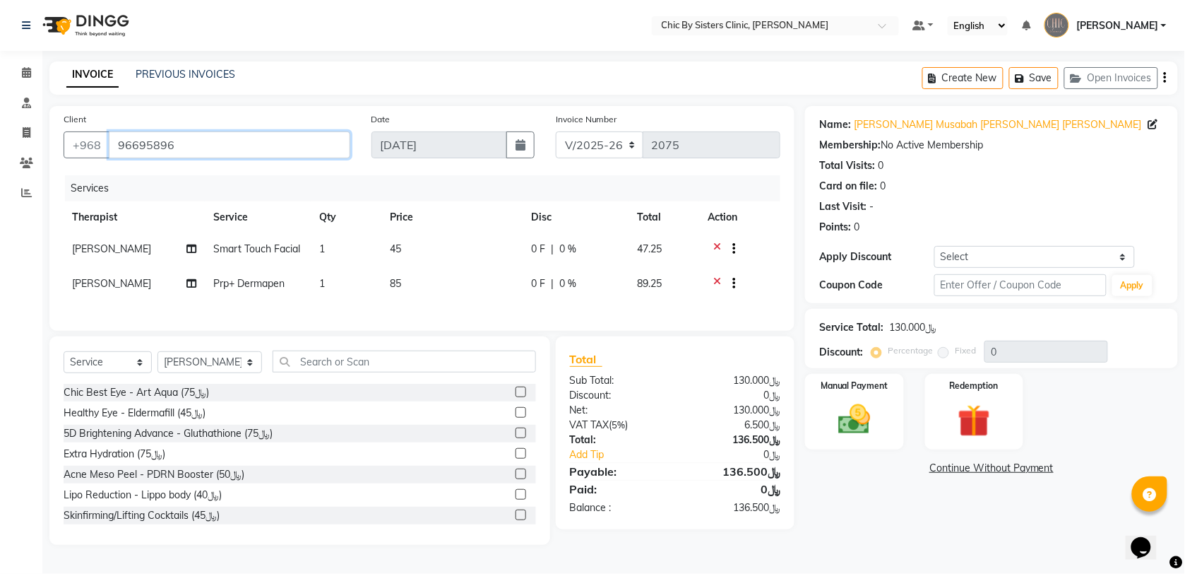
click at [168, 149] on input "96695896" at bounding box center [230, 144] width 242 height 27
click at [859, 407] on img at bounding box center [854, 419] width 55 height 39
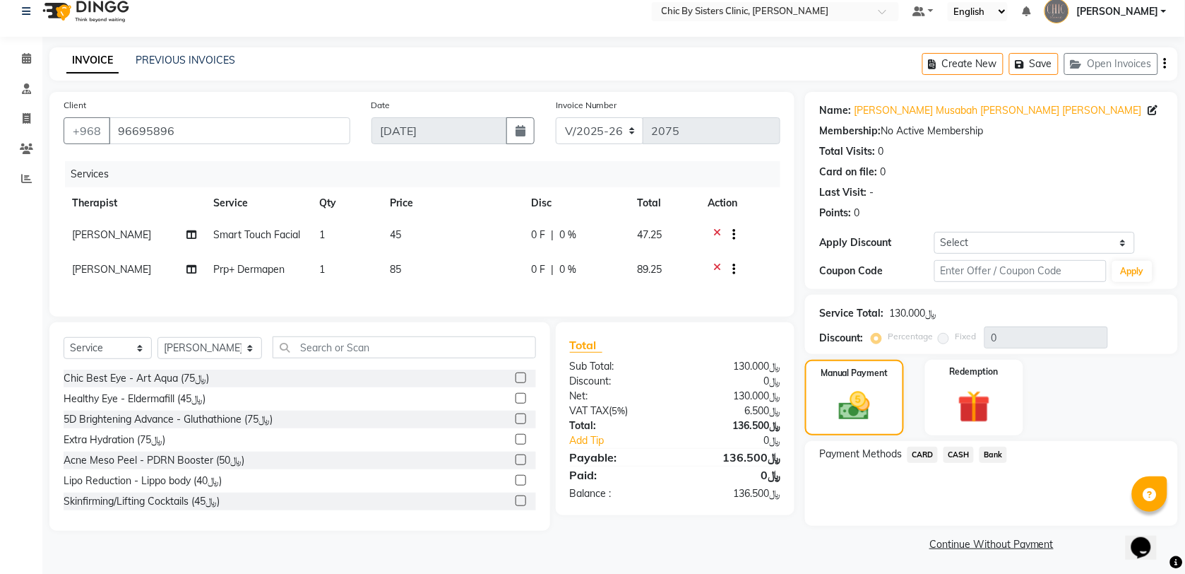
click at [928, 452] on span "CARD" at bounding box center [923, 454] width 30 height 16
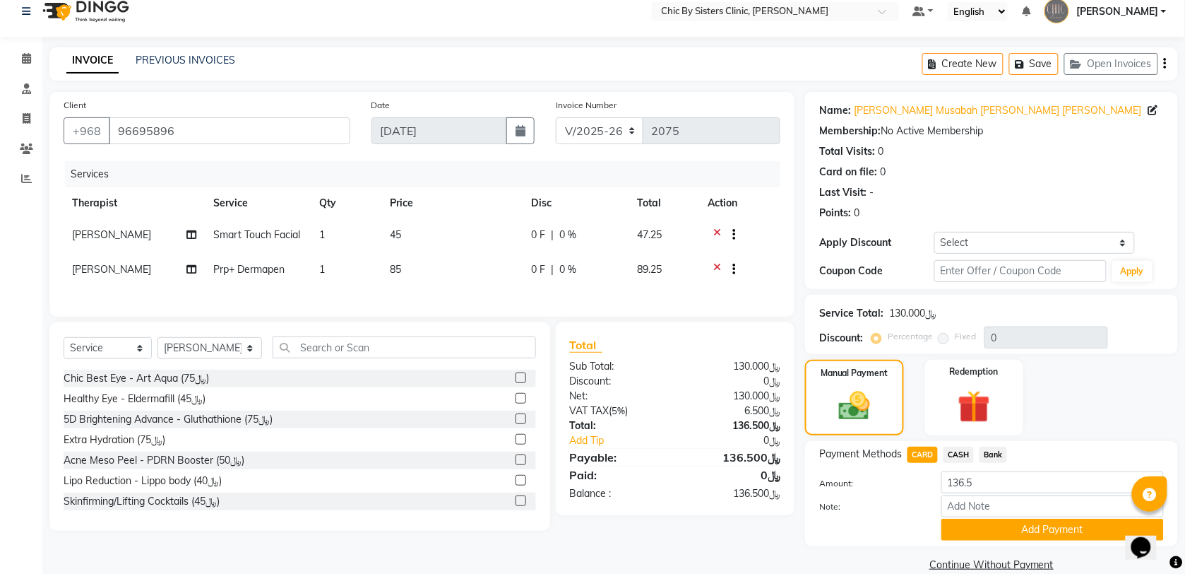
scroll to position [35, 0]
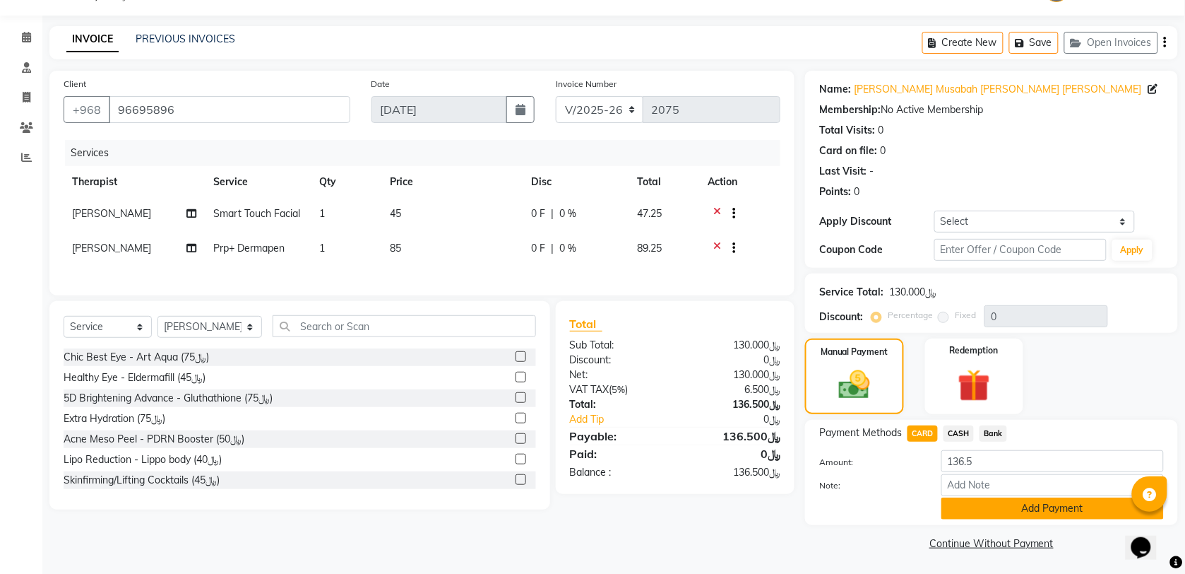
click at [1022, 507] on button "Add Payment" at bounding box center [1053, 508] width 223 height 22
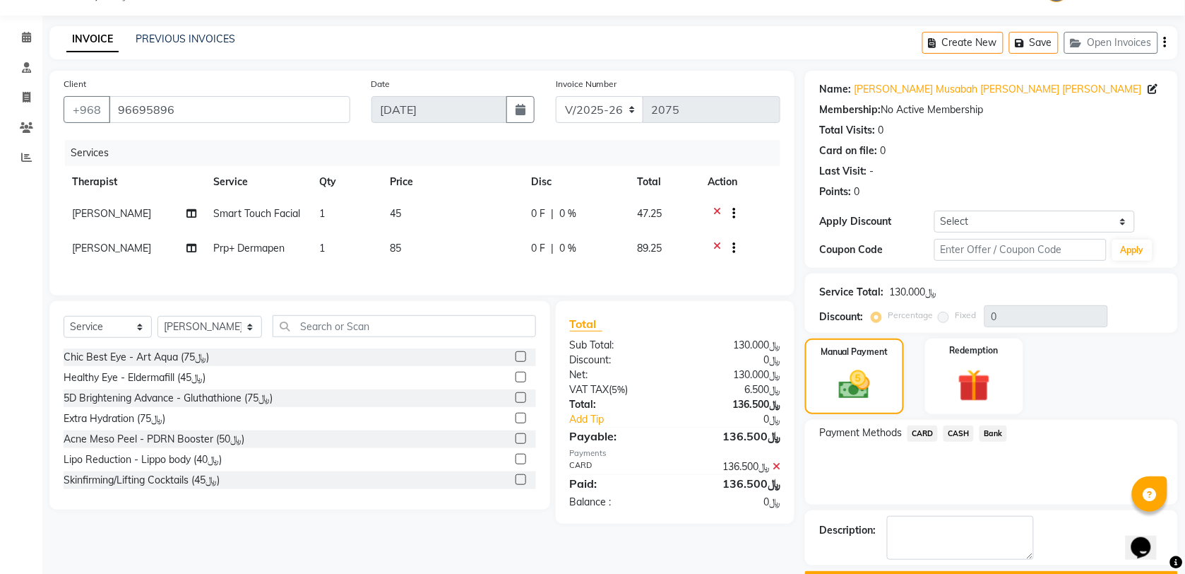
scroll to position [76, 0]
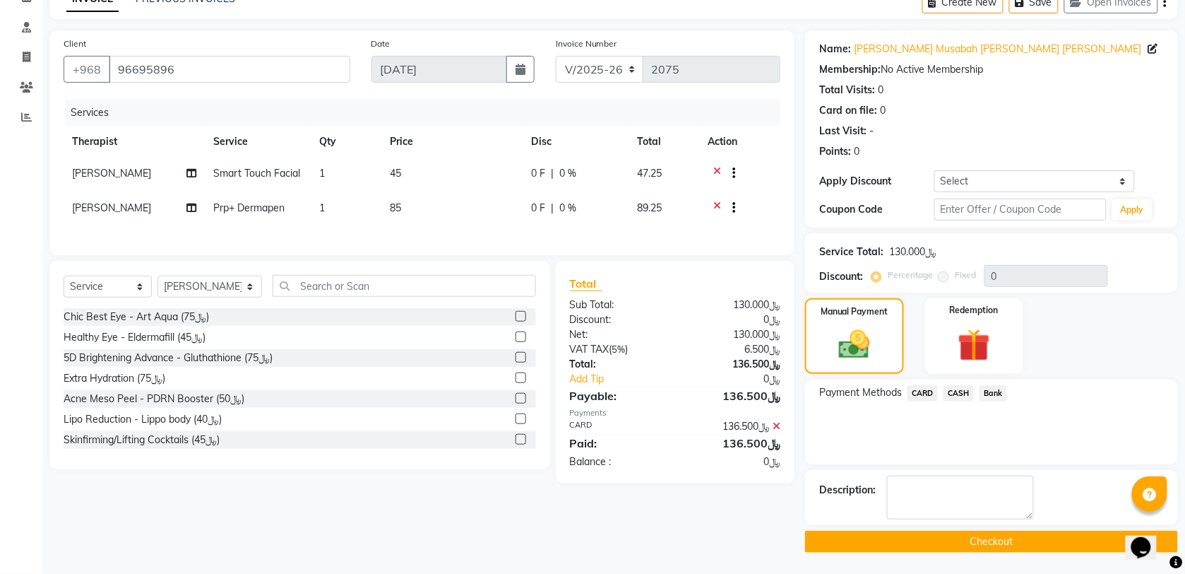
click at [903, 545] on button "Checkout" at bounding box center [991, 542] width 373 height 22
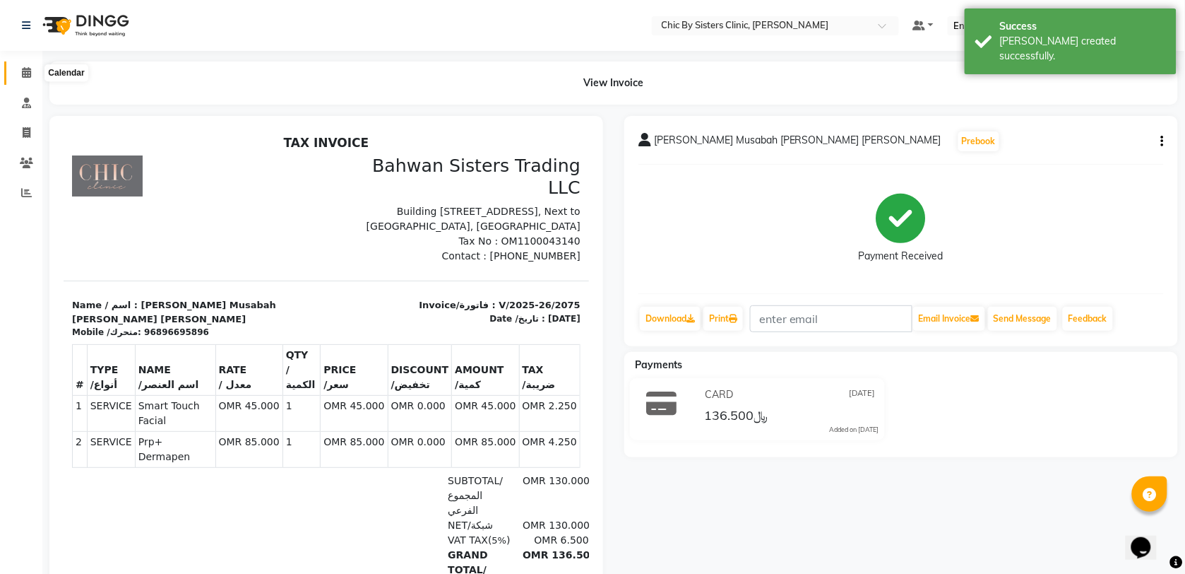
click at [26, 71] on icon at bounding box center [26, 72] width 9 height 11
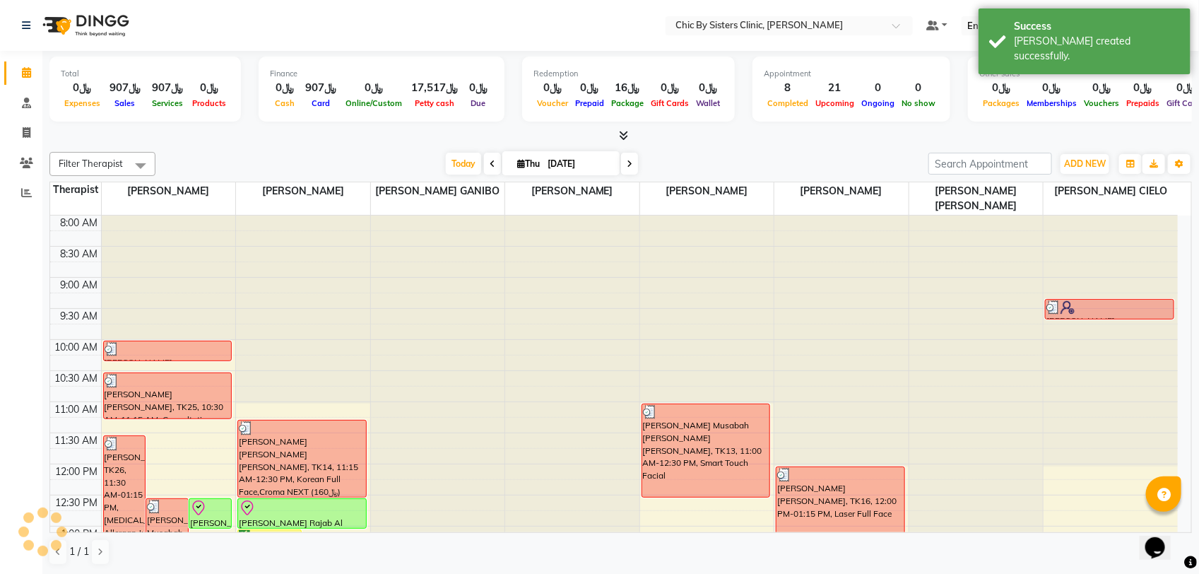
scroll to position [265, 0]
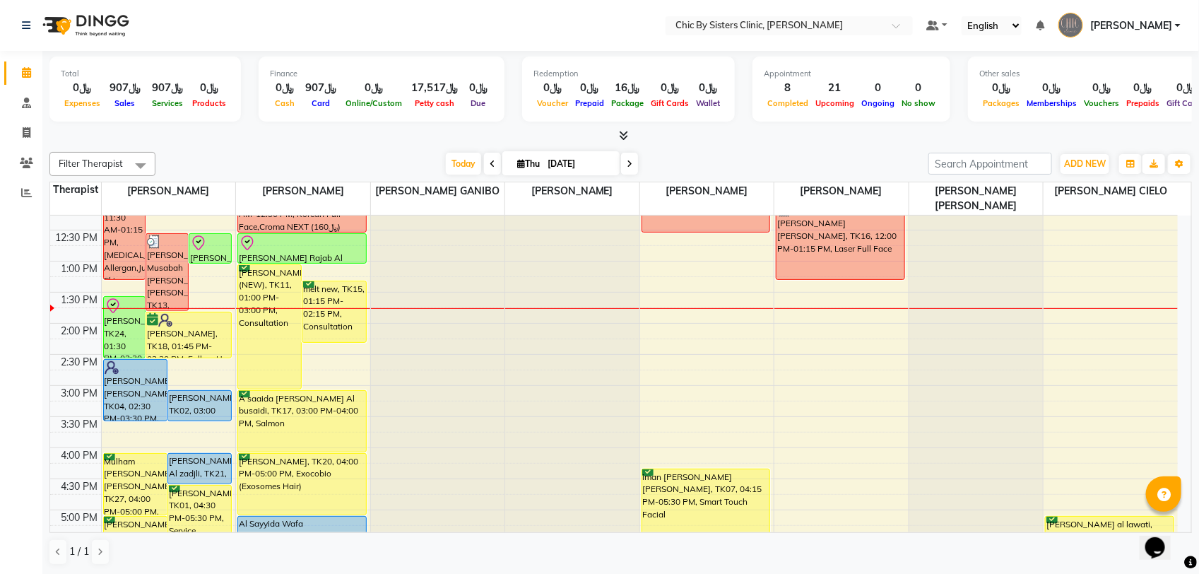
click at [1178, 30] on link "[PERSON_NAME]" at bounding box center [1119, 25] width 122 height 23
click at [1156, 102] on link "Sign out" at bounding box center [1107, 101] width 129 height 22
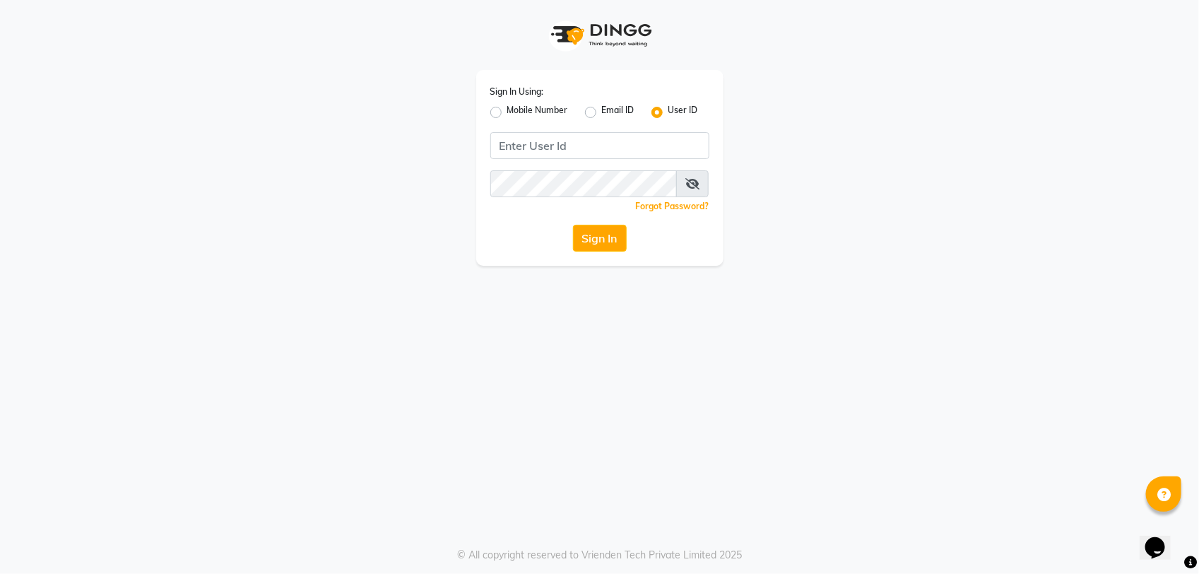
click at [507, 107] on label "Mobile Number" at bounding box center [537, 112] width 61 height 17
click at [507, 107] on input "Mobile Number" at bounding box center [511, 108] width 9 height 9
radio input "true"
radio input "false"
click at [536, 150] on span at bounding box center [529, 150] width 18 height 15
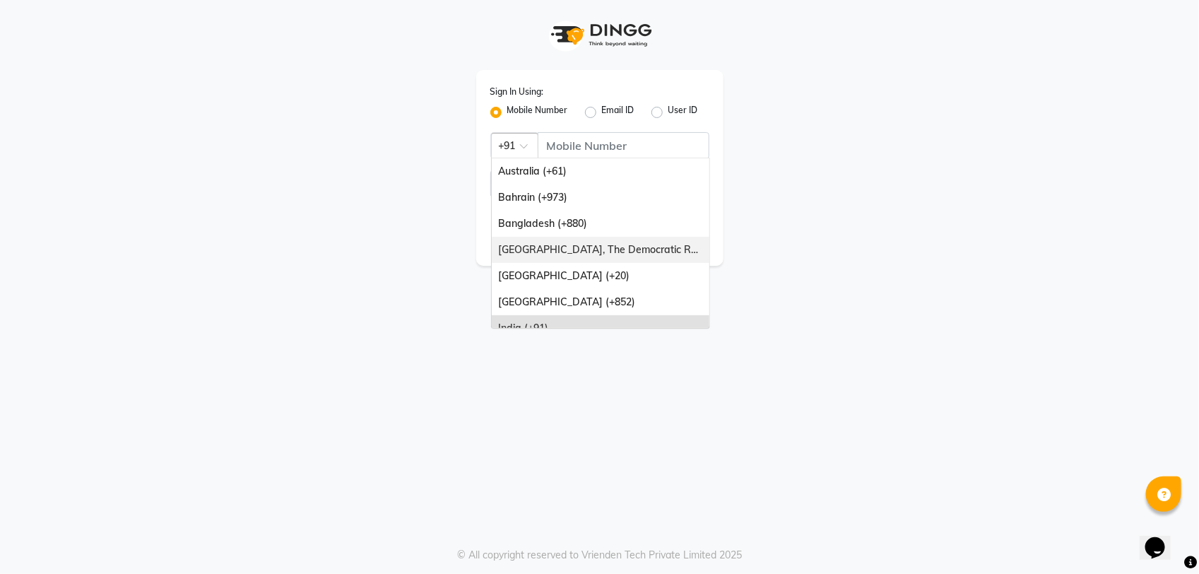
scroll to position [88, 0]
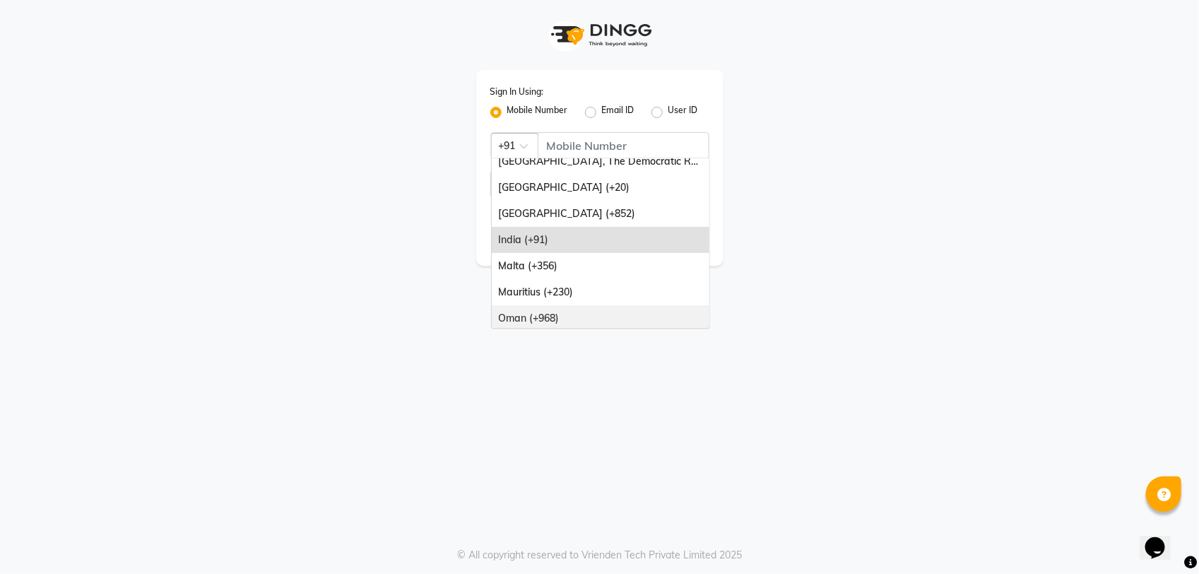
click at [563, 311] on div "Oman (+968)" at bounding box center [601, 318] width 218 height 26
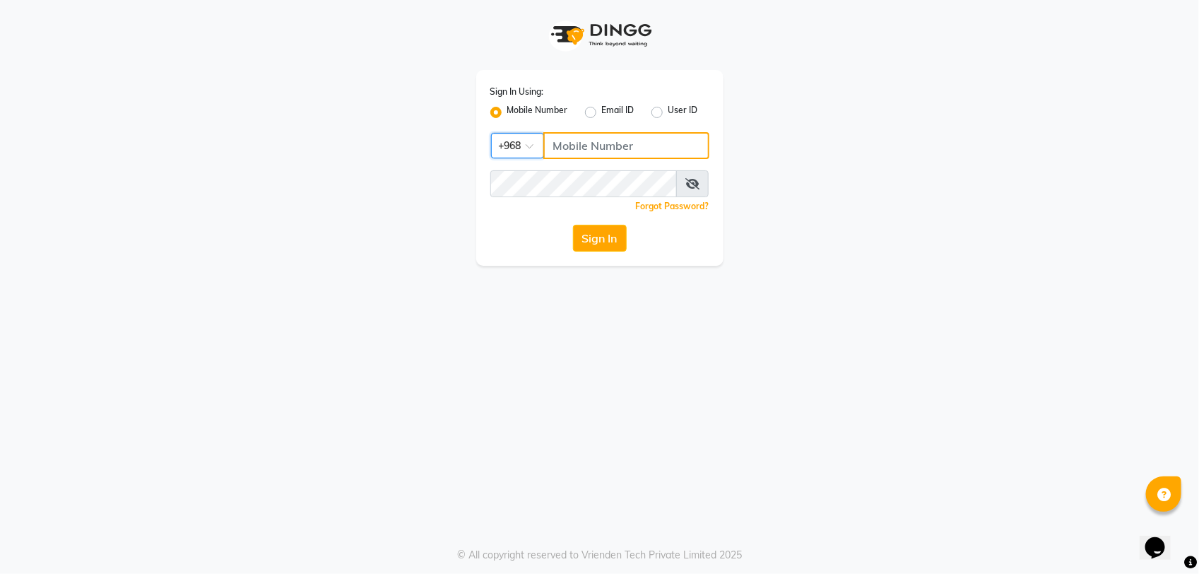
click at [639, 145] on input "Username" at bounding box center [626, 145] width 166 height 27
type input "99882918"
click at [588, 252] on div "Sign In Using: Mobile Number Email ID User ID Country Code × +968 99882918 Reme…" at bounding box center [599, 168] width 247 height 196
click at [588, 248] on button "Sign In" at bounding box center [600, 238] width 54 height 27
